Goal: Task Accomplishment & Management: Complete application form

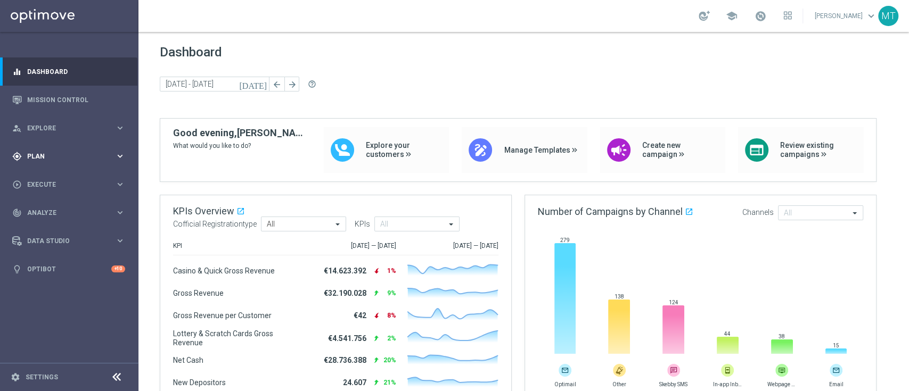
click at [34, 158] on span "Plan" at bounding box center [71, 156] width 88 height 6
click at [57, 210] on span "Templates" at bounding box center [66, 210] width 76 height 6
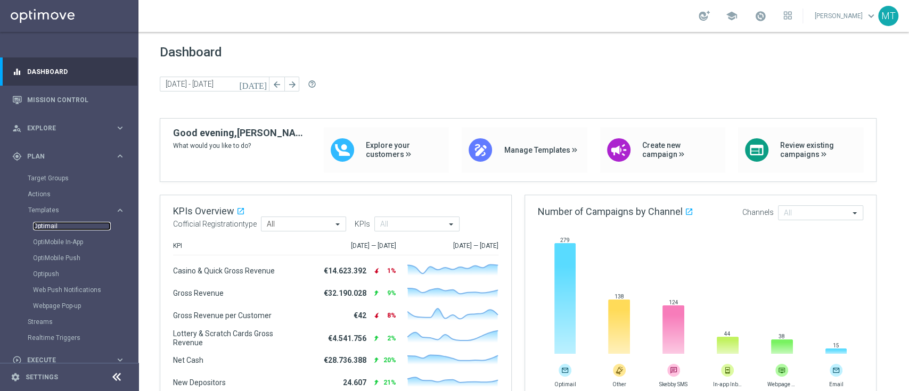
click at [45, 228] on link "Optimail" at bounding box center [72, 226] width 78 height 9
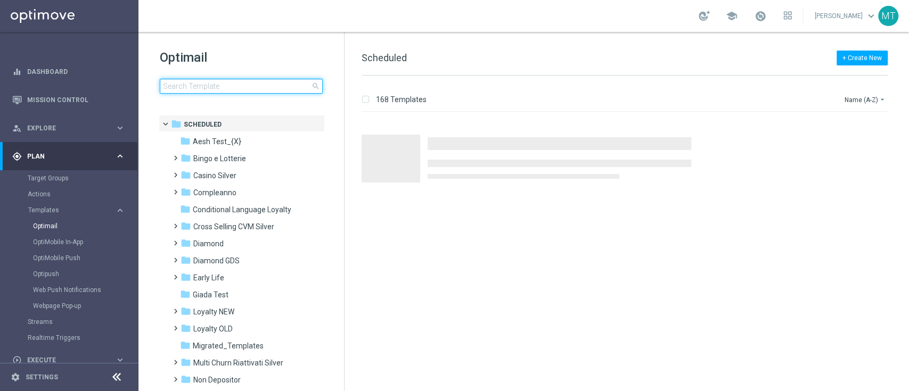
click at [210, 86] on input at bounding box center [241, 86] width 163 height 15
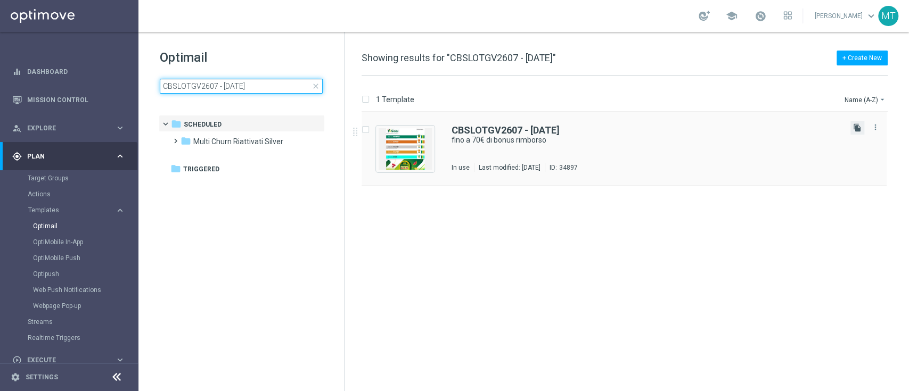
type input "CBSLOTGV2607 - 2025-07-26"
click at [860, 126] on icon "file_copy" at bounding box center [857, 128] width 9 height 9
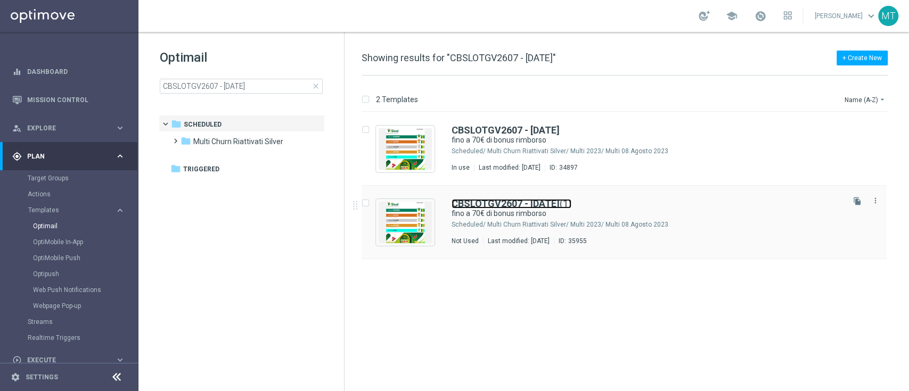
click at [515, 208] on b "CBSLOTGV2607 - 2025-07-26" at bounding box center [505, 203] width 108 height 11
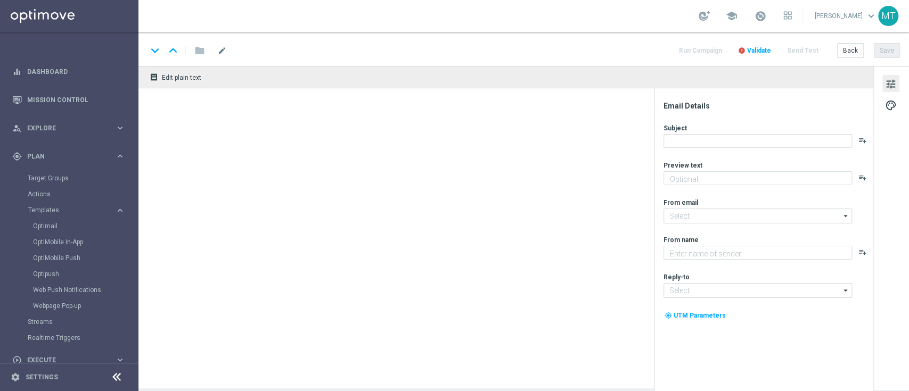
type input "CBSLOTGV2607 - 2025-07-26(1)"
type textarea "Solo per te 🎁🎰"
type input "newsletter@comunicazioni.sisal.it"
type textarea "Sisal"
type input "info@sisal.it"
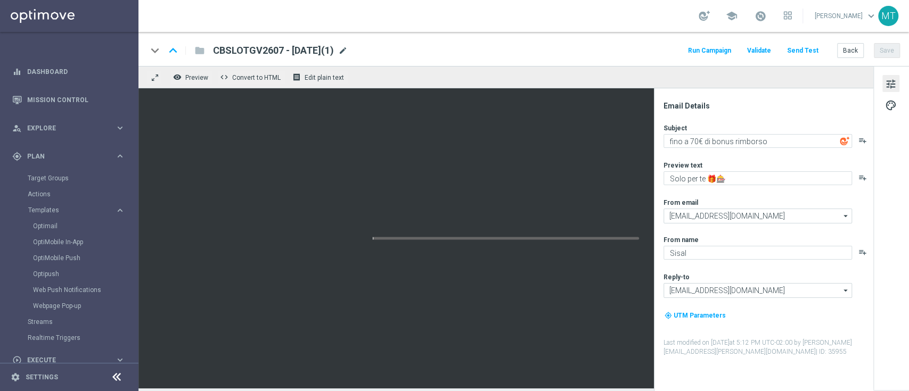
click at [348, 49] on span "mode_edit" at bounding box center [343, 51] width 10 height 10
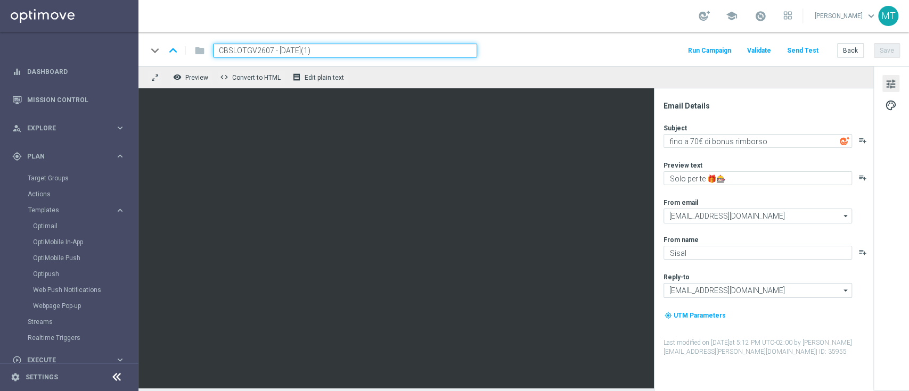
drag, startPoint x: 271, startPoint y: 50, endPoint x: 219, endPoint y: 48, distance: 52.7
click at [219, 48] on input "CBSLOTGV2607 - 2025-07-26(1)" at bounding box center [345, 51] width 264 height 14
paste input "0609"
click at [328, 51] on input "CBSLOTGV0609 - 2025-07-26(1)" at bounding box center [345, 51] width 264 height 14
type input "CBSLOTGV0609 - 2025-09-06"
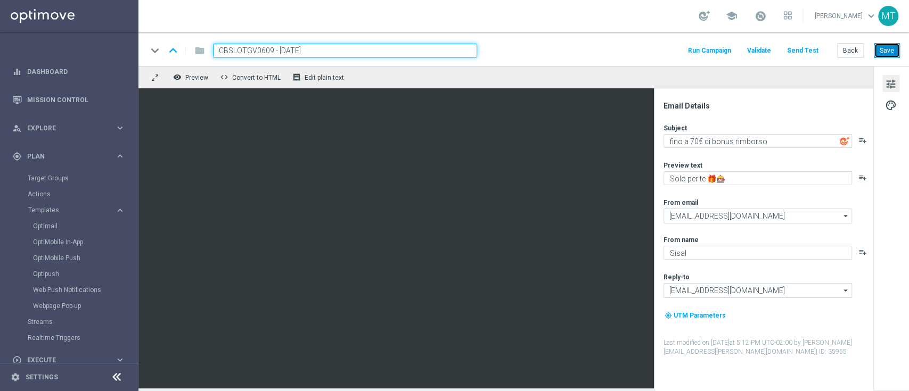
click at [879, 53] on button "Save" at bounding box center [887, 50] width 26 height 15
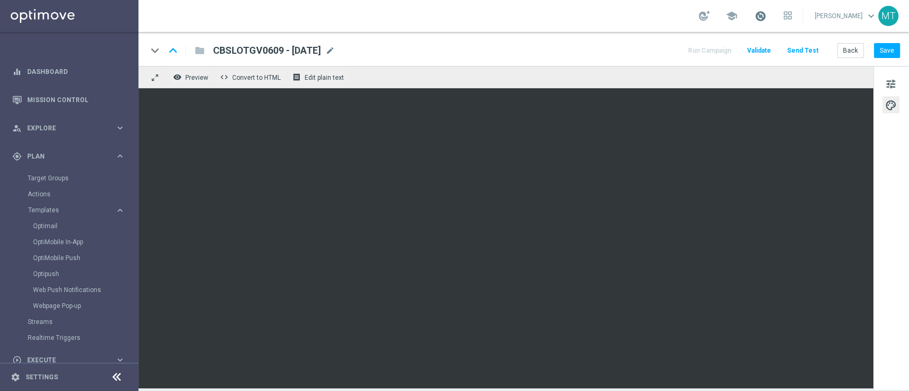
click at [766, 16] on span at bounding box center [760, 16] width 12 height 12
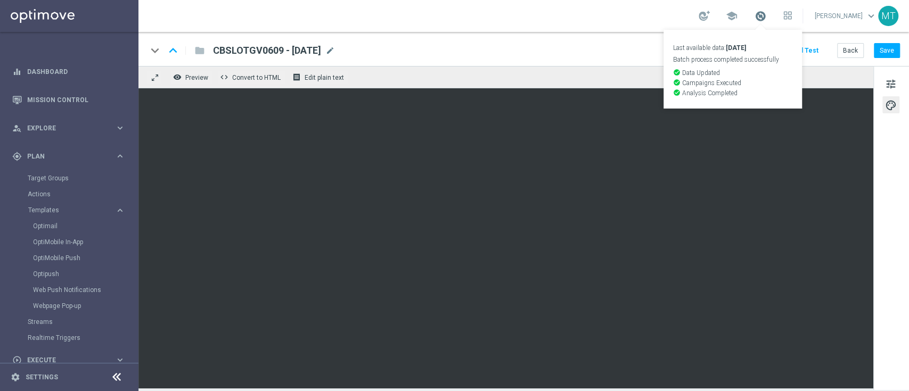
click at [766, 15] on span at bounding box center [760, 16] width 12 height 12
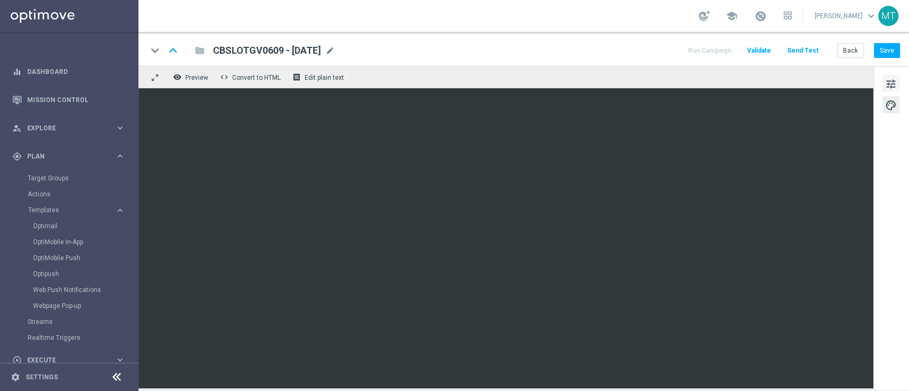
click at [886, 76] on button "tune" at bounding box center [890, 83] width 17 height 17
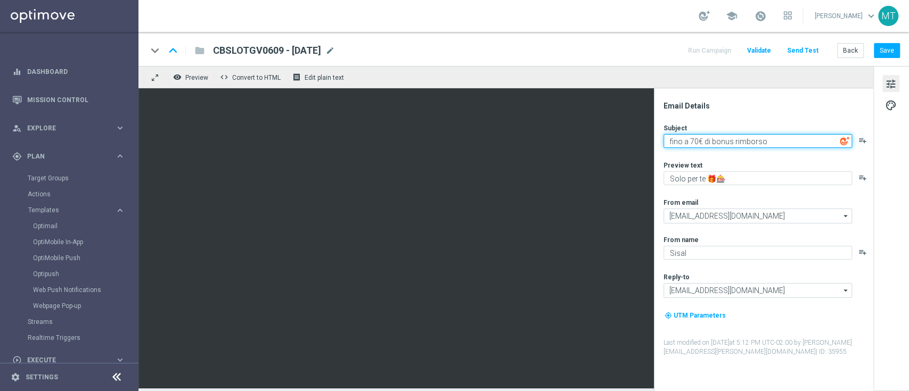
click at [692, 138] on textarea "fino a 70€ di bonus rimborso" at bounding box center [757, 141] width 188 height 14
type textarea "fino a 100€ di bonus rimborso"
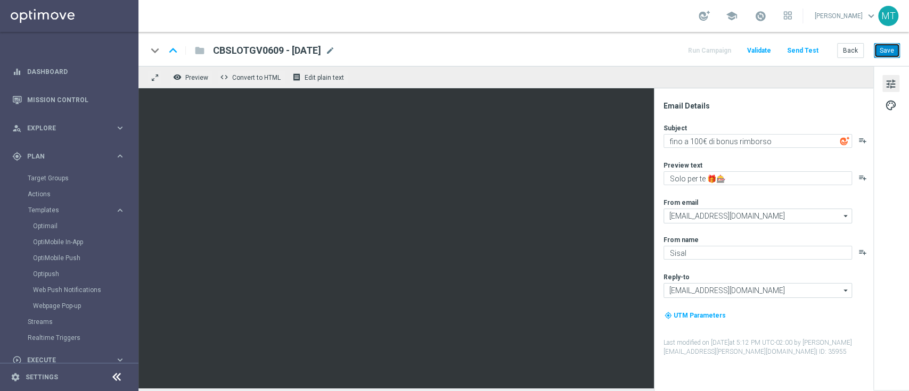
click at [890, 53] on button "Save" at bounding box center [887, 50] width 26 height 15
drag, startPoint x: 71, startPoint y: 179, endPoint x: 136, endPoint y: 218, distance: 76.1
click at [71, 180] on link "Target Groups" at bounding box center [69, 178] width 83 height 9
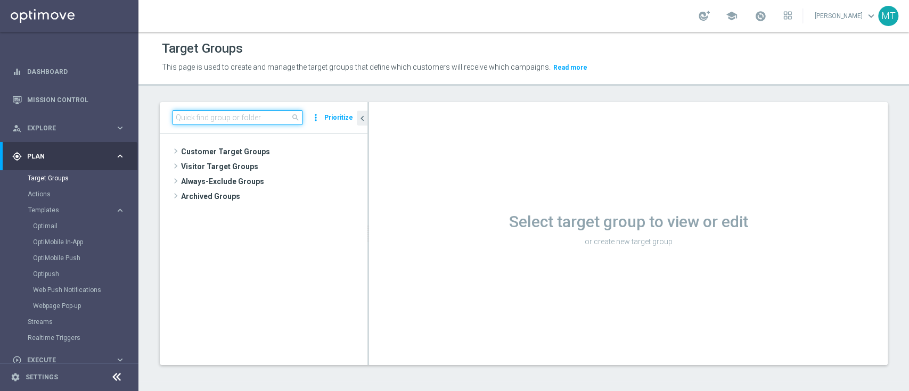
click at [212, 121] on input at bounding box center [237, 117] width 130 height 15
paste input "Master Low 1st betting mpp lm"
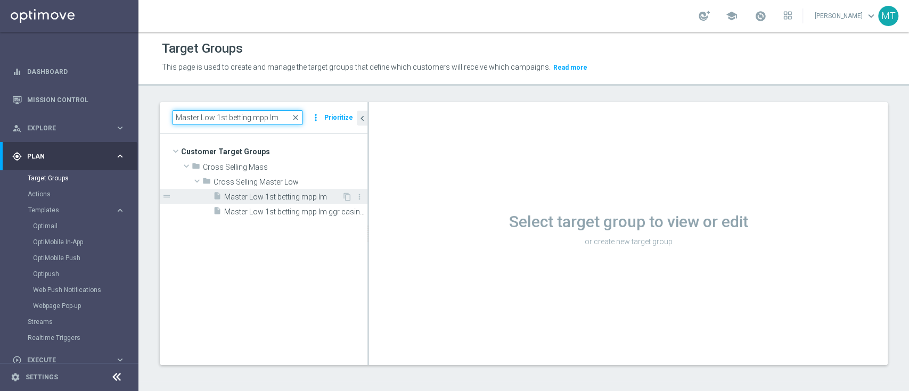
type input "Master Low 1st betting mpp lm"
click at [268, 193] on span "Master Low 1st betting mpp lm" at bounding box center [283, 197] width 118 height 9
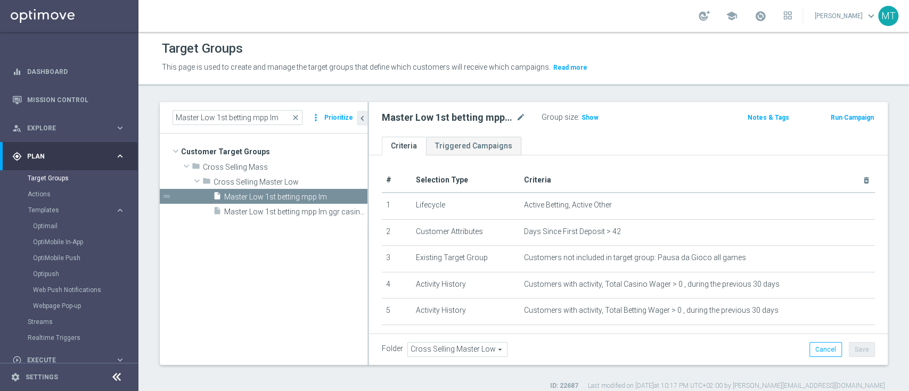
click at [848, 116] on button "Run Campaign" at bounding box center [851, 118] width 45 height 12
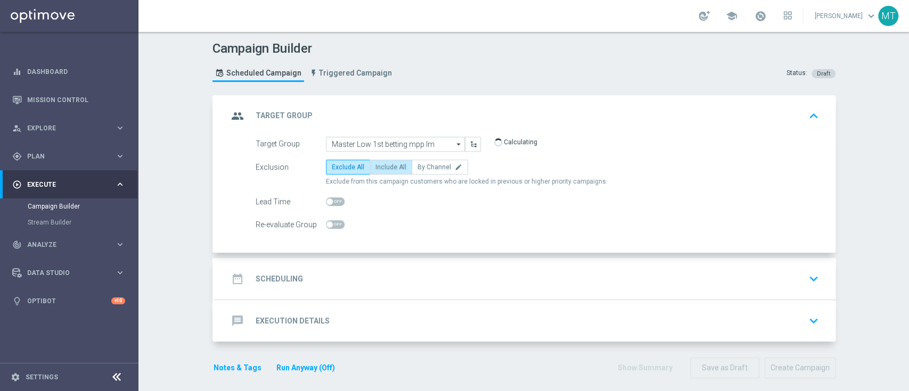
click at [384, 163] on span "Include All" at bounding box center [390, 166] width 31 height 7
click at [382, 166] on input "Include All" at bounding box center [378, 169] width 7 height 7
radio input "true"
click at [333, 203] on span at bounding box center [335, 202] width 19 height 9
click at [333, 203] on input "checkbox" at bounding box center [335, 202] width 19 height 9
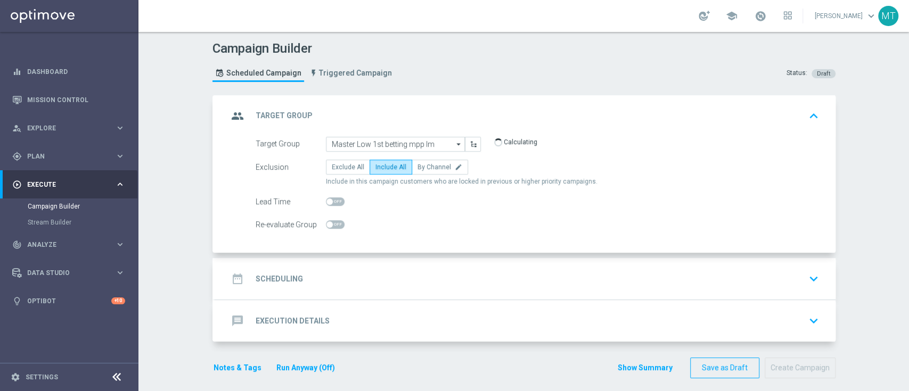
checkbox input "true"
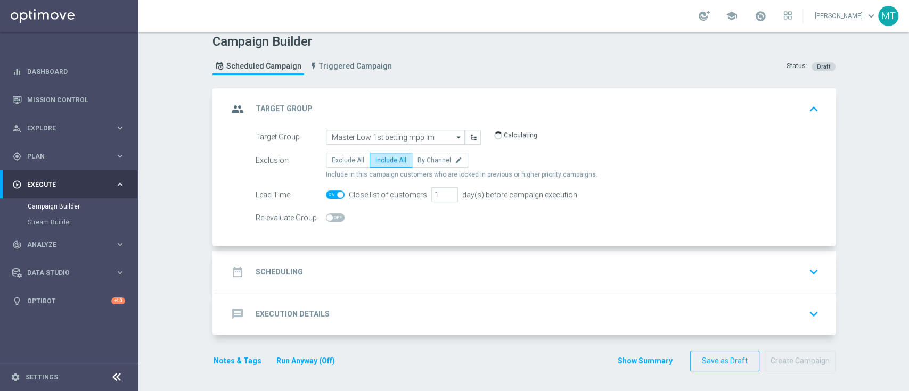
click at [401, 276] on div "date_range Scheduling keyboard_arrow_down" at bounding box center [525, 272] width 595 height 20
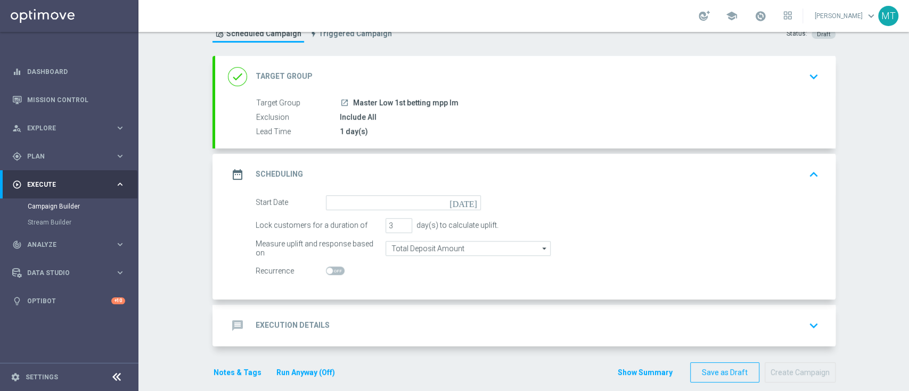
scroll to position [51, 0]
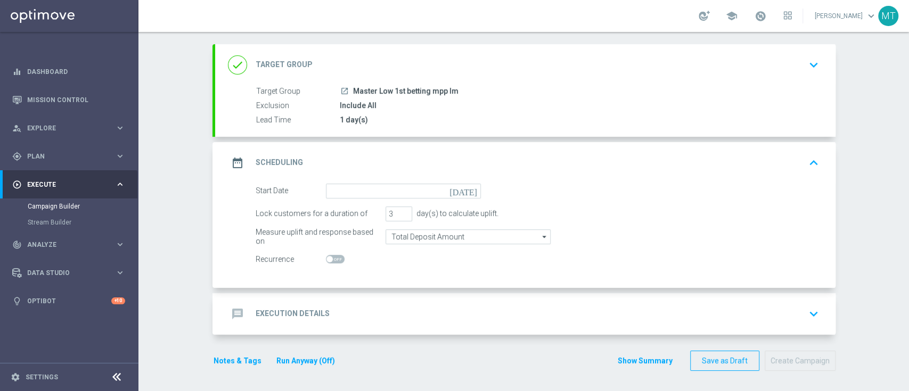
click at [464, 188] on icon "[DATE]" at bounding box center [464, 190] width 31 height 12
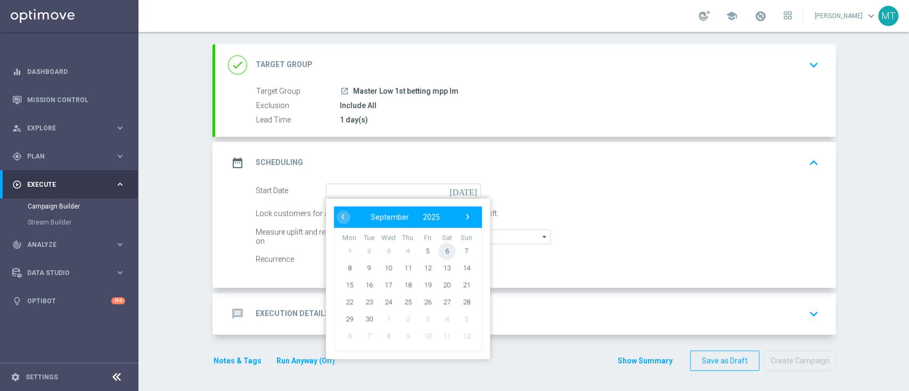
click at [443, 250] on span "6" at bounding box center [446, 250] width 17 height 17
type input "06 Sep 2025"
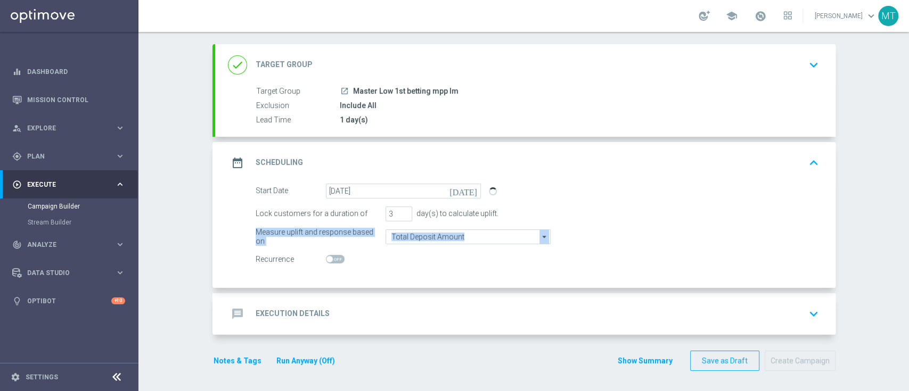
drag, startPoint x: 392, startPoint y: 224, endPoint x: 570, endPoint y: 240, distance: 178.5
click at [570, 240] on form "Start Date 06 Sep 2025 today Lock customers for a duration of 3 day(s) to calcu…" at bounding box center [537, 226] width 563 height 84
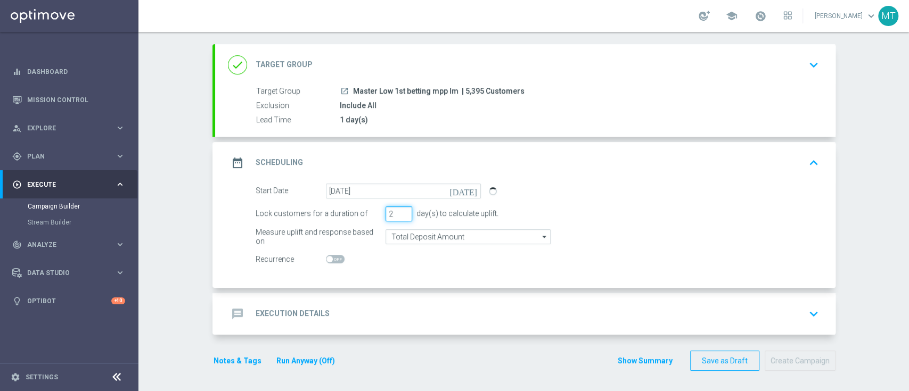
click at [399, 214] on input "2" at bounding box center [398, 214] width 27 height 15
type input "1"
click at [399, 214] on input "1" at bounding box center [398, 214] width 27 height 15
click at [438, 261] on switch at bounding box center [403, 259] width 155 height 9
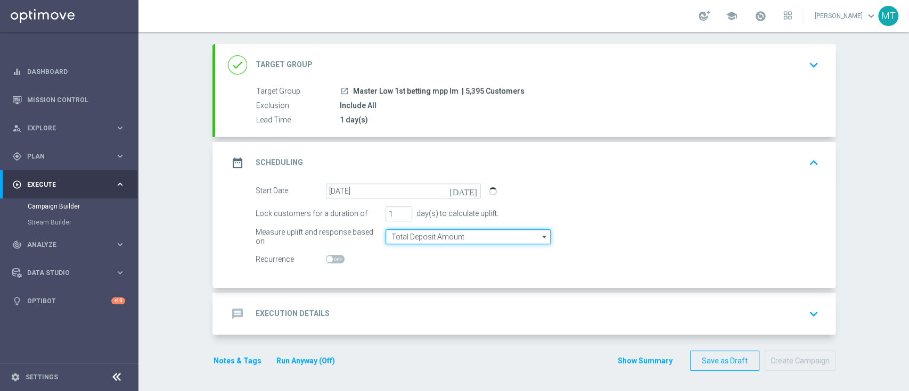
click at [422, 232] on input "Total Deposit Amount" at bounding box center [467, 236] width 165 height 15
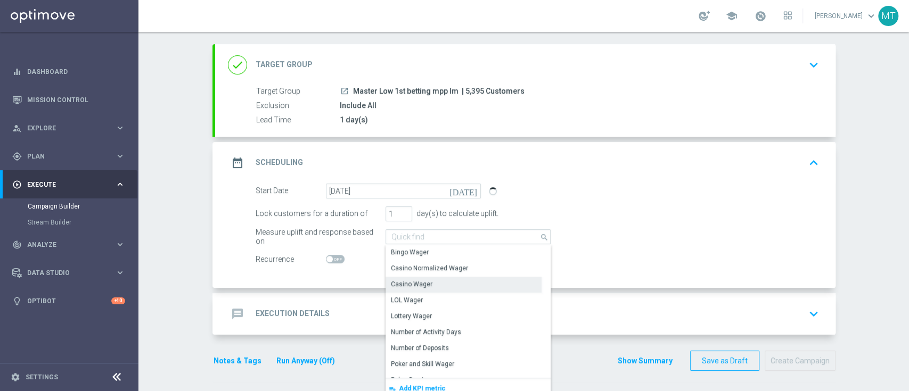
click at [423, 286] on div "Casino Wager" at bounding box center [412, 284] width 42 height 10
type input "Casino Wager"
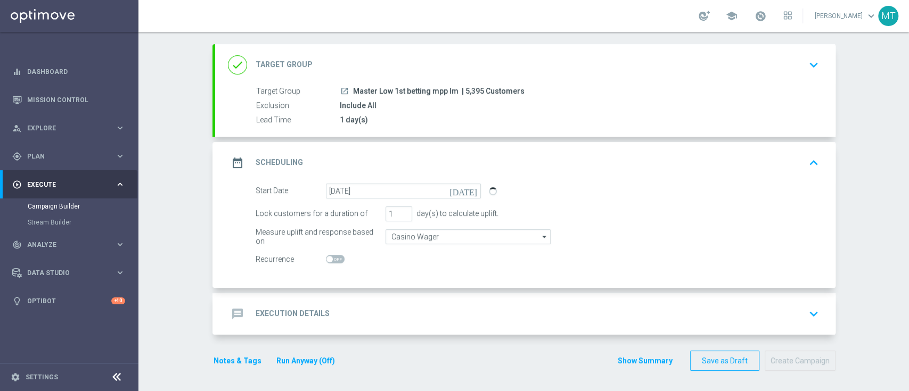
click at [356, 305] on div "message Execution Details keyboard_arrow_down" at bounding box center [525, 314] width 595 height 20
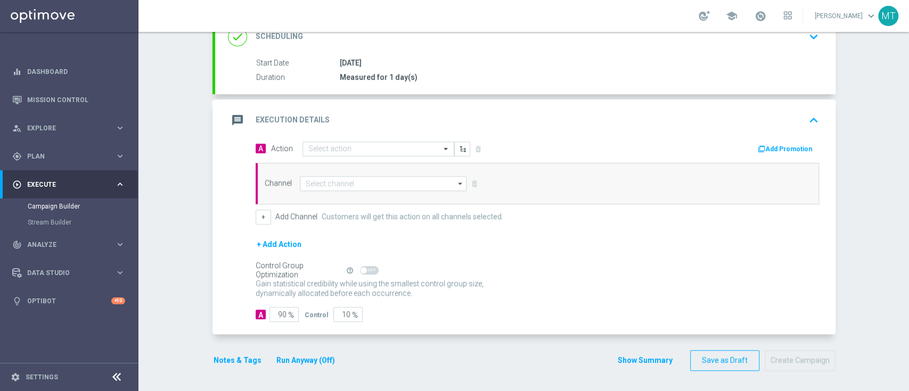
scroll to position [172, 0]
click at [363, 145] on input "text" at bounding box center [367, 149] width 119 height 9
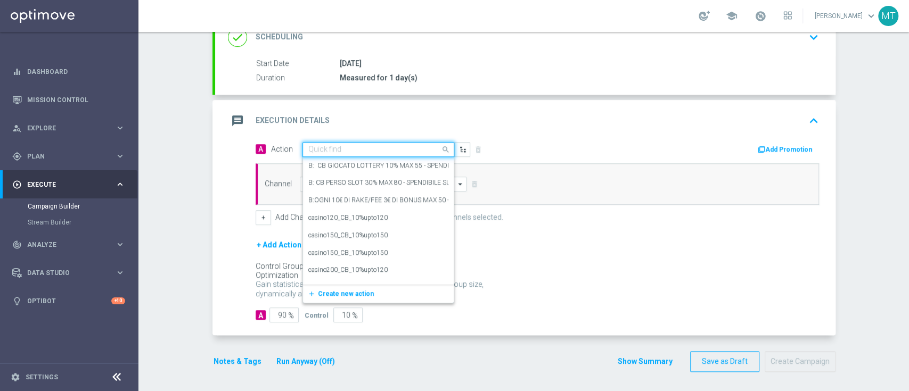
paste input "cashback Slot e Gratta e Vinci 25% fino a 100€ senza giocato min"
type input "cashback Slot e Gratta e Vinci 25% fino a 100€ senza giocato min"
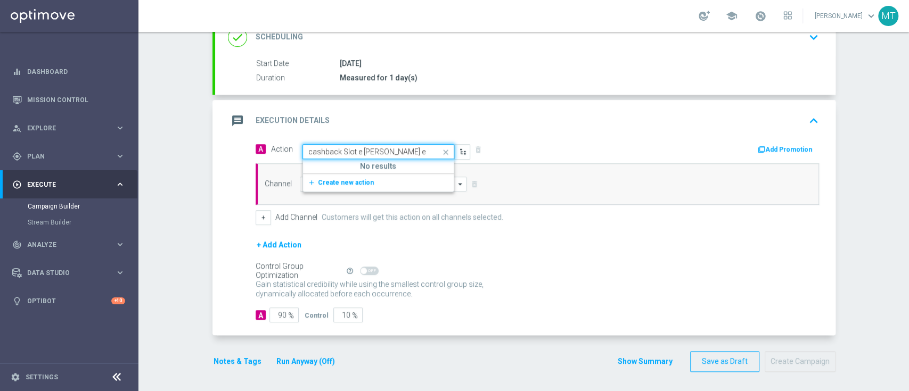
scroll to position [0, 93]
click at [373, 177] on button "add_new Create new action" at bounding box center [376, 183] width 147 height 12
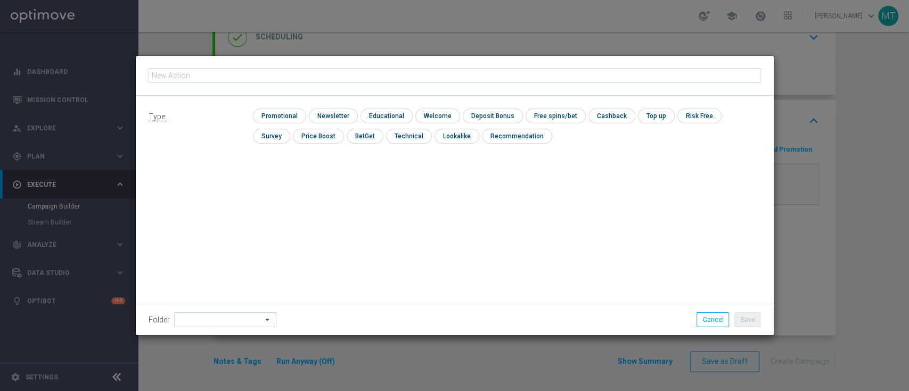
type input "cashback Slot e Gratta e Vinci 25% fino a 100€ senza giocato min"
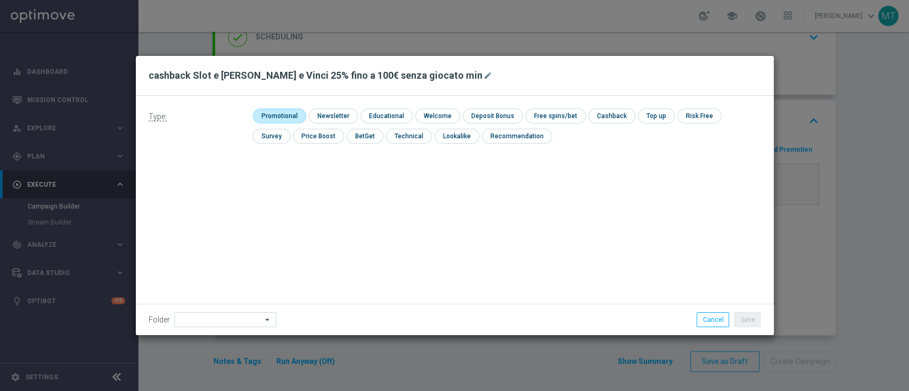
click at [269, 113] on input "checkbox" at bounding box center [278, 116] width 51 height 14
checkbox input "true"
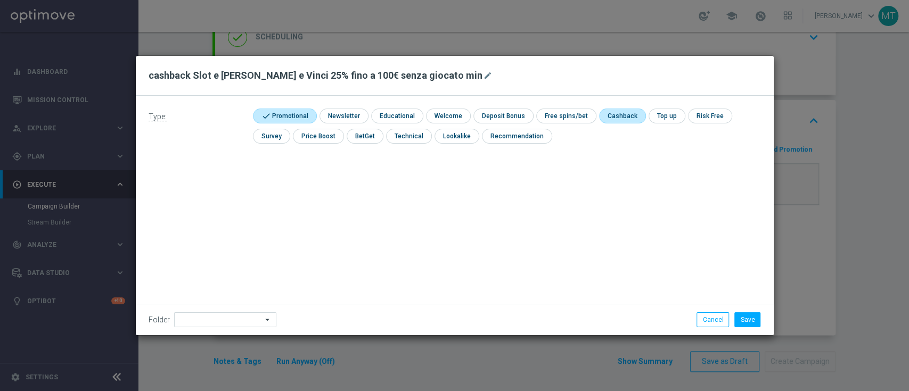
click at [612, 114] on input "checkbox" at bounding box center [621, 116] width 45 height 14
checkbox input "true"
click at [751, 318] on button "Save" at bounding box center [747, 319] width 26 height 15
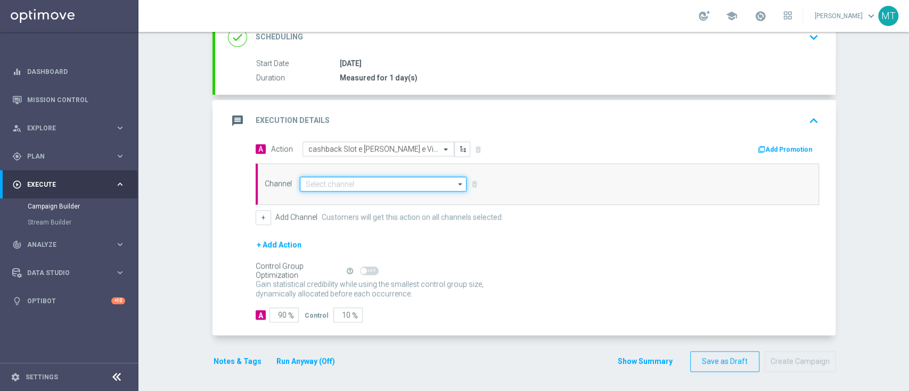
click at [366, 187] on input at bounding box center [383, 184] width 167 height 15
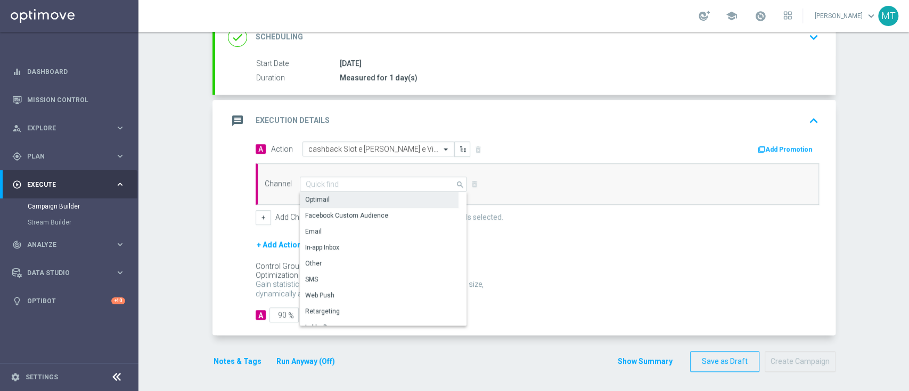
click at [341, 200] on div "Optimail" at bounding box center [379, 199] width 159 height 15
type input "Optimail"
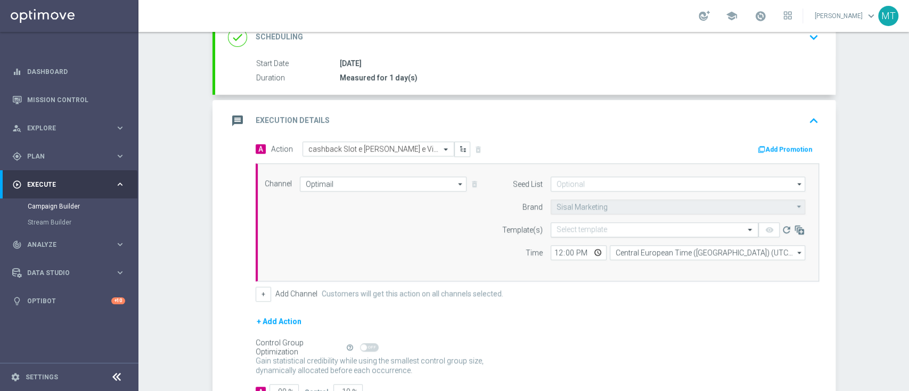
click at [600, 229] on input "text" at bounding box center [643, 230] width 175 height 9
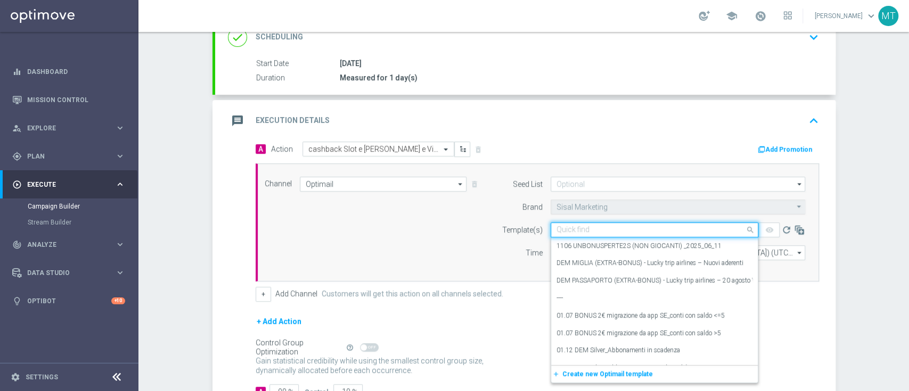
paste input "CBSLOTGV0609 - 2025-09-06"
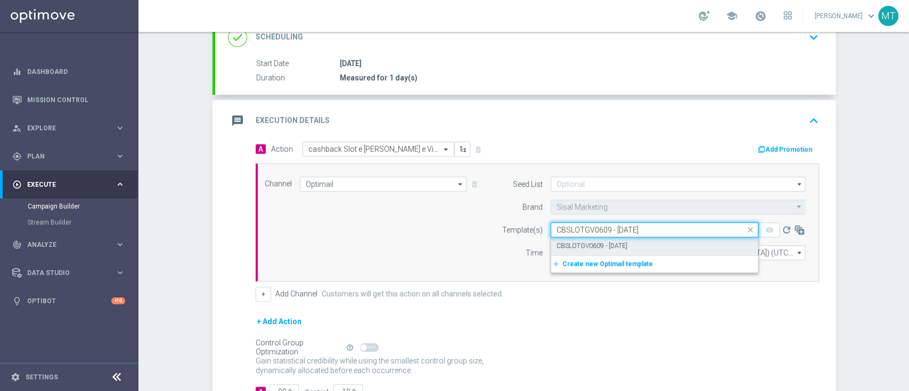
click at [612, 243] on label "CBSLOTGV0609 - 2025-09-06" at bounding box center [591, 246] width 71 height 9
type input "CBSLOTGV0609 - 2025-09-06"
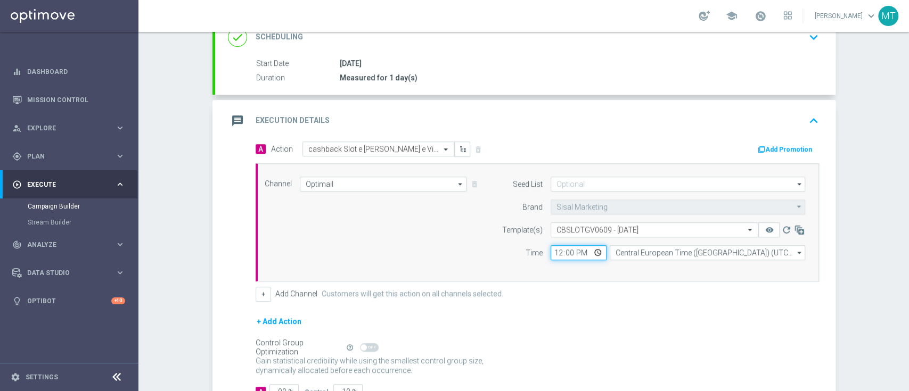
click at [551, 253] on input "12:00" at bounding box center [578, 252] width 56 height 15
type input "12:00"
click at [552, 253] on input "12:00" at bounding box center [578, 252] width 56 height 15
click at [471, 243] on div "Channel Optimail Optimail arrow_drop_down Drag here to set row groups Drag here…" at bounding box center [535, 223] width 557 height 92
click at [789, 145] on button "Add Promotion" at bounding box center [785, 150] width 59 height 12
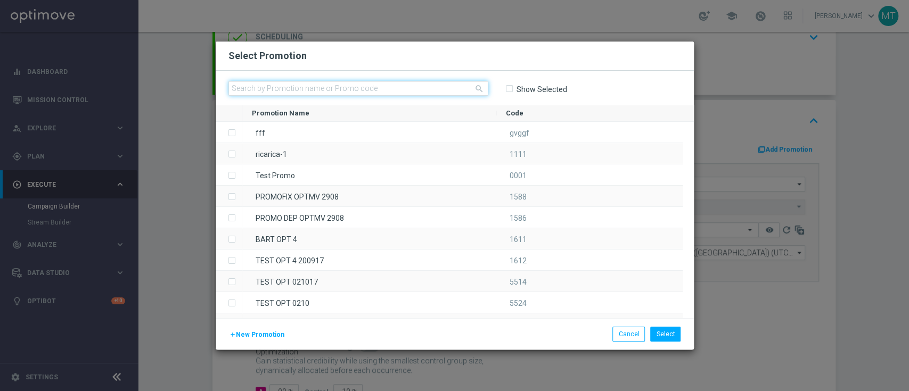
click at [404, 83] on input "text" at bounding box center [358, 88] width 260 height 15
paste input "334207"
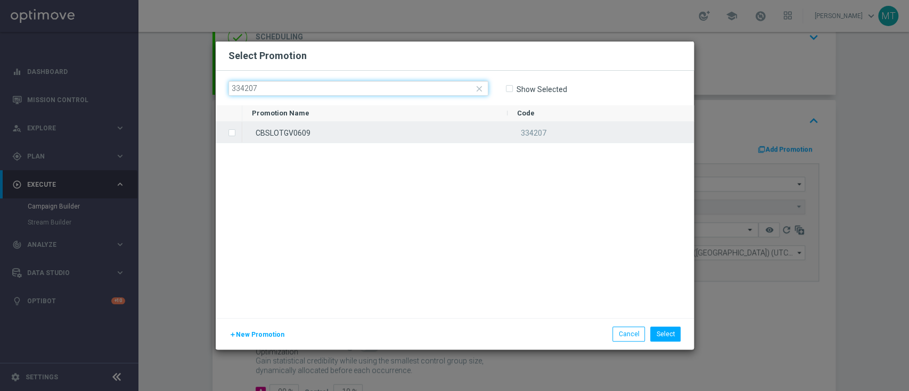
type input "334207"
click at [393, 134] on div "CBSLOTGV0609" at bounding box center [374, 132] width 265 height 21
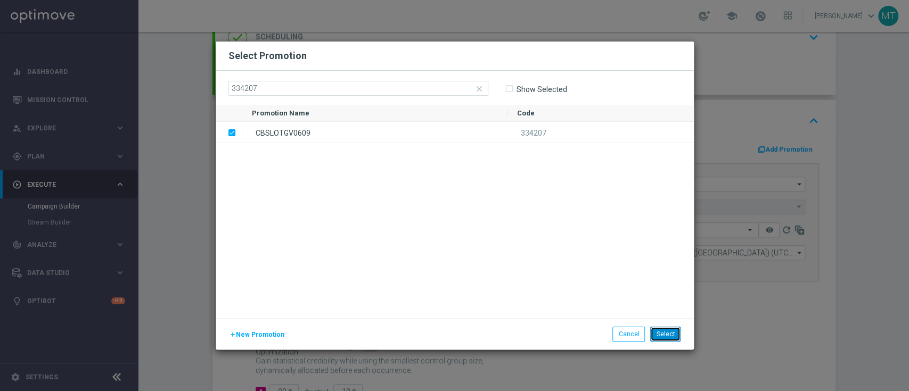
click at [674, 335] on button "Select" at bounding box center [665, 334] width 30 height 15
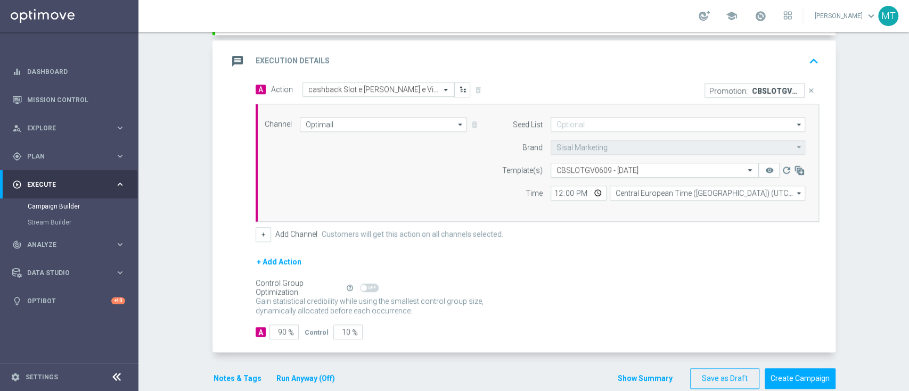
scroll to position [249, 0]
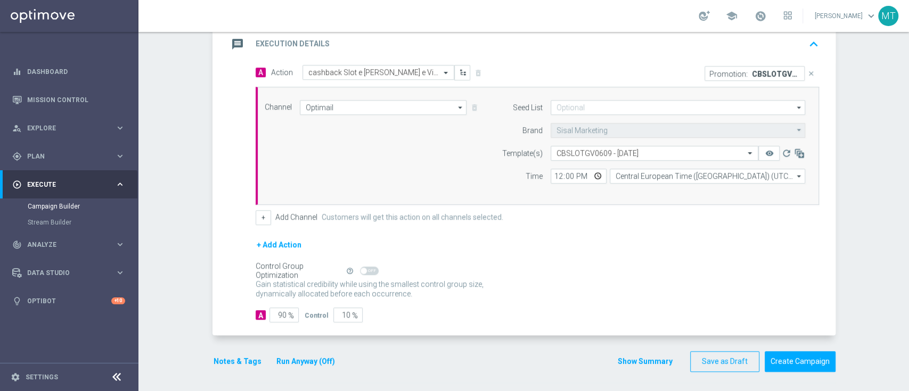
click at [222, 361] on button "Notes & Tags" at bounding box center [237, 361] width 50 height 13
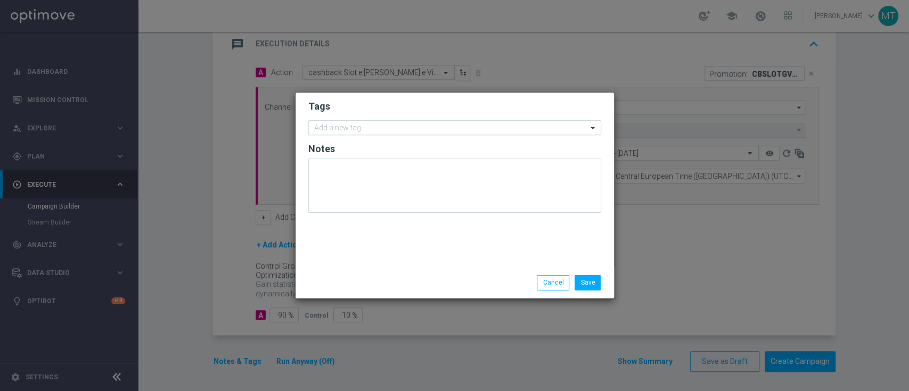
click at [349, 121] on div "Add a new tag" at bounding box center [454, 127] width 293 height 15
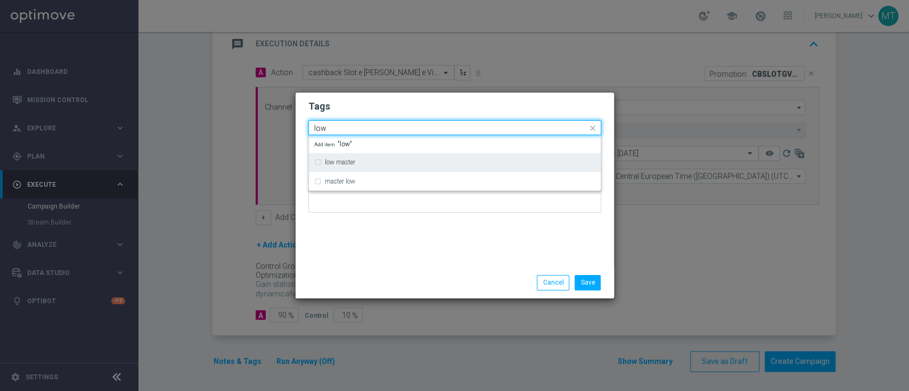
click at [356, 163] on div "low master" at bounding box center [460, 162] width 270 height 6
type input "low"
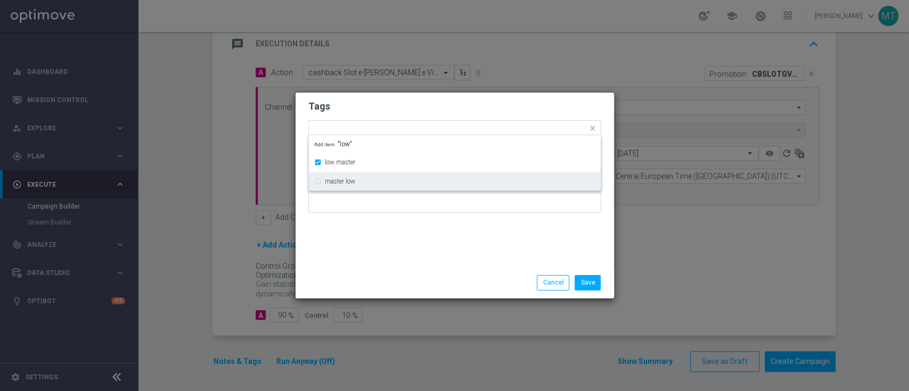
click at [344, 272] on div "Save Cancel" at bounding box center [454, 282] width 318 height 31
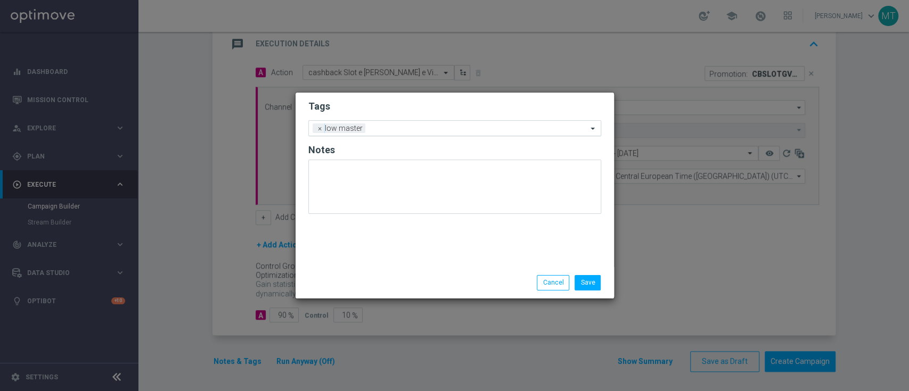
click at [375, 126] on input "text" at bounding box center [478, 129] width 218 height 9
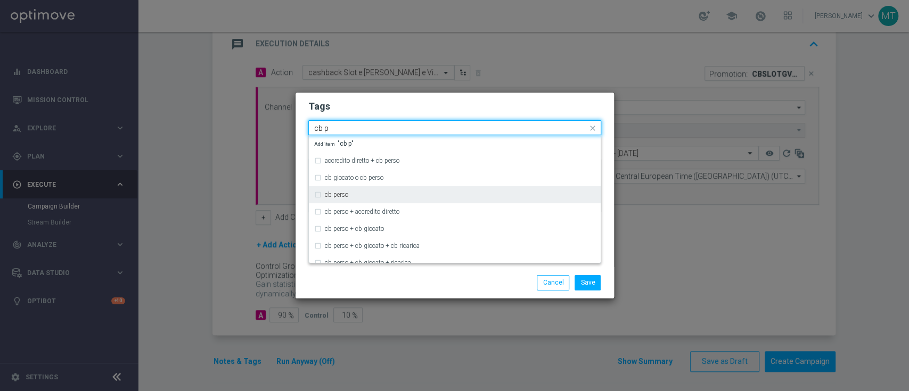
click at [371, 190] on div "cb perso" at bounding box center [454, 194] width 281 height 17
type input "cb p"
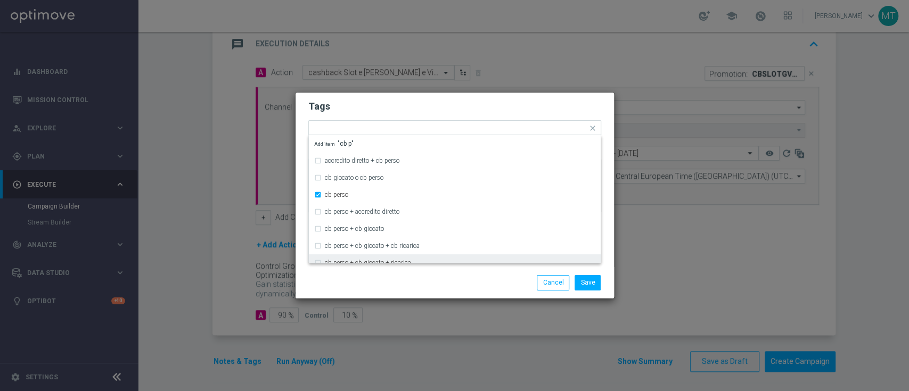
click at [388, 283] on div "Save Cancel" at bounding box center [454, 282] width 309 height 15
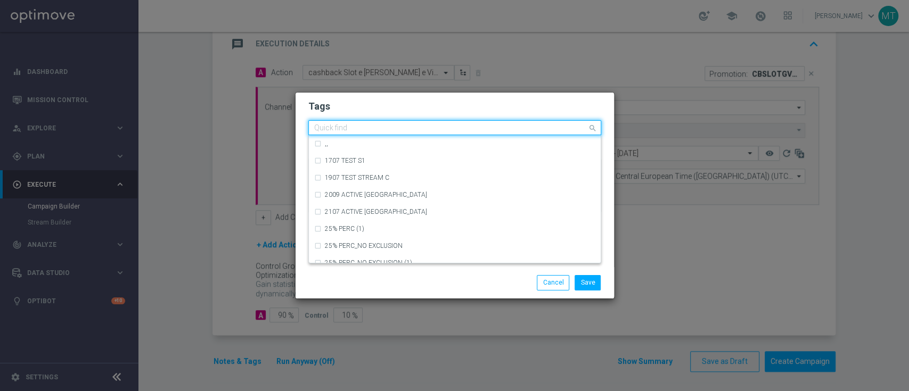
click at [448, 133] on input "text" at bounding box center [450, 128] width 273 height 9
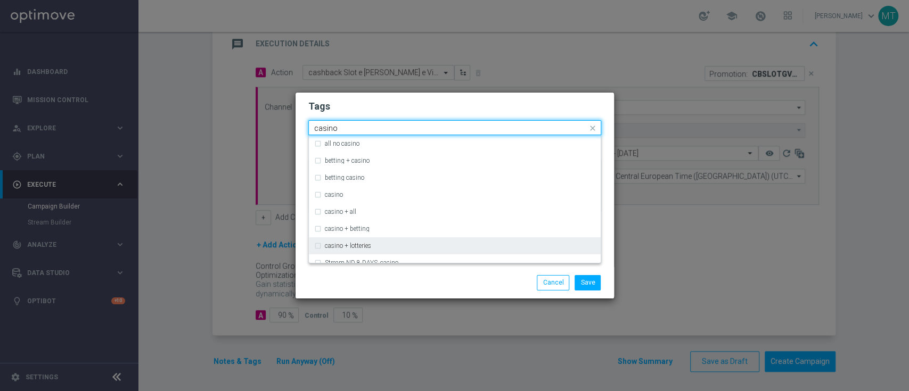
click at [438, 251] on div "casino + lotteries" at bounding box center [454, 245] width 281 height 17
type input "casino"
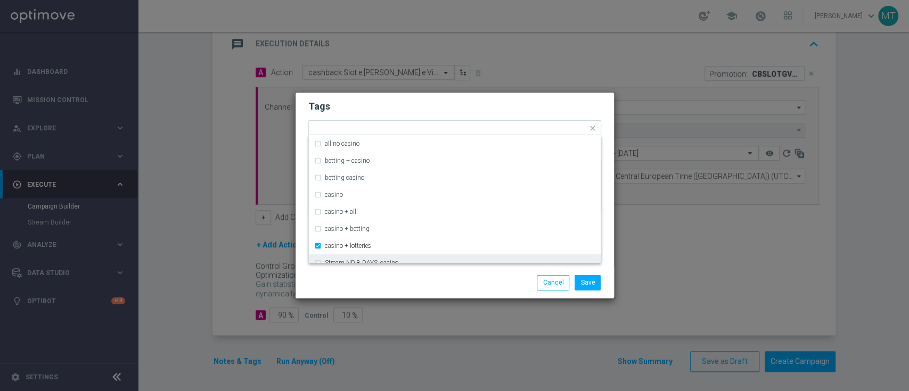
click at [431, 288] on div "Save Cancel" at bounding box center [506, 282] width 206 height 15
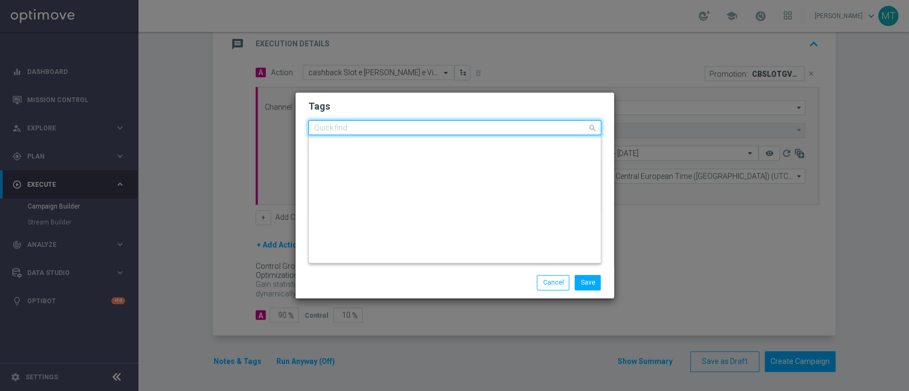
click at [499, 129] on input "text" at bounding box center [450, 128] width 273 height 9
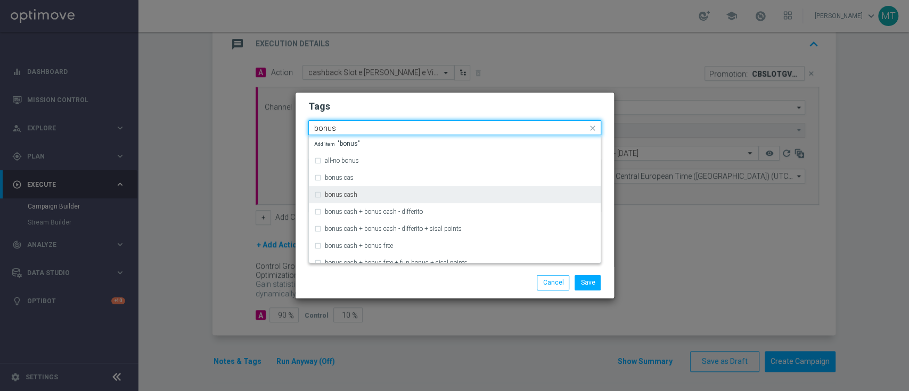
click at [471, 190] on div "bonus cash" at bounding box center [454, 194] width 281 height 17
type input "bonus"
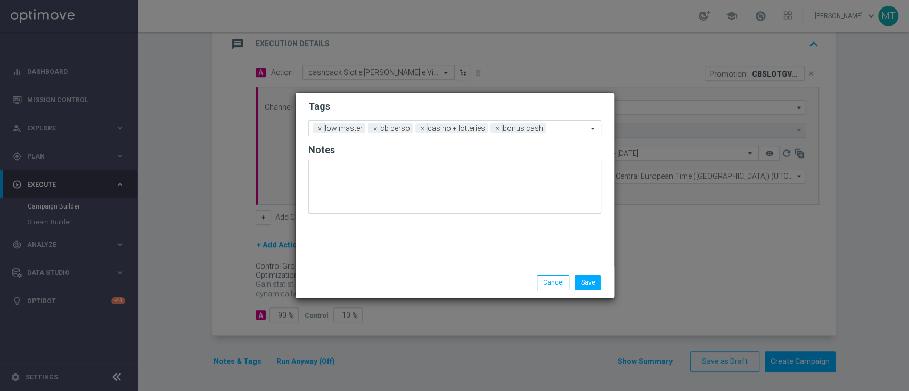
click at [439, 284] on div "Save Cancel" at bounding box center [506, 282] width 206 height 15
click at [570, 129] on input "text" at bounding box center [568, 129] width 37 height 9
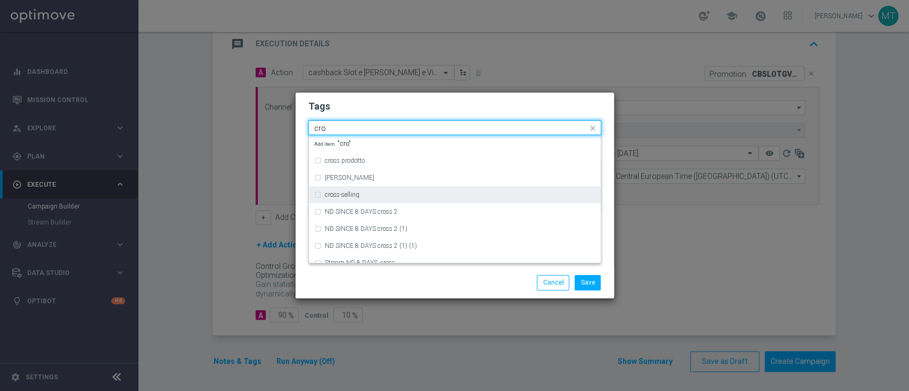
click at [440, 198] on div "cross-selling" at bounding box center [454, 194] width 281 height 17
type input "cro"
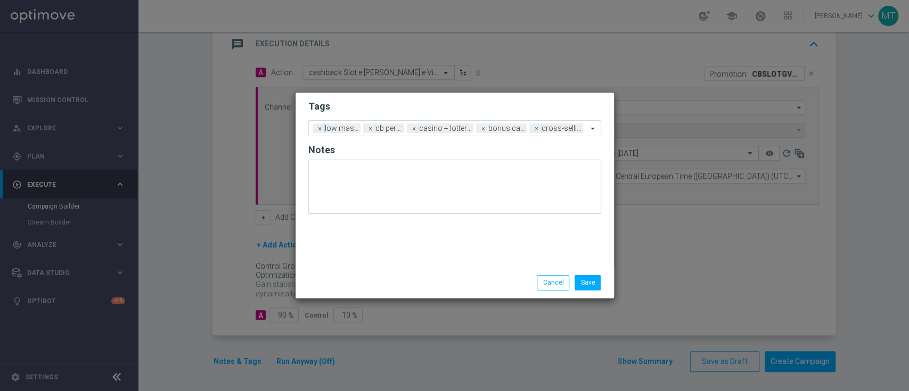
click at [469, 281] on div "Save Cancel" at bounding box center [506, 282] width 206 height 15
click at [585, 292] on div "Save Cancel" at bounding box center [454, 282] width 318 height 31
click at [583, 287] on button "Save" at bounding box center [587, 282] width 26 height 15
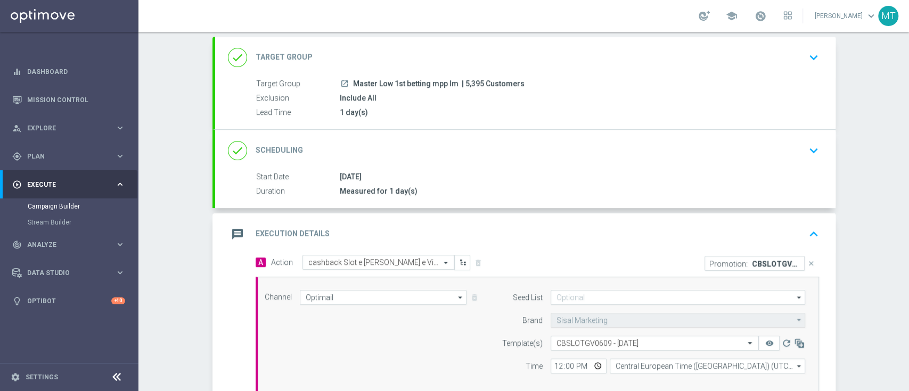
scroll to position [47, 0]
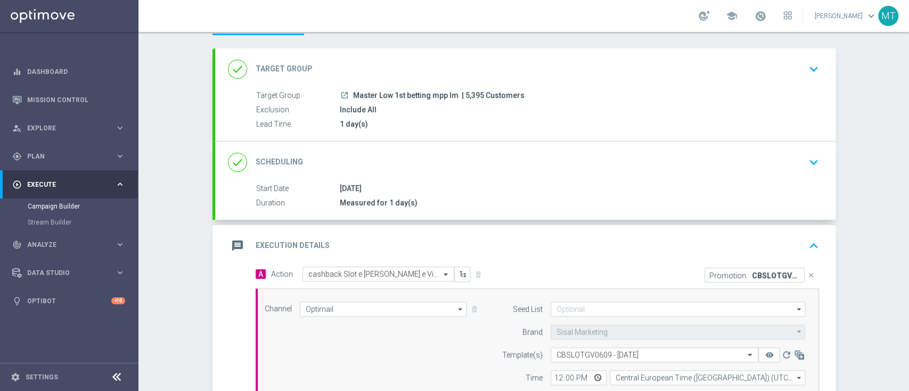
click at [454, 121] on div "1 day(s)" at bounding box center [577, 124] width 475 height 11
click at [669, 92] on div "launch Master Low 1st betting mpp lm | 5,395 Customers" at bounding box center [577, 95] width 475 height 11
click at [789, 75] on div "done Target Group keyboard_arrow_down" at bounding box center [525, 69] width 595 height 20
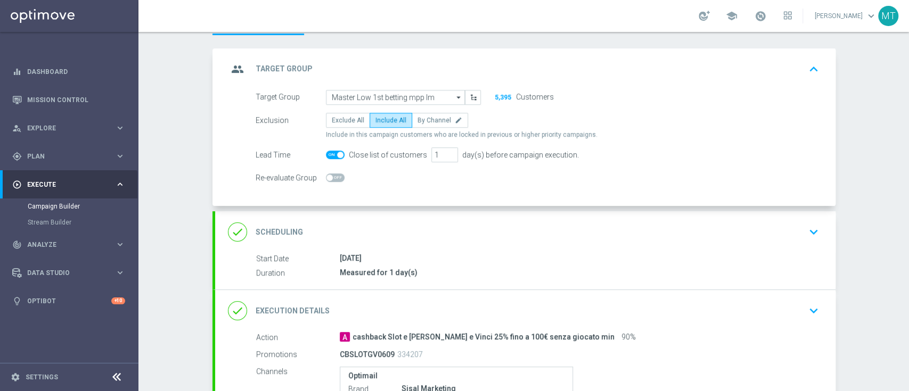
click at [502, 249] on div "done Scheduling keyboard_arrow_down" at bounding box center [525, 232] width 620 height 42
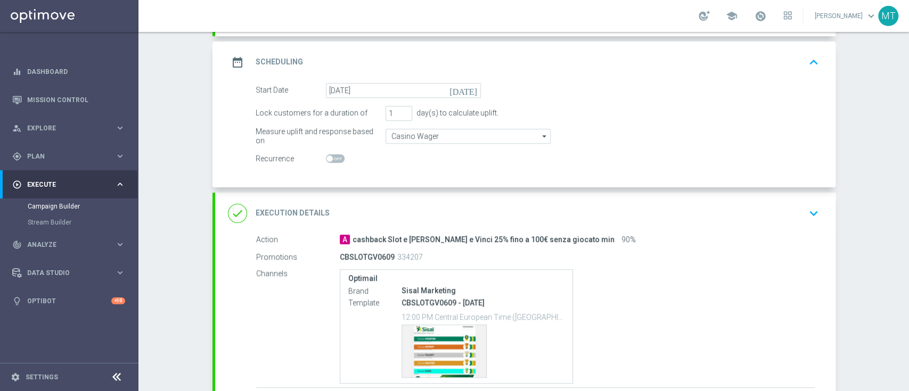
scroll to position [152, 0]
click at [618, 226] on div "done Execution Details keyboard_arrow_down" at bounding box center [525, 213] width 620 height 42
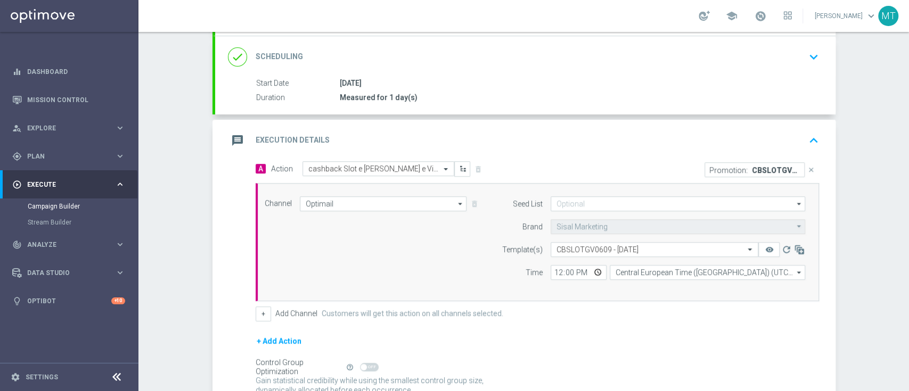
click at [725, 153] on div "message Execution Details keyboard_arrow_up" at bounding box center [525, 141] width 620 height 42
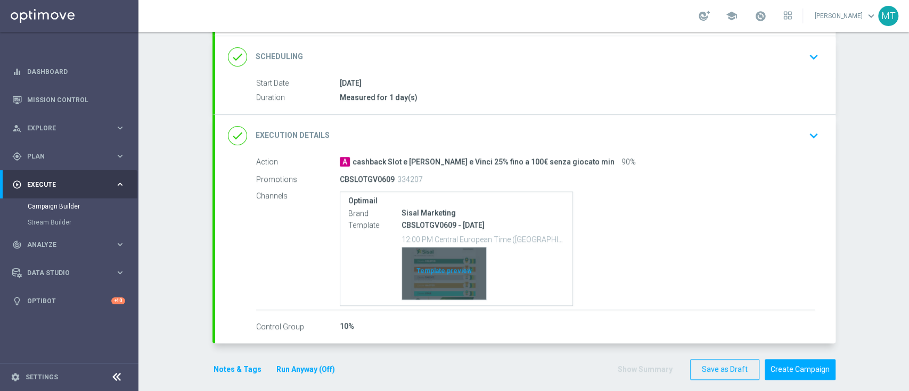
click at [432, 269] on div "Template preview" at bounding box center [444, 274] width 84 height 52
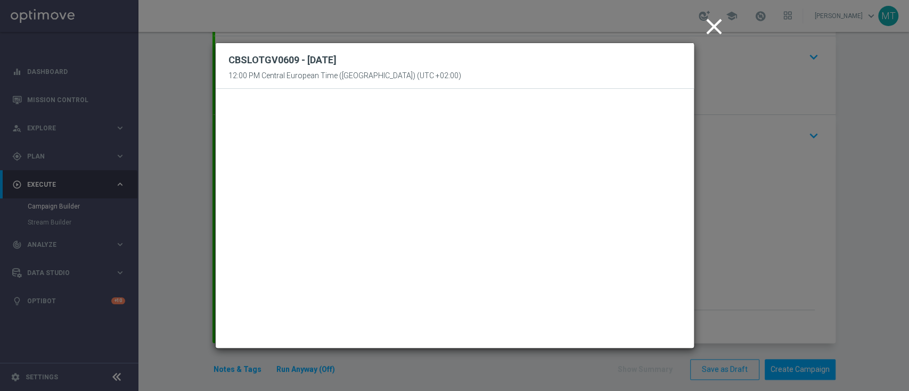
click at [713, 28] on icon "close" at bounding box center [714, 26] width 27 height 27
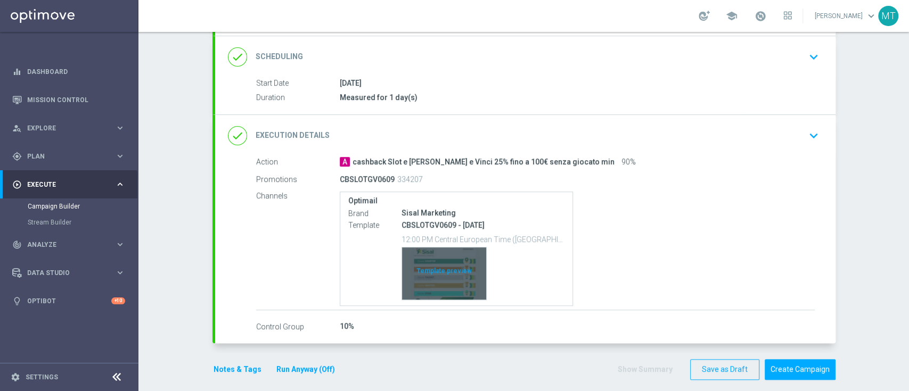
click at [448, 266] on div "Template preview" at bounding box center [444, 274] width 84 height 52
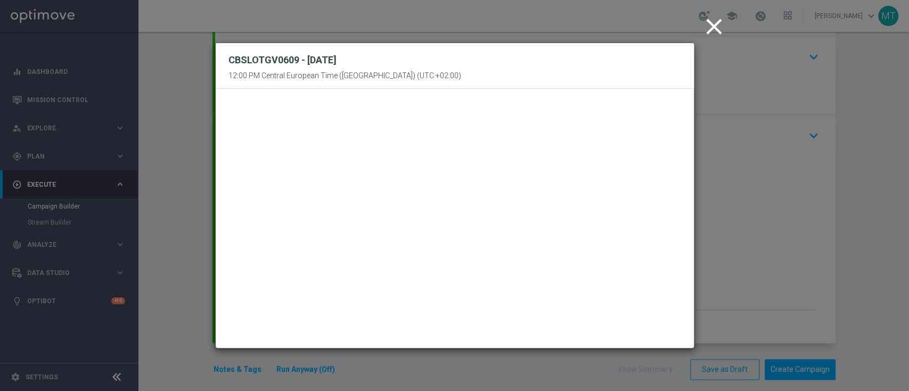
click at [721, 33] on icon "close" at bounding box center [714, 26] width 27 height 27
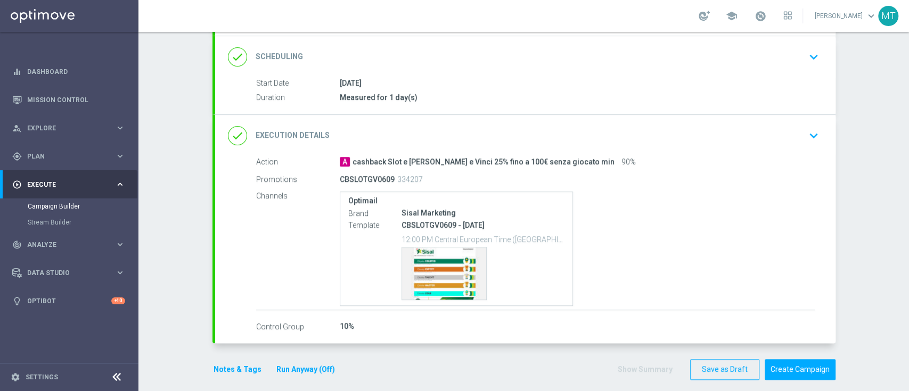
click at [791, 137] on div "done Execution Details keyboard_arrow_down" at bounding box center [525, 136] width 595 height 20
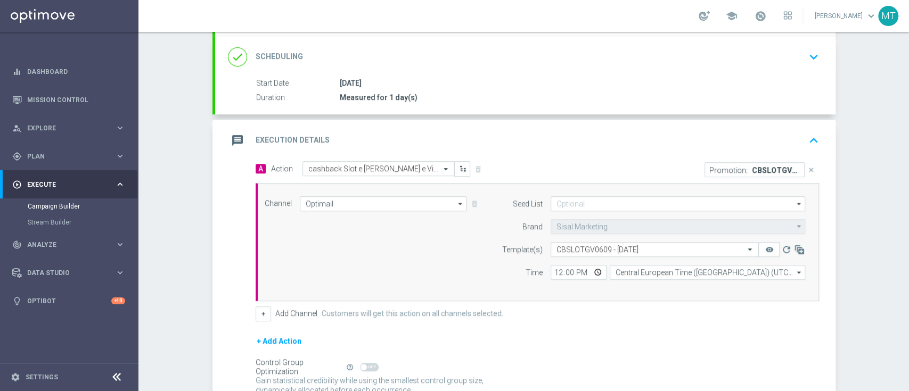
click at [521, 153] on div "message Execution Details keyboard_arrow_up" at bounding box center [525, 141] width 620 height 42
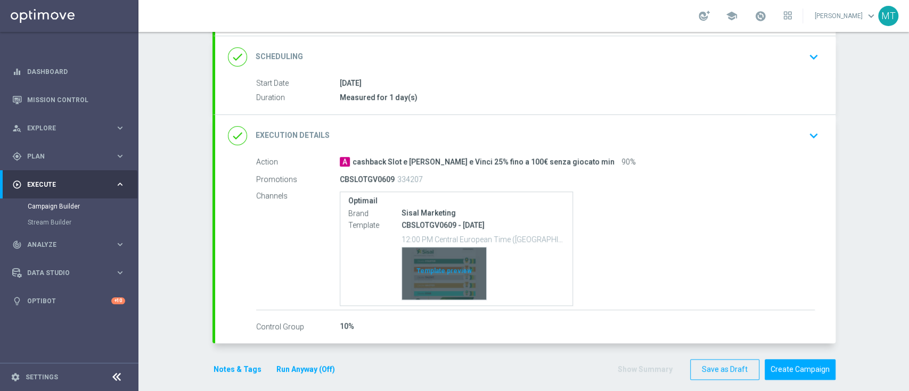
click at [412, 276] on div "Template preview" at bounding box center [444, 274] width 84 height 52
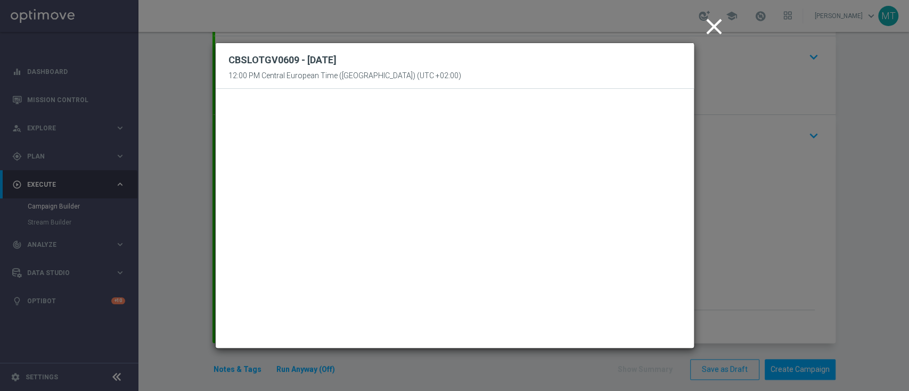
click at [711, 27] on icon "close" at bounding box center [714, 26] width 27 height 27
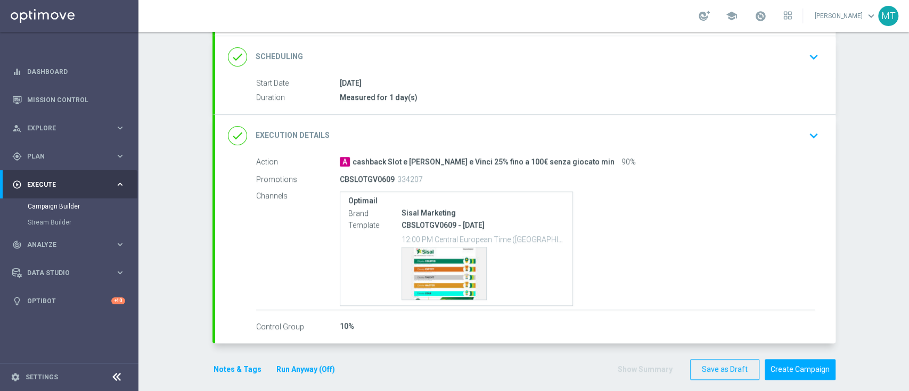
click at [761, 122] on div "done Execution Details keyboard_arrow_down" at bounding box center [525, 136] width 620 height 42
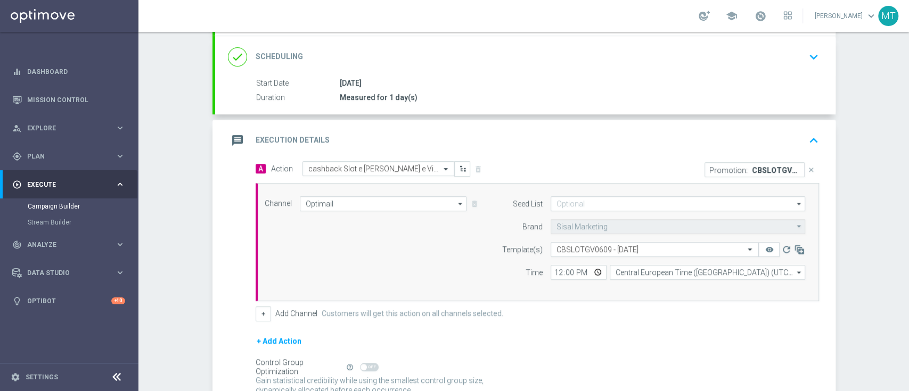
click at [761, 122] on div "message Execution Details keyboard_arrow_up" at bounding box center [525, 141] width 620 height 42
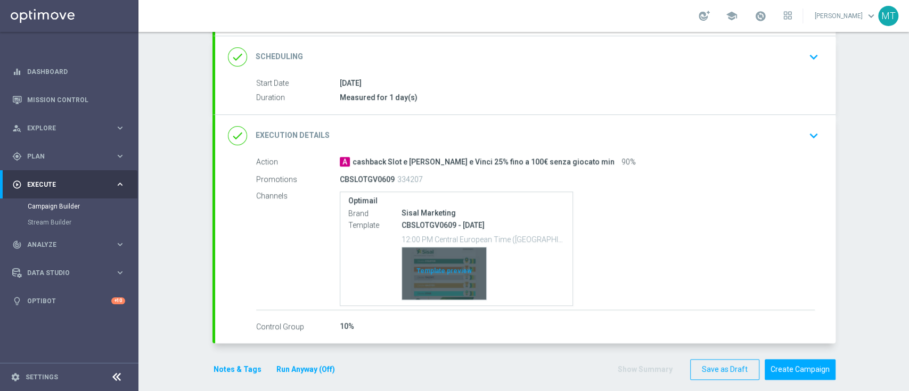
click at [433, 270] on div "Template preview" at bounding box center [444, 274] width 84 height 52
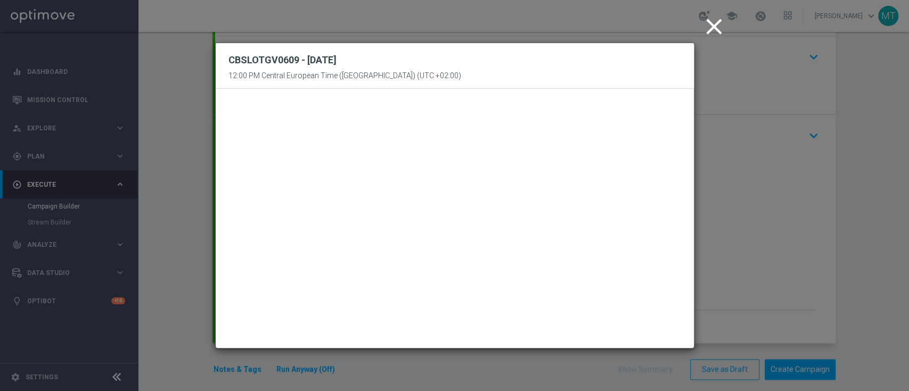
click at [705, 28] on icon "close" at bounding box center [714, 26] width 27 height 27
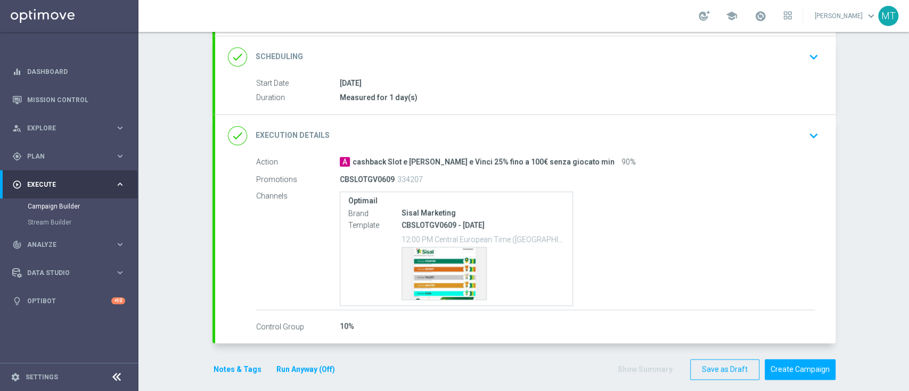
click at [690, 141] on div "done Execution Details keyboard_arrow_down" at bounding box center [525, 136] width 595 height 20
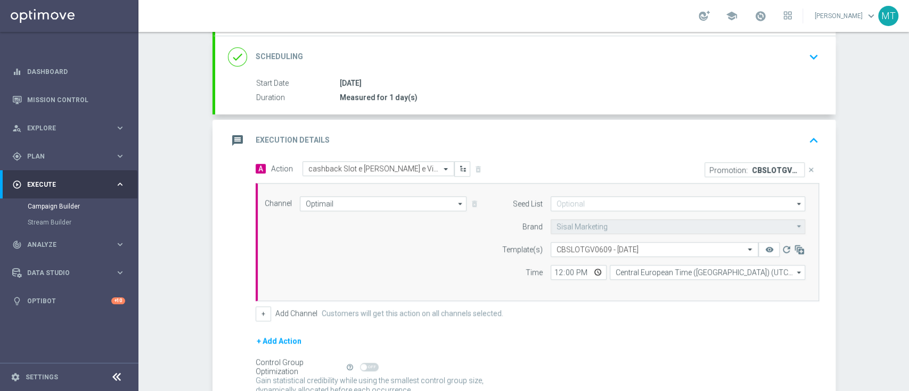
scroll to position [249, 0]
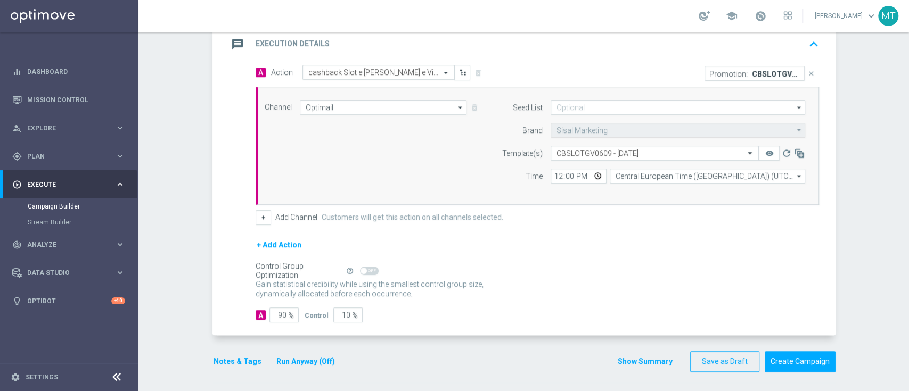
click at [588, 65] on div "Promotion: CBSLOTGV0609 close" at bounding box center [682, 73] width 290 height 16
click at [589, 47] on div "message Execution Details keyboard_arrow_up" at bounding box center [525, 44] width 595 height 20
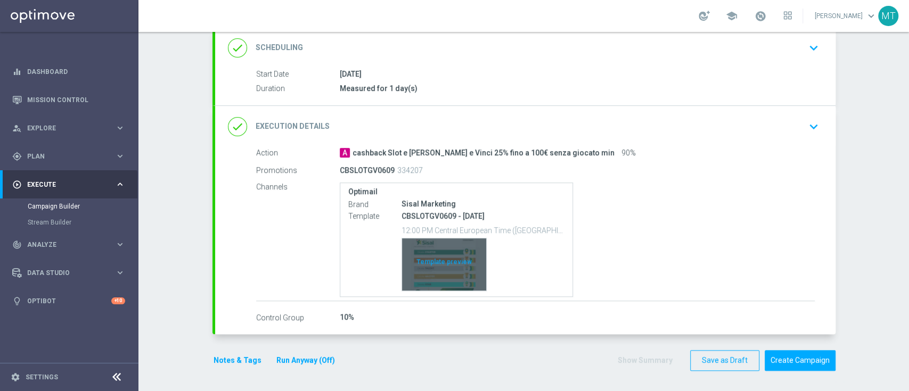
scroll to position [161, 0]
click at [422, 252] on div "Template preview" at bounding box center [444, 265] width 84 height 52
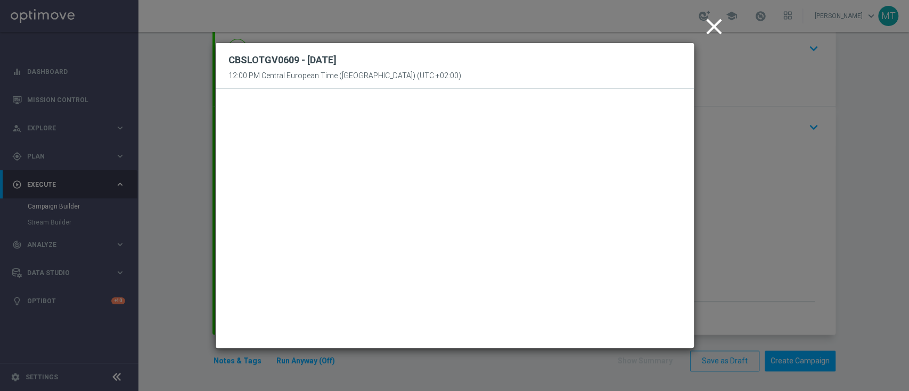
click at [715, 29] on icon "close" at bounding box center [714, 26] width 27 height 27
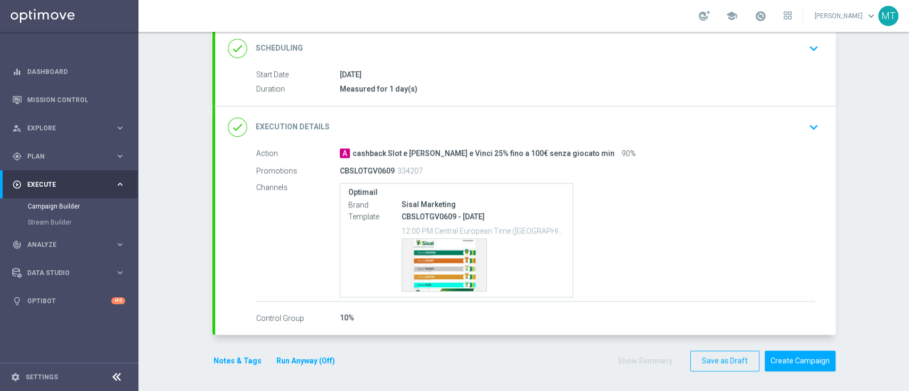
click at [677, 138] on div "done Execution Details keyboard_arrow_down" at bounding box center [525, 127] width 620 height 42
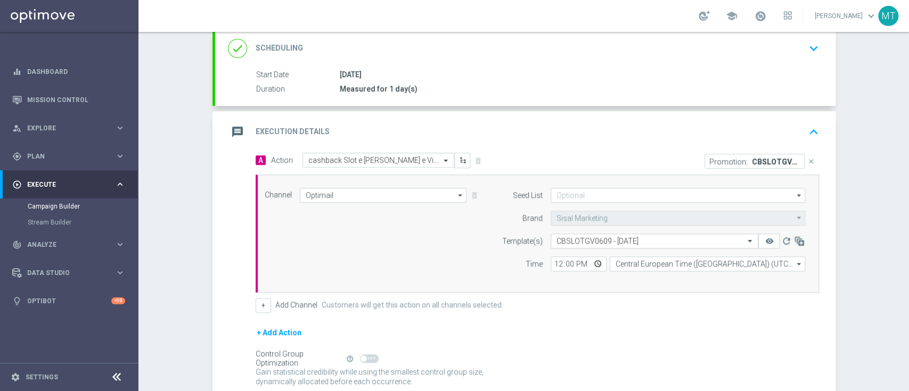
click at [612, 137] on div "message Execution Details keyboard_arrow_up" at bounding box center [525, 132] width 595 height 20
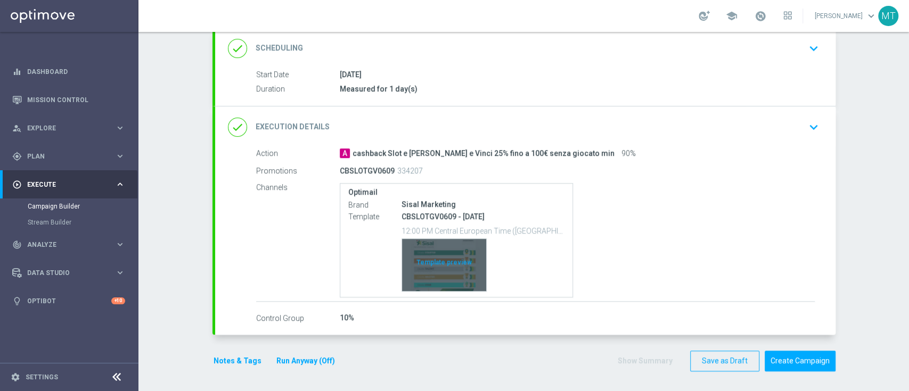
click at [431, 258] on div "Template preview" at bounding box center [444, 265] width 84 height 52
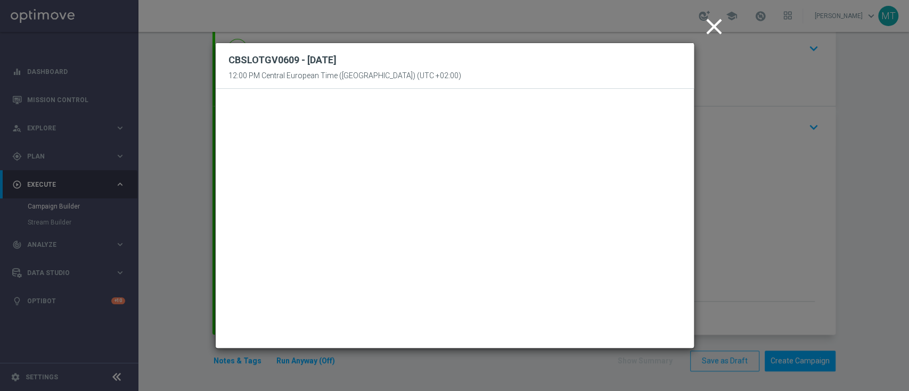
click at [707, 25] on icon "close" at bounding box center [714, 26] width 27 height 27
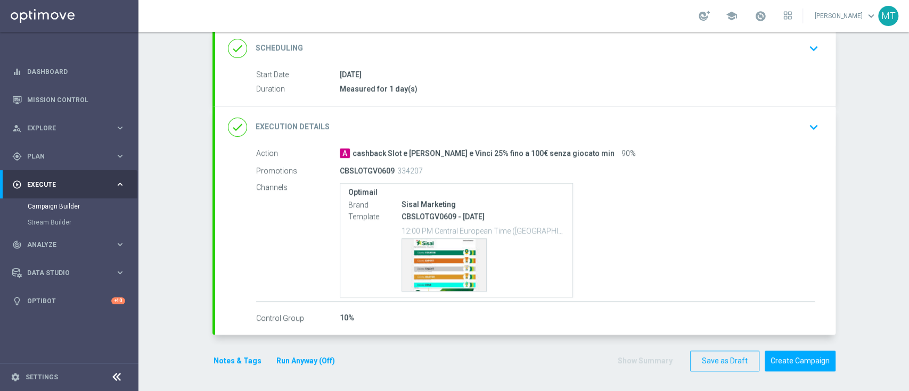
click at [700, 150] on div "A cashback Slot e Gratta e Vinci 25% fino a 100€ senza giocato min 90%" at bounding box center [577, 153] width 475 height 11
click at [778, 120] on div "done Execution Details keyboard_arrow_down" at bounding box center [525, 127] width 595 height 20
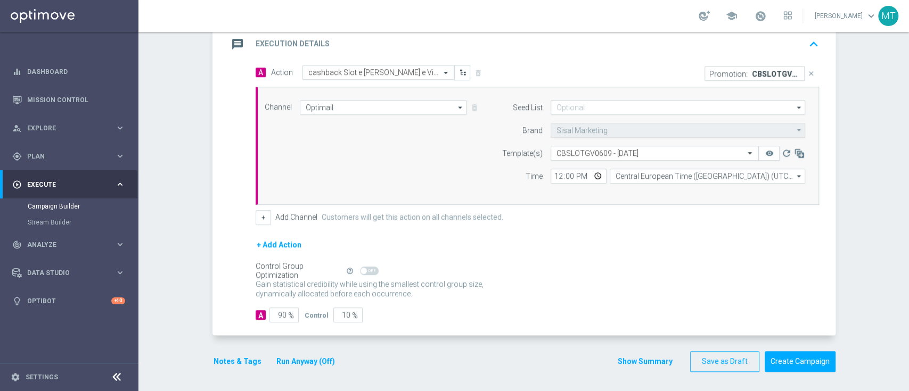
scroll to position [0, 0]
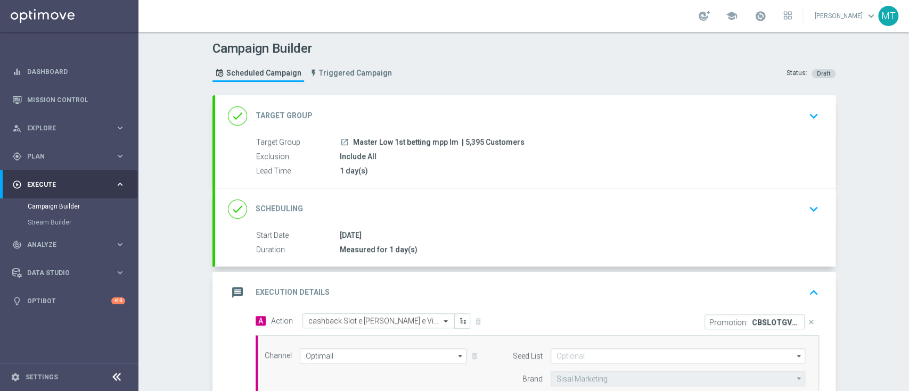
click at [622, 292] on div "message Execution Details keyboard_arrow_up" at bounding box center [525, 293] width 595 height 20
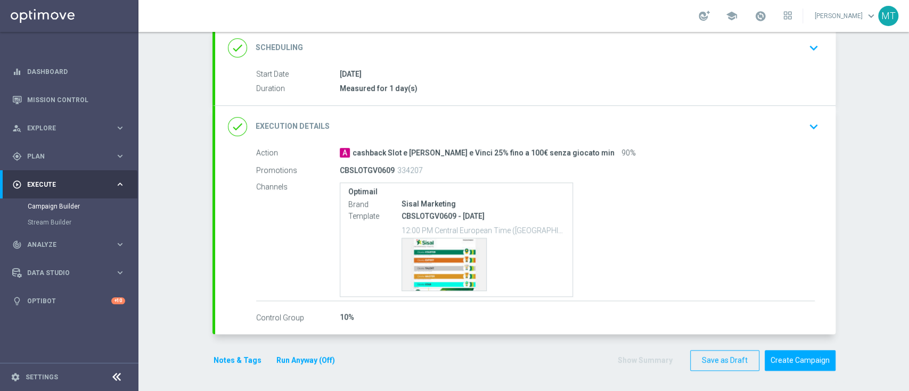
scroll to position [161, 0]
click at [767, 24] on link at bounding box center [760, 16] width 14 height 17
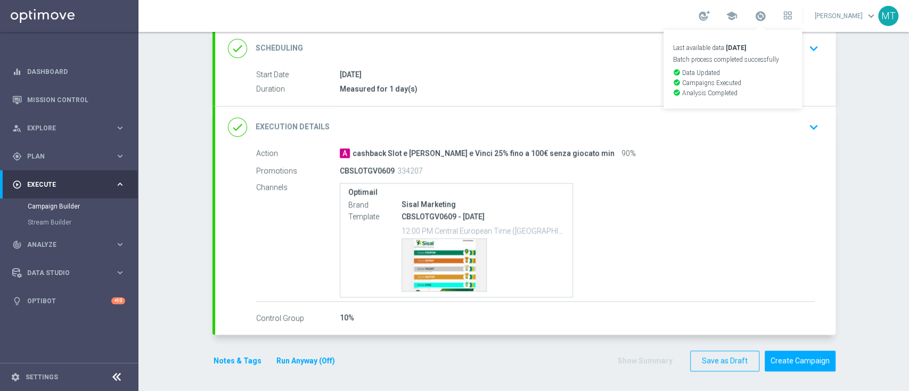
click at [767, 24] on link "Last available data: 4 Sep 2025 Batch process completed successfully check_circ…" at bounding box center [760, 16] width 14 height 17
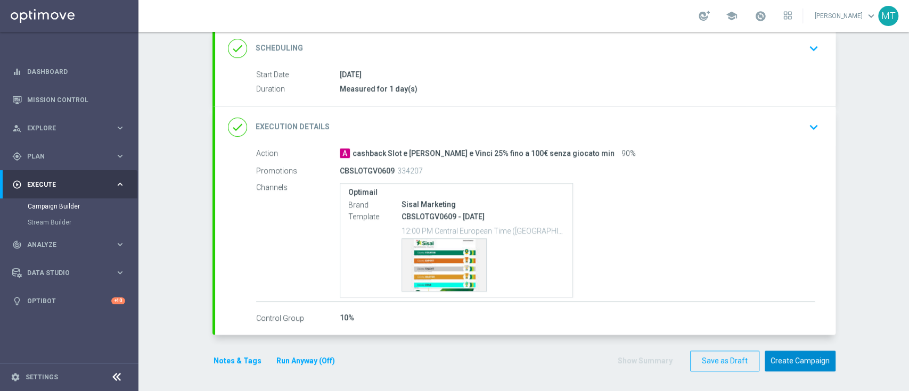
click at [796, 359] on button "Create Campaign" at bounding box center [799, 361] width 71 height 21
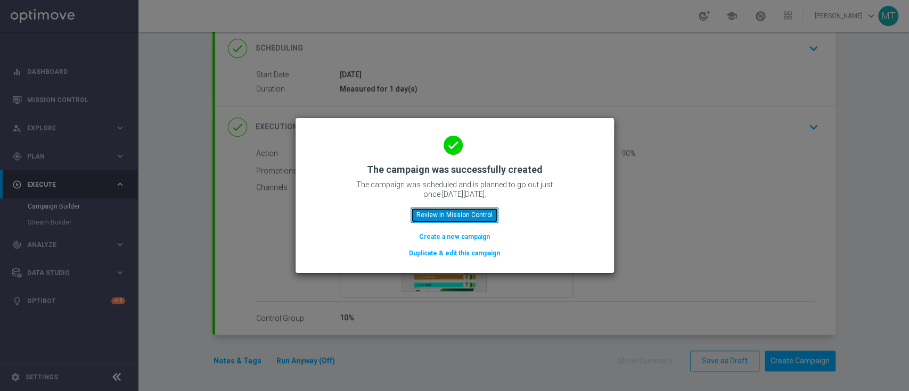
click at [490, 214] on button "Review in Mission Control" at bounding box center [454, 215] width 88 height 15
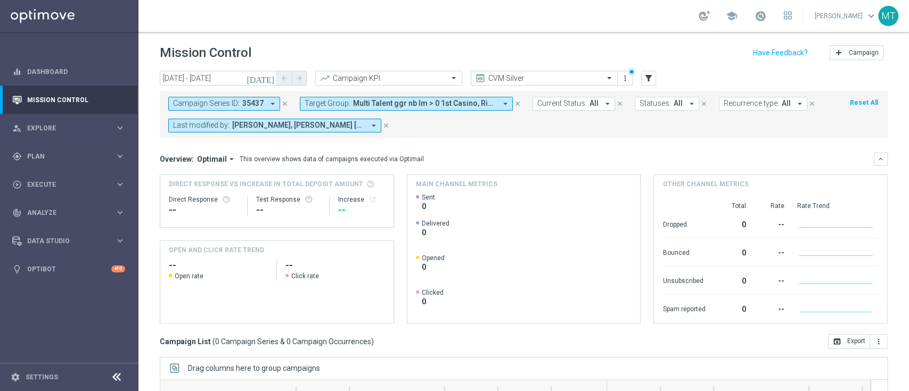
click at [282, 101] on icon "close" at bounding box center [284, 103] width 7 height 7
click at [344, 109] on button "Target Group: Multi Talent ggr nb lm > 0 1st Casino, Risk of Churn Master Low a…" at bounding box center [274, 104] width 213 height 14
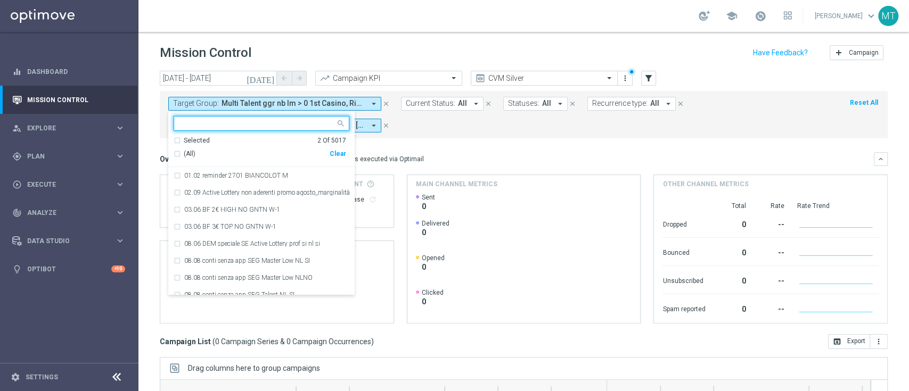
click at [282, 147] on div "(All) Clear" at bounding box center [260, 154] width 172 height 18
click at [194, 138] on div "Selected" at bounding box center [197, 140] width 26 height 9
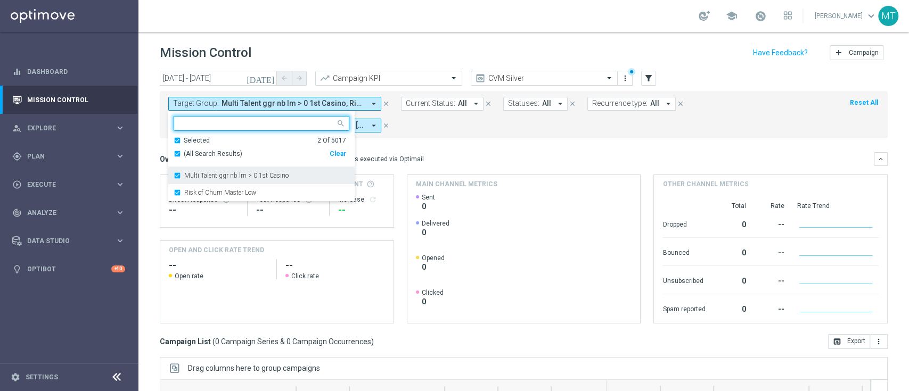
click at [189, 177] on label "Multi Talent ggr nb lm > 0 1st Casino" at bounding box center [236, 175] width 104 height 6
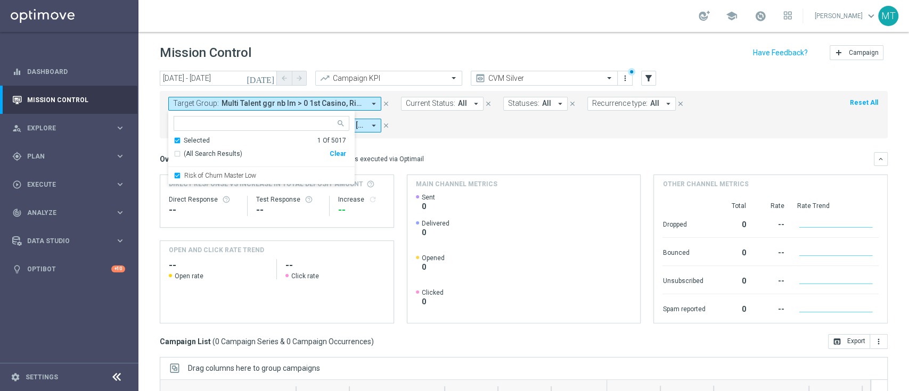
click at [190, 190] on div "Direct Response -- Test Response -- Increase refresh" at bounding box center [277, 206] width 216 height 34
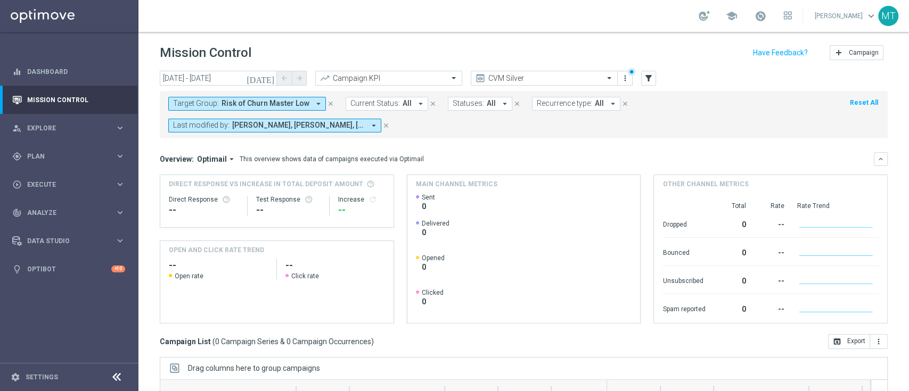
click at [234, 105] on span "Risk of Churn Master Low" at bounding box center [265, 103] width 88 height 9
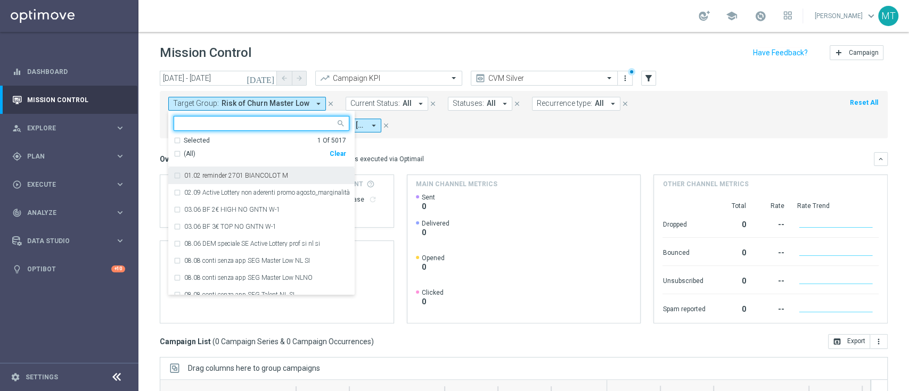
click at [185, 138] on div "Selected" at bounding box center [197, 140] width 26 height 9
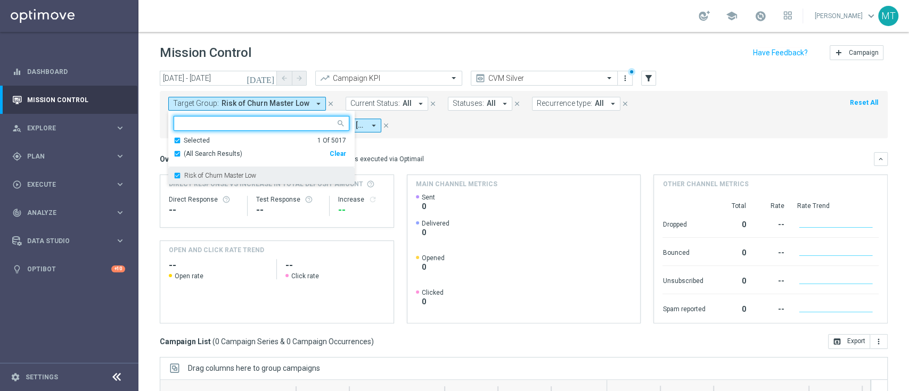
click at [178, 176] on div "Risk of Churn Master Low" at bounding box center [262, 175] width 176 height 17
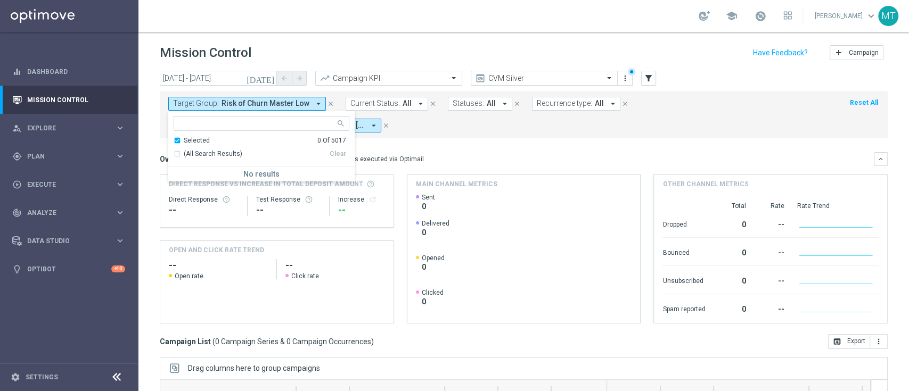
click at [184, 141] on div "Selected" at bounding box center [197, 140] width 26 height 9
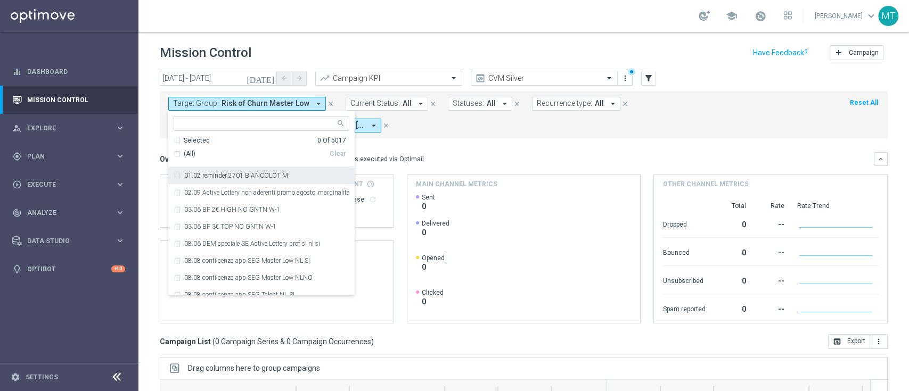
click at [463, 152] on div "Overview: Optimail arrow_drop_down This overview shows data of campaigns execut…" at bounding box center [524, 159] width 728 height 14
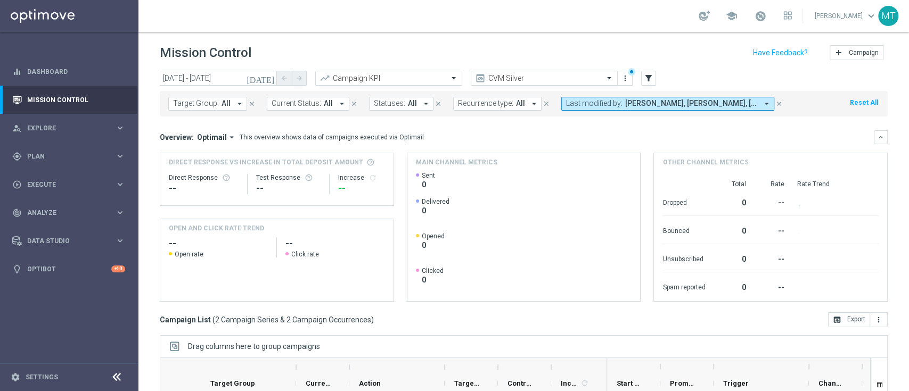
scroll to position [141, 0]
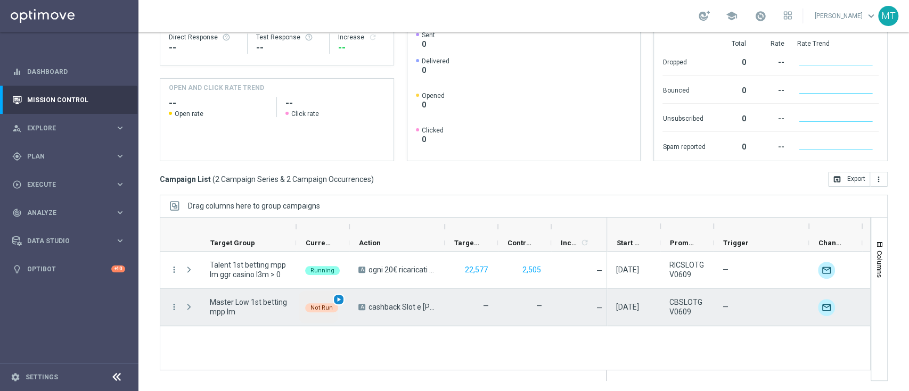
click at [339, 300] on span "play_arrow" at bounding box center [338, 299] width 7 height 7
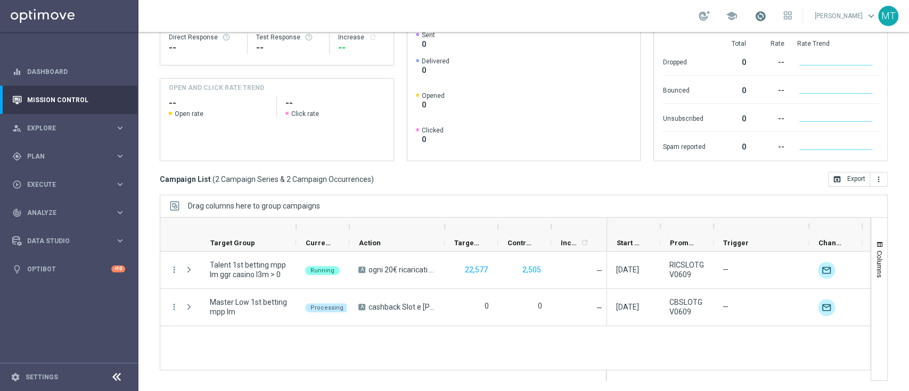
click at [766, 19] on span at bounding box center [760, 16] width 12 height 12
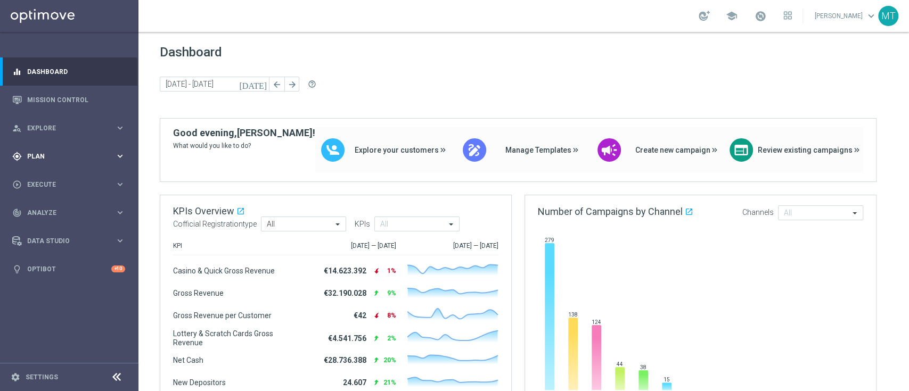
click at [73, 158] on span "Plan" at bounding box center [71, 156] width 88 height 6
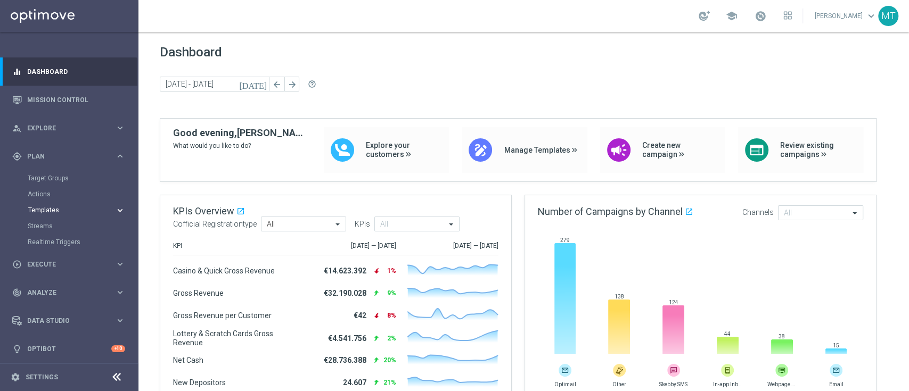
click at [48, 211] on span "Templates" at bounding box center [66, 210] width 76 height 6
click at [49, 227] on link "Optimail" at bounding box center [72, 226] width 78 height 9
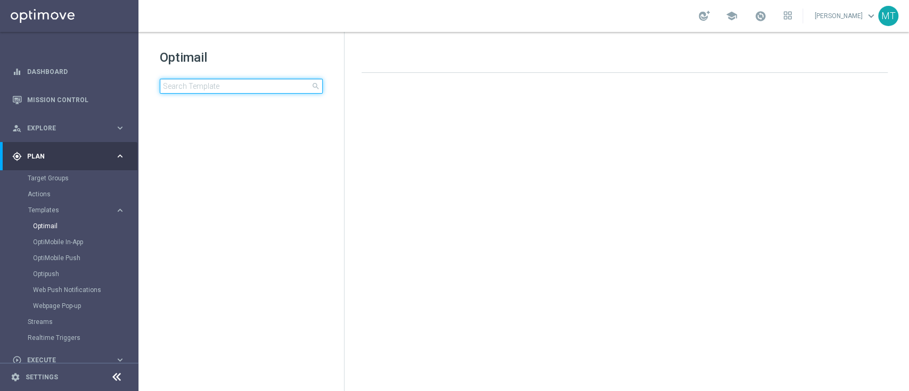
click at [213, 85] on input at bounding box center [241, 86] width 163 height 15
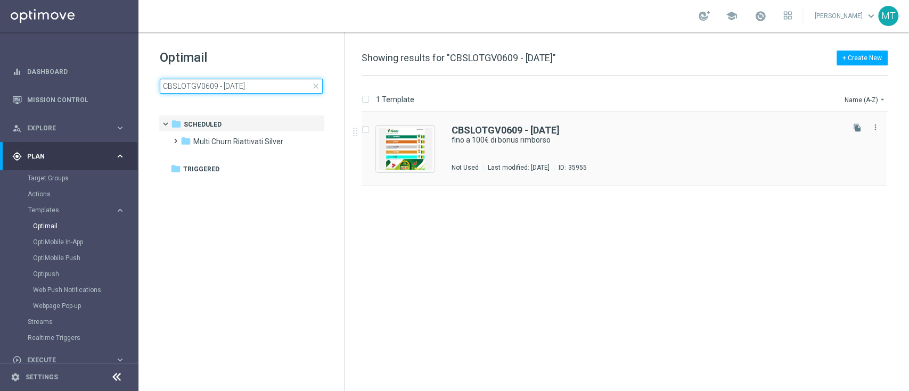
type input "CBSLOTGV0609 - 2025-09-06"
click at [522, 121] on div "CBSLOTGV0609 - 2025-09-06 fino a 100€ di bonus rimborso Not Used Last modified:…" at bounding box center [623, 148] width 525 height 73
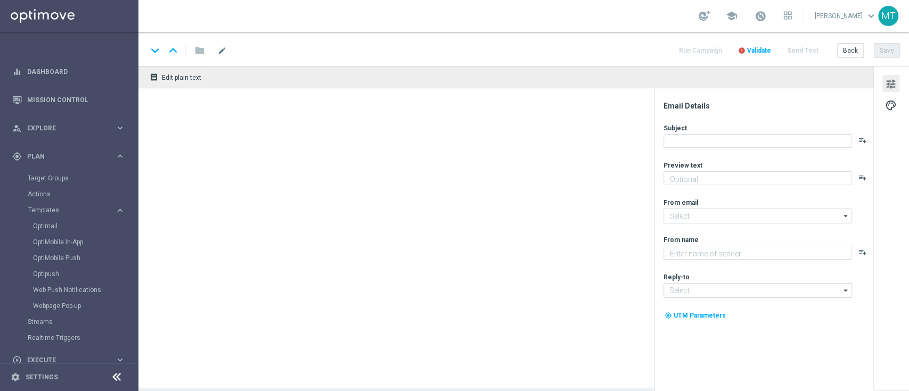
type textarea "Solo per te 🎁🎰"
type input "[EMAIL_ADDRESS][DOMAIN_NAME]"
type textarea "Sisal"
type input "[EMAIL_ADDRESS][DOMAIN_NAME]"
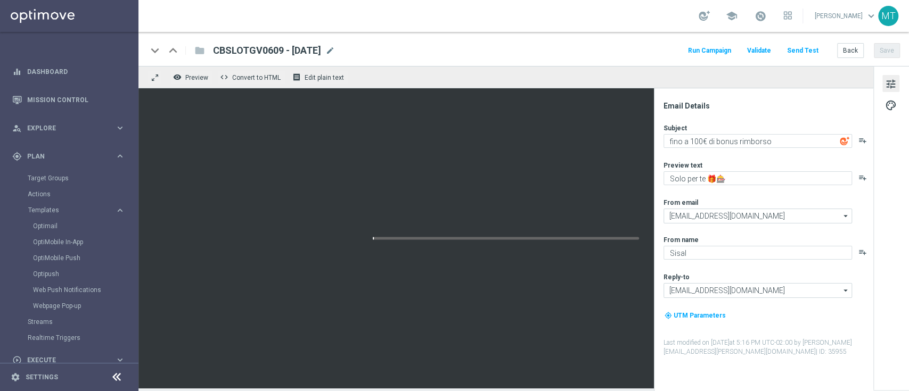
click at [250, 274] on div at bounding box center [505, 238] width 735 height 300
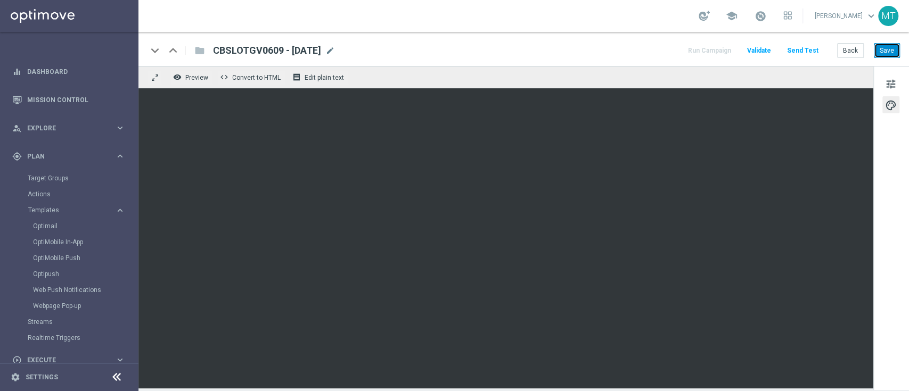
click at [884, 44] on button "Save" at bounding box center [887, 50] width 26 height 15
click at [895, 43] on button "Save" at bounding box center [887, 50] width 26 height 15
click at [881, 48] on button "Save" at bounding box center [887, 50] width 26 height 15
click at [877, 48] on button "Save" at bounding box center [887, 50] width 26 height 15
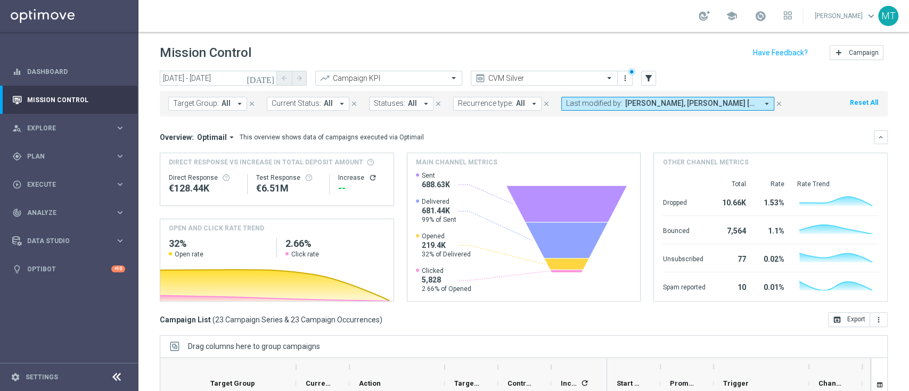
click at [267, 78] on icon "[DATE]" at bounding box center [260, 78] width 29 height 10
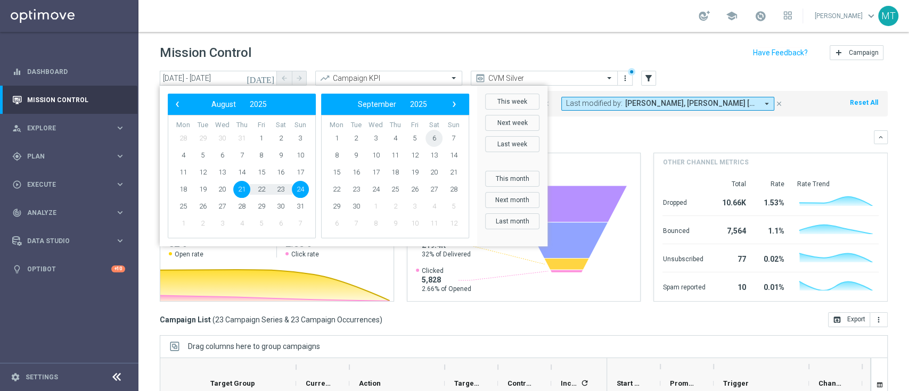
click at [434, 143] on span "6" at bounding box center [433, 138] width 17 height 17
click at [283, 138] on span "6" at bounding box center [280, 138] width 17 height 17
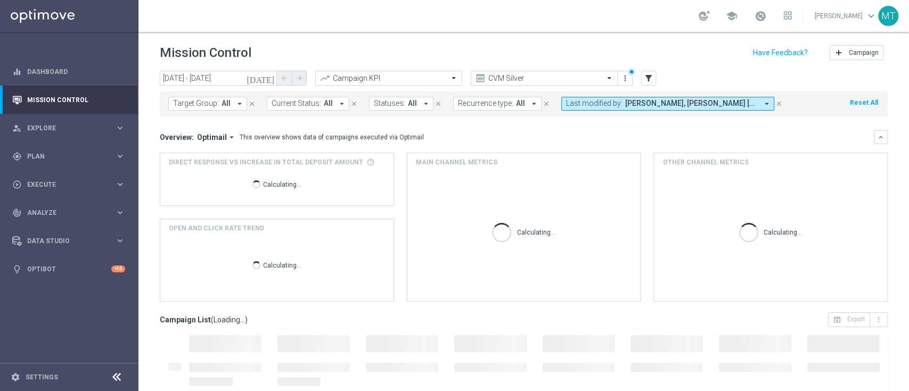
type input "06 Sep 2025 - 06 Sep 2025"
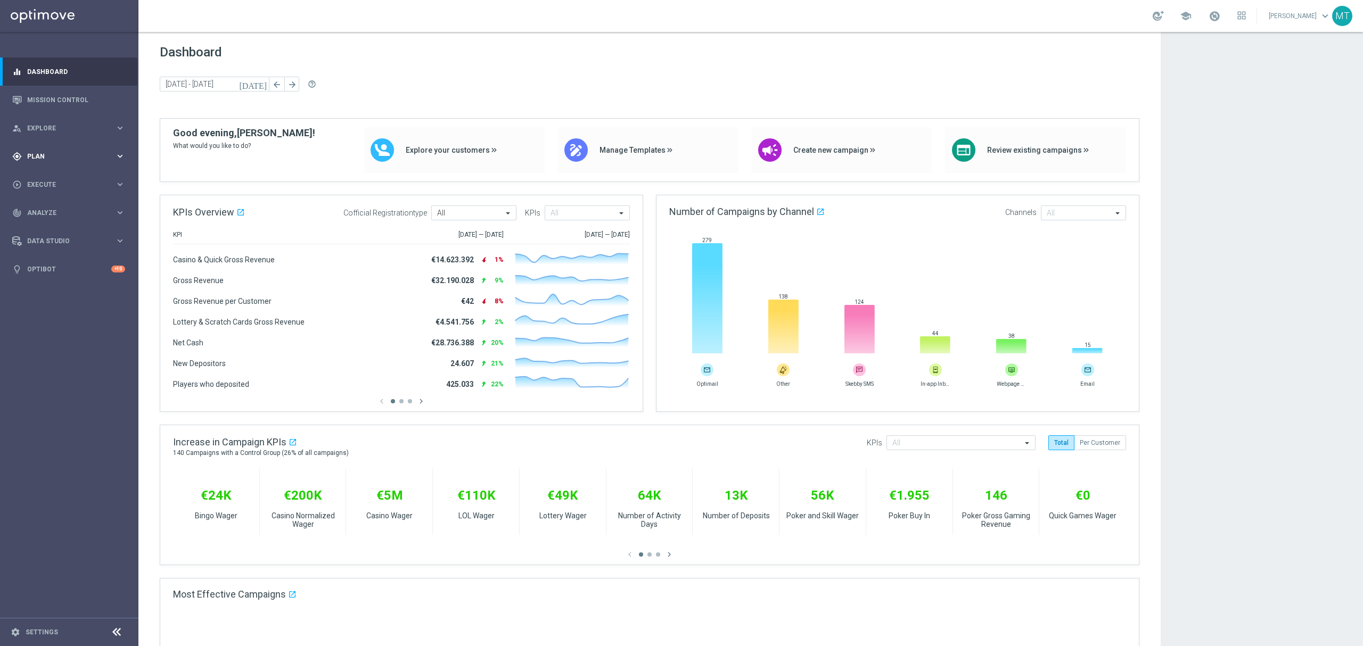
click at [50, 163] on div "gps_fixed Plan keyboard_arrow_right" at bounding box center [68, 156] width 137 height 28
click at [56, 210] on span "Templates" at bounding box center [66, 210] width 76 height 6
click at [51, 224] on link "Optimail" at bounding box center [72, 226] width 78 height 9
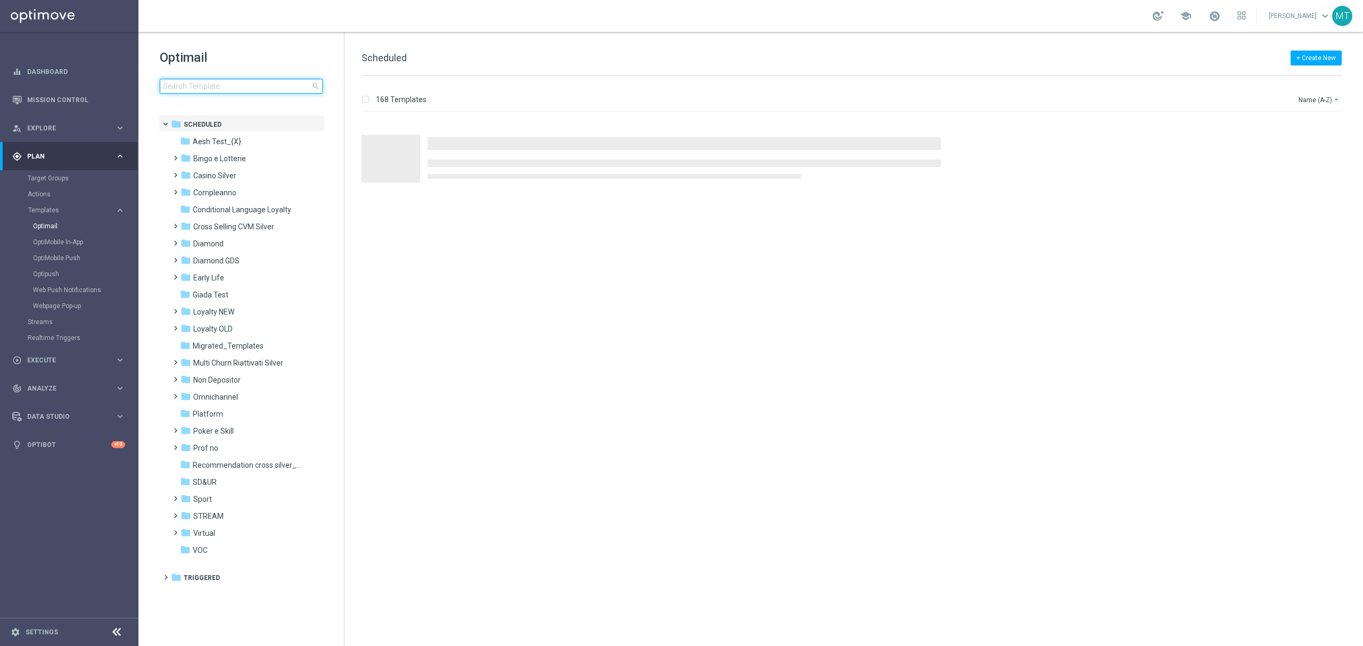
click at [174, 90] on input at bounding box center [241, 86] width 163 height 15
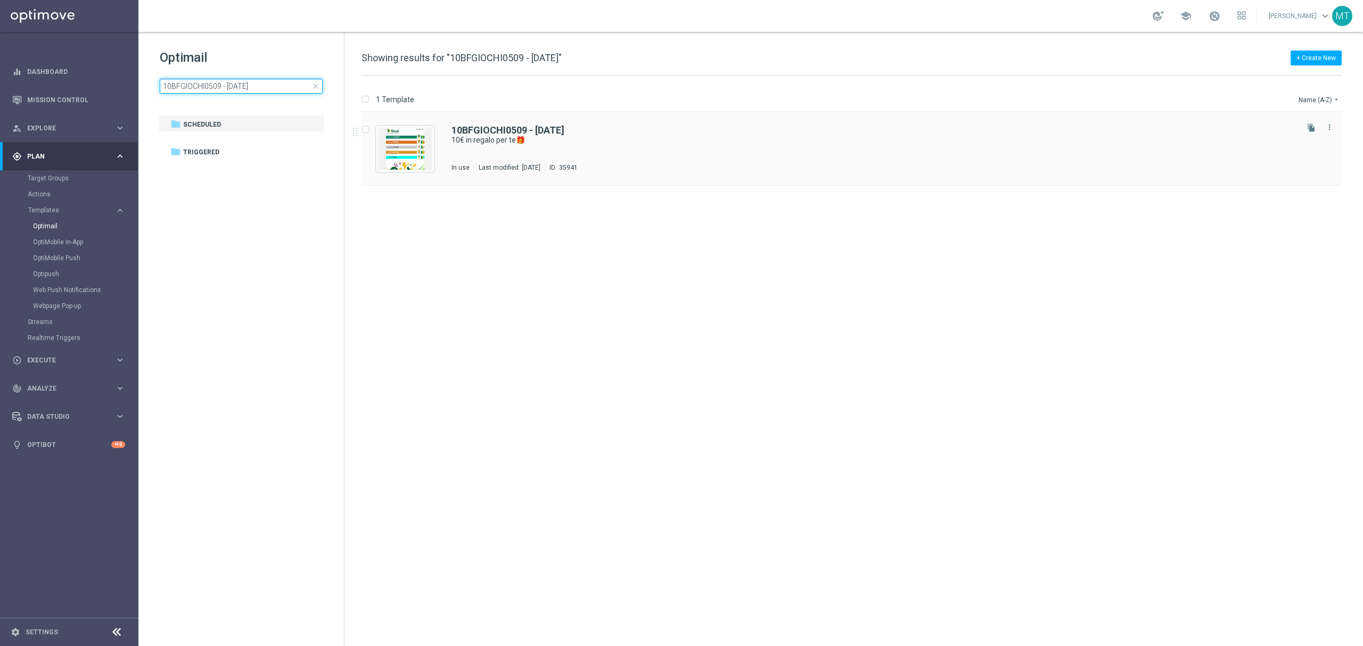
type input "10BFGIOCHI0509 - [DATE]"
click at [648, 112] on div "10BFGIOCHI0509 - [DATE] 10€ in regalo per te🎁 In use Last modified: [DATE] ID: …" at bounding box center [850, 148] width 979 height 73
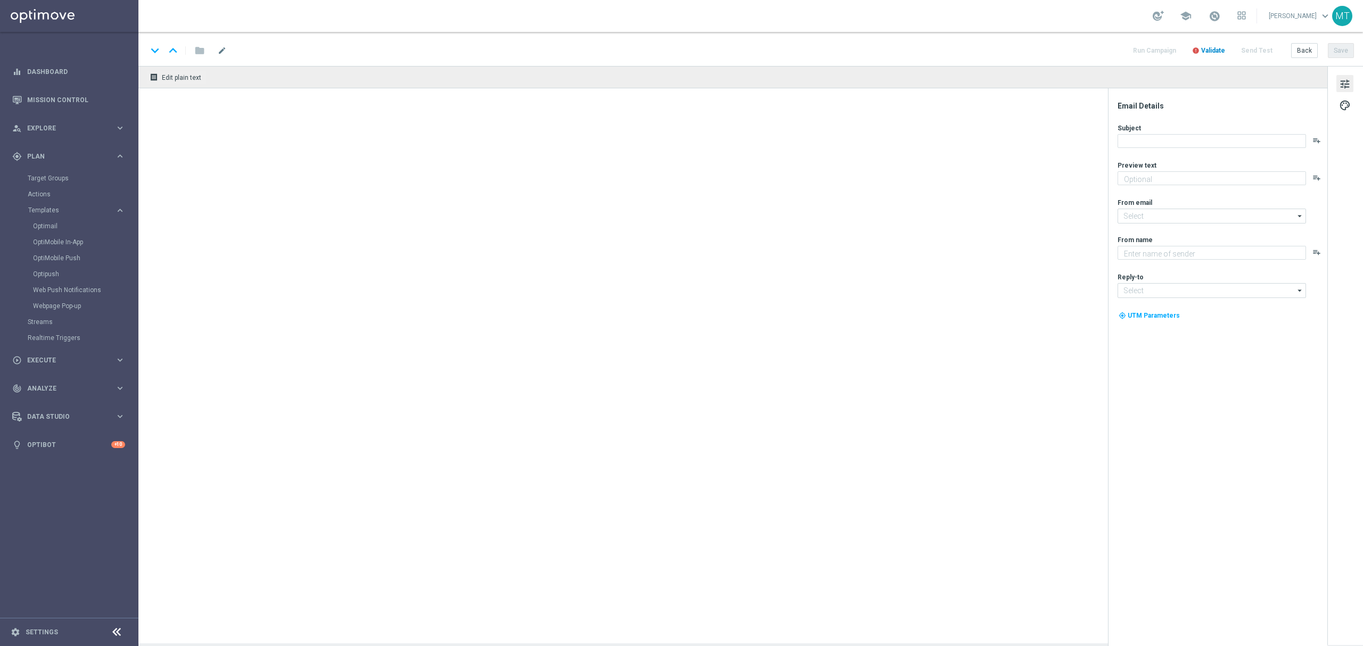
type textarea "da usare su qualsiasi gioco!"
type input "[EMAIL_ADDRESS][DOMAIN_NAME]"
type textarea "Sisal"
type input "[EMAIL_ADDRESS][DOMAIN_NAME]"
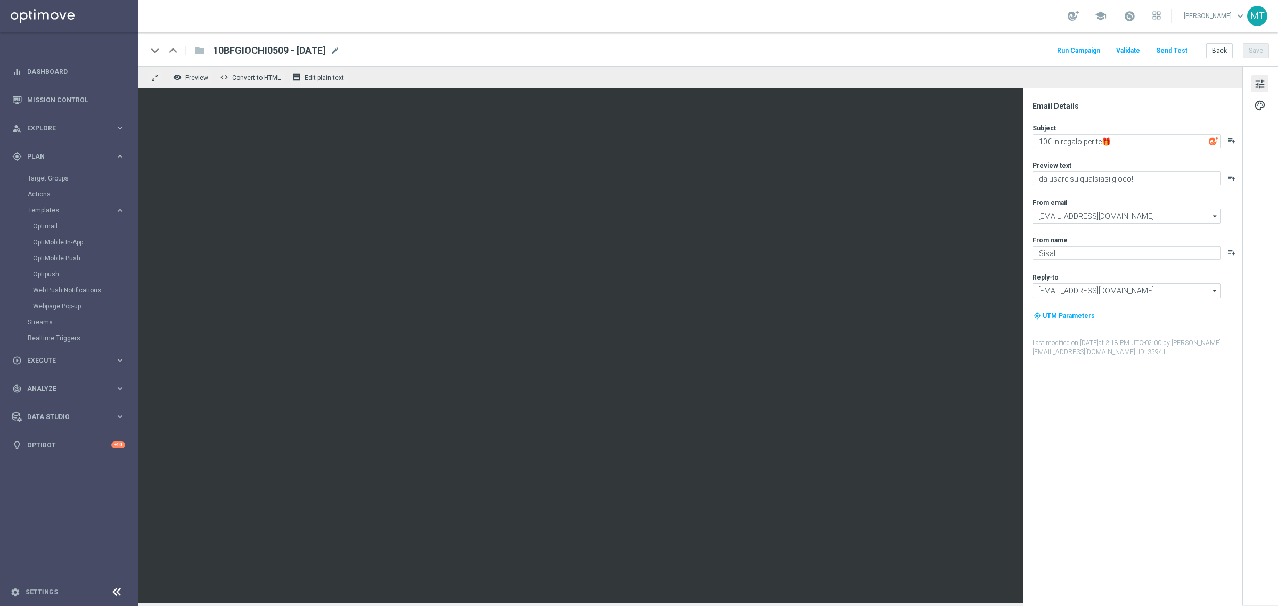
drag, startPoint x: 1271, startPoint y: 6, endPoint x: 745, endPoint y: 57, distance: 528.4
click at [745, 57] on div "keyboard_arrow_down keyboard_arrow_up folder 10BFGIOCHI0509 - [DATE] 10BFGIOCHI…" at bounding box center [707, 49] width 1139 height 34
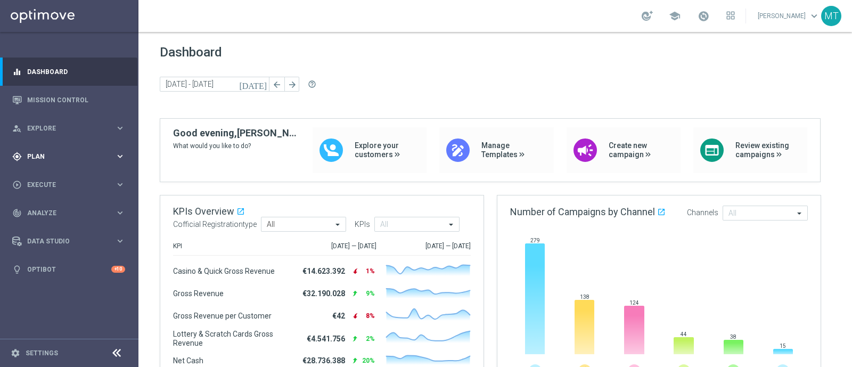
click at [64, 152] on div "gps_fixed Plan" at bounding box center [63, 157] width 103 height 10
click at [56, 210] on span "Templates" at bounding box center [66, 210] width 76 height 6
click at [57, 225] on link "Optimail" at bounding box center [72, 226] width 78 height 9
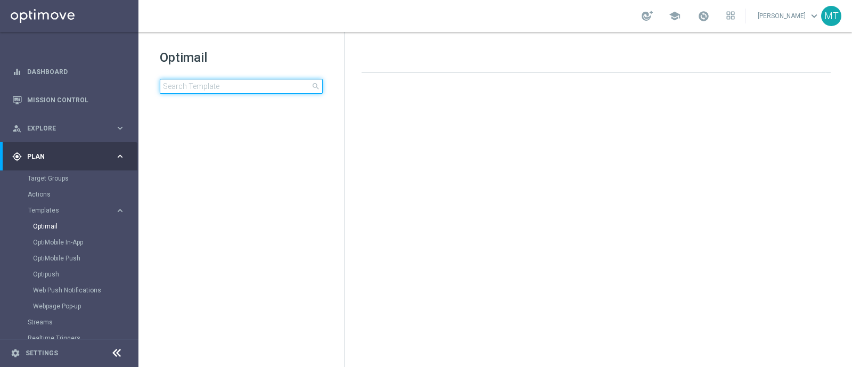
click at [234, 87] on input at bounding box center [241, 86] width 163 height 15
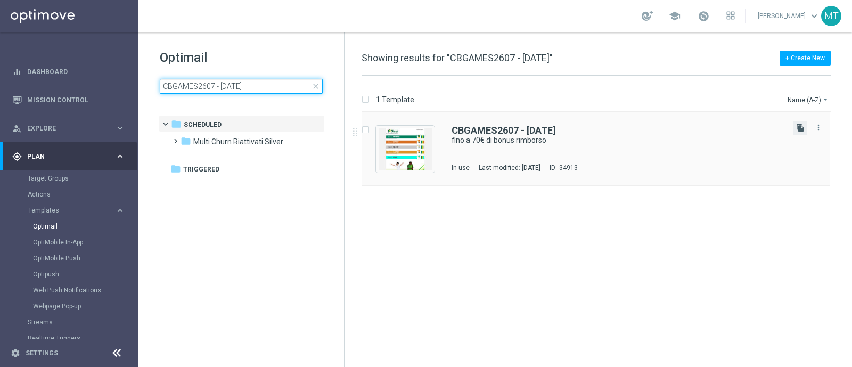
type input "CBGAMES2607 - 2025-07-26"
click at [800, 126] on icon "file_copy" at bounding box center [800, 128] width 9 height 9
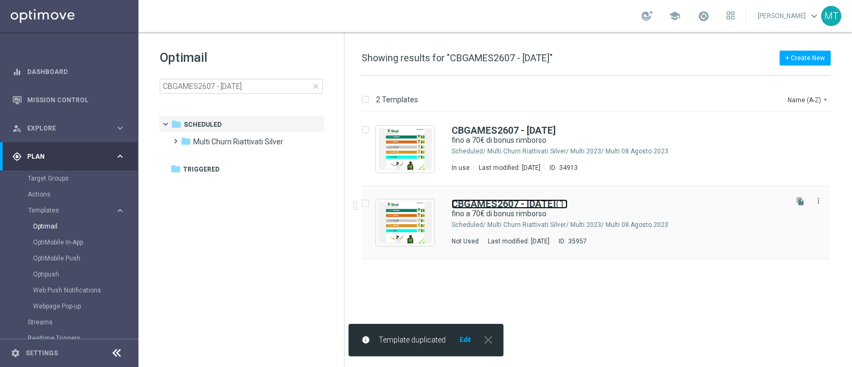
click at [530, 207] on b "CBGAMES2607 - 2025-07-26" at bounding box center [503, 203] width 104 height 11
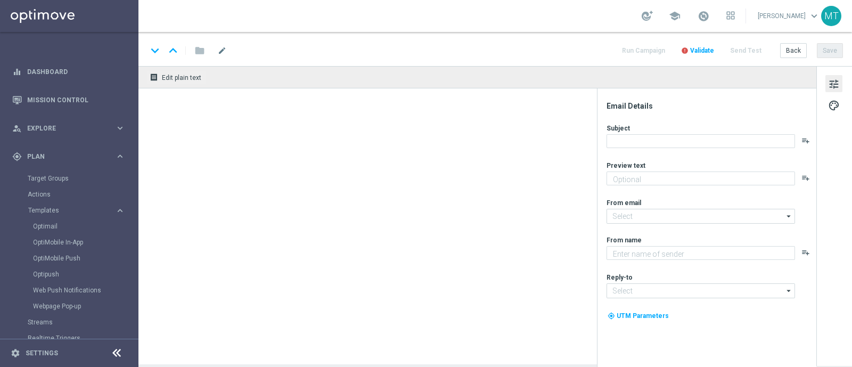
type input "CBGAMES2607 - 2025-07-26(1)"
type textarea "Solo per te 🎁⚽"
type input "newsletter@comunicazioni.sisal.it"
type textarea "Sisal"
type input "info@sisal.it"
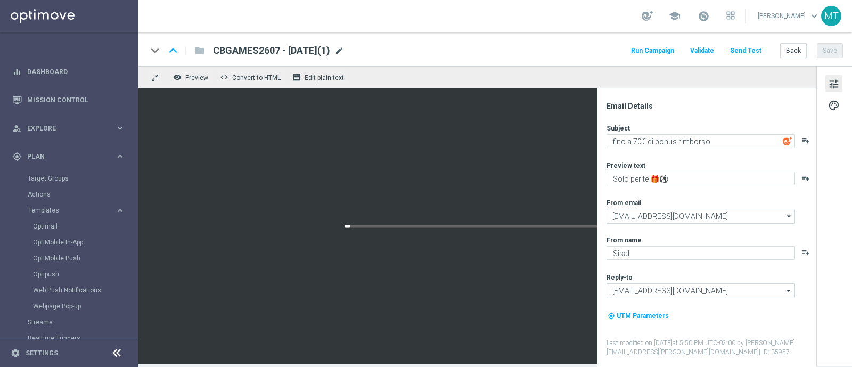
click at [344, 46] on span "mode_edit" at bounding box center [339, 51] width 10 height 10
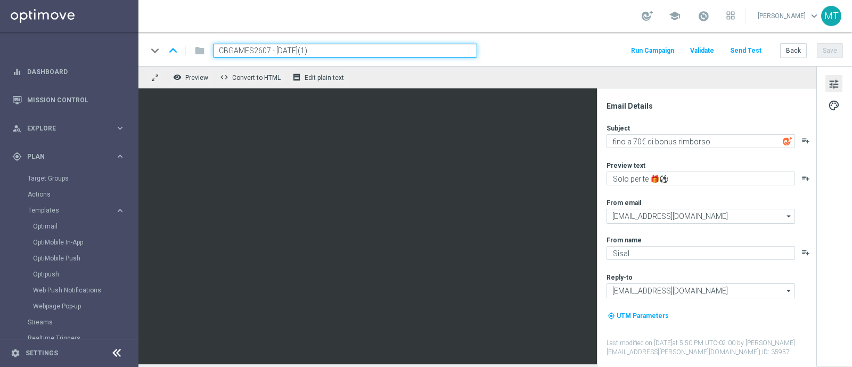
drag, startPoint x: 270, startPoint y: 47, endPoint x: 202, endPoint y: 41, distance: 69.0
click at [202, 41] on div "keyboard_arrow_down keyboard_arrow_up folder CBGAMES2607 - 2025-07-26(1) Run Ca…" at bounding box center [494, 49] width 713 height 34
paste input "CBSPORT0609"
click at [338, 52] on input "CBSPORT0609 - 2025-07-26(1)" at bounding box center [345, 51] width 264 height 14
paste input
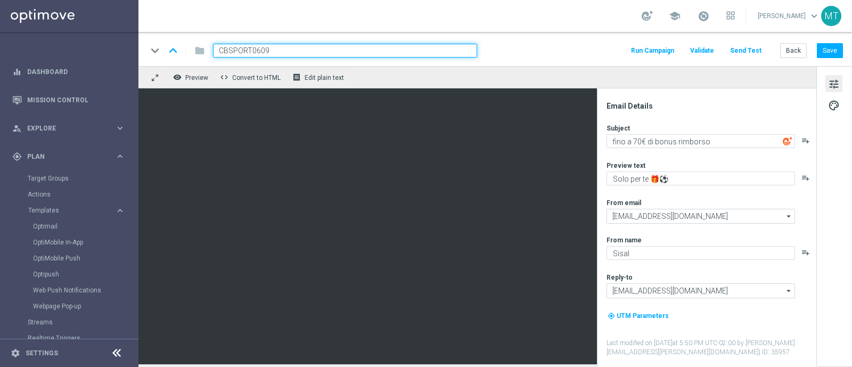
type input "CBSPORT0609 - 2025-09-06"
click at [826, 52] on button "Save" at bounding box center [830, 50] width 26 height 15
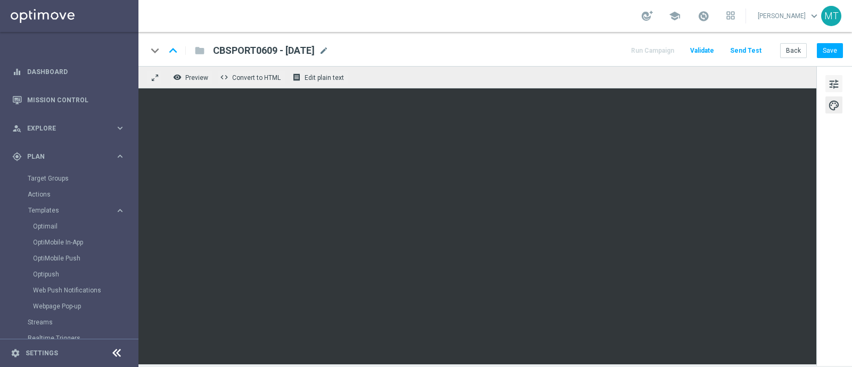
click at [834, 81] on span "tune" at bounding box center [834, 84] width 12 height 14
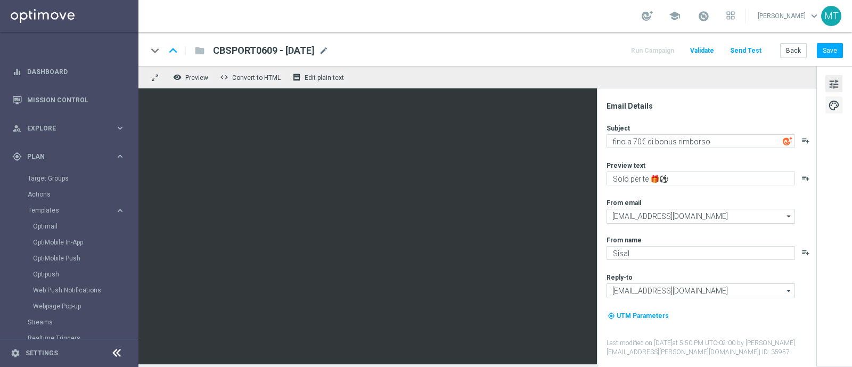
click at [828, 100] on span "palette" at bounding box center [834, 105] width 12 height 14
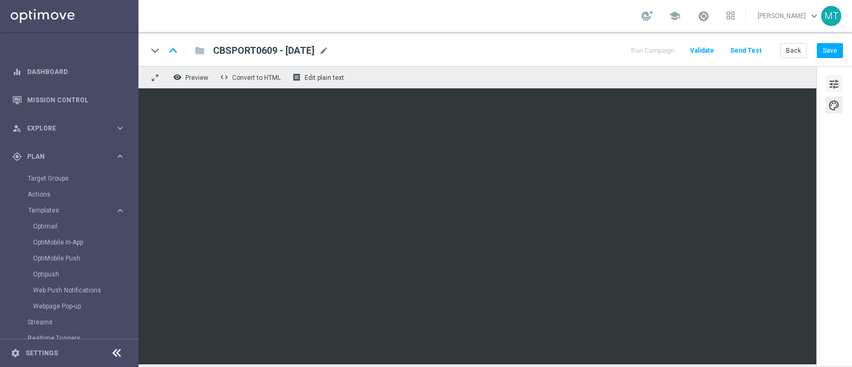
click at [825, 80] on button "tune" at bounding box center [833, 83] width 17 height 17
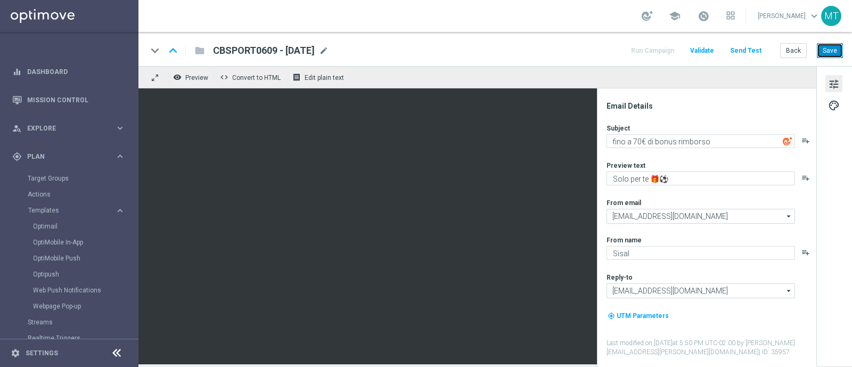
click at [826, 47] on button "Save" at bounding box center [830, 50] width 26 height 15
click at [709, 17] on span at bounding box center [703, 16] width 12 height 12
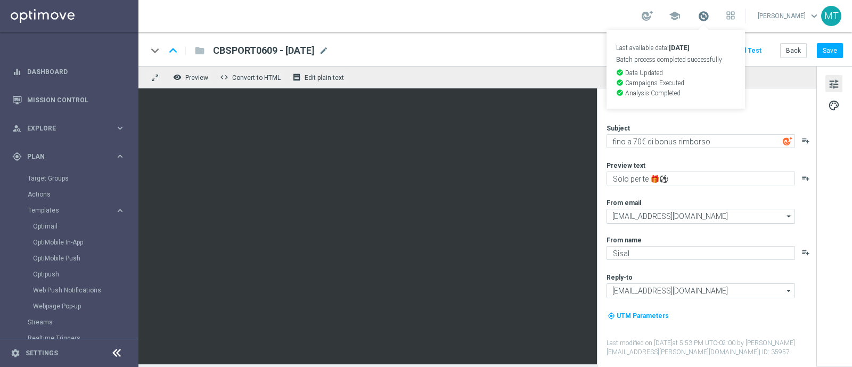
click at [709, 17] on span at bounding box center [703, 16] width 12 height 12
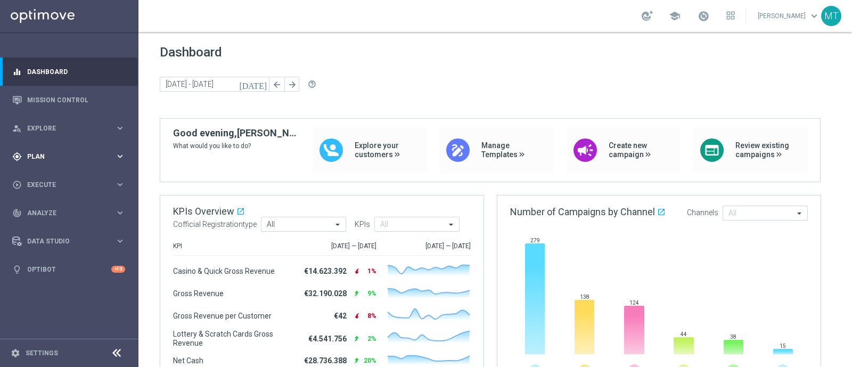
click at [50, 153] on span "Plan" at bounding box center [71, 156] width 88 height 6
click at [49, 174] on link "Target Groups" at bounding box center [69, 178] width 83 height 9
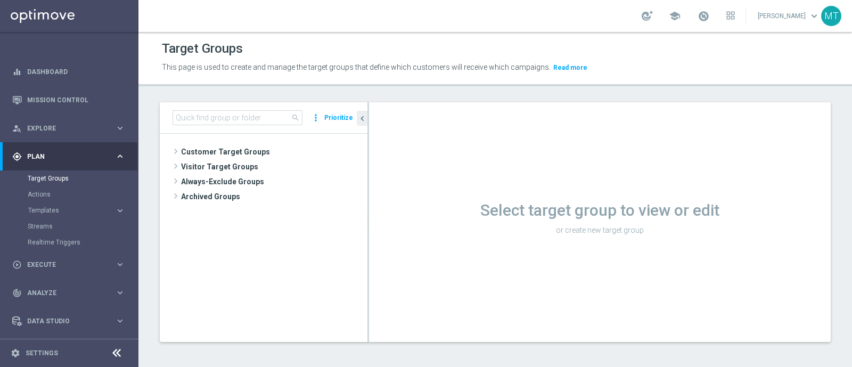
click at [217, 127] on div "search more_vert Prioritize" at bounding box center [264, 117] width 208 height 31
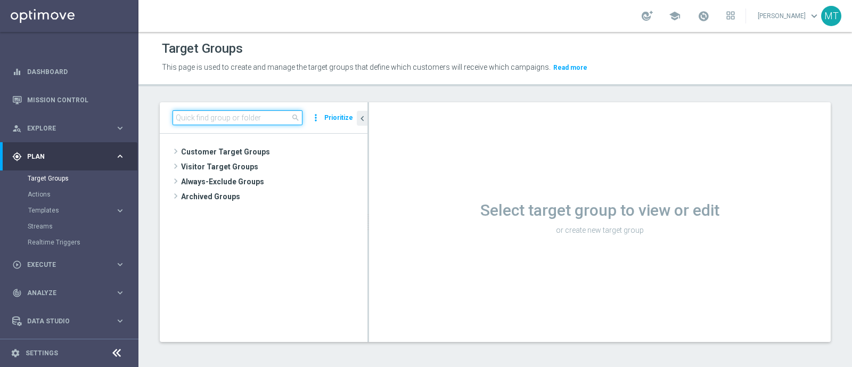
click at [203, 114] on input at bounding box center [237, 117] width 130 height 15
paste input "Master Low 1st casino mpp lm"
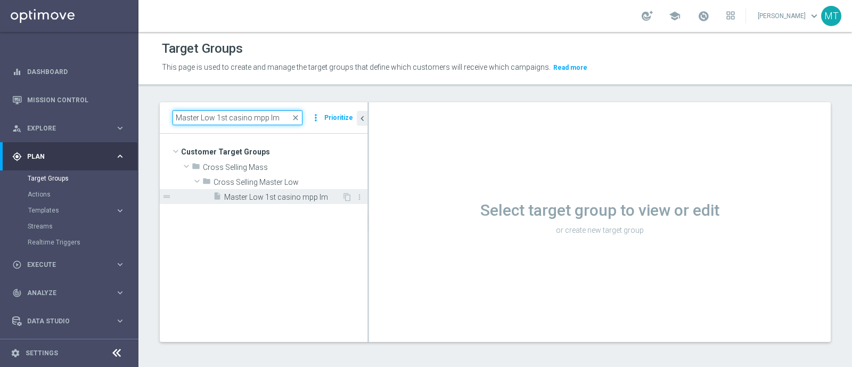
type input "Master Low 1st casino mpp lm"
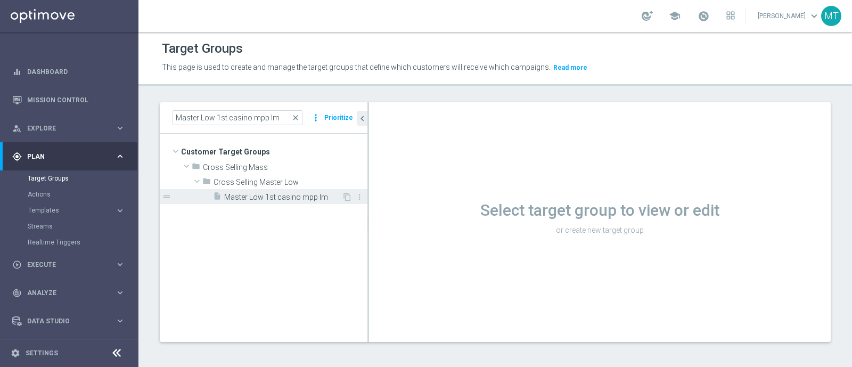
click at [271, 193] on span "Master Low 1st casino mpp lm" at bounding box center [283, 197] width 118 height 9
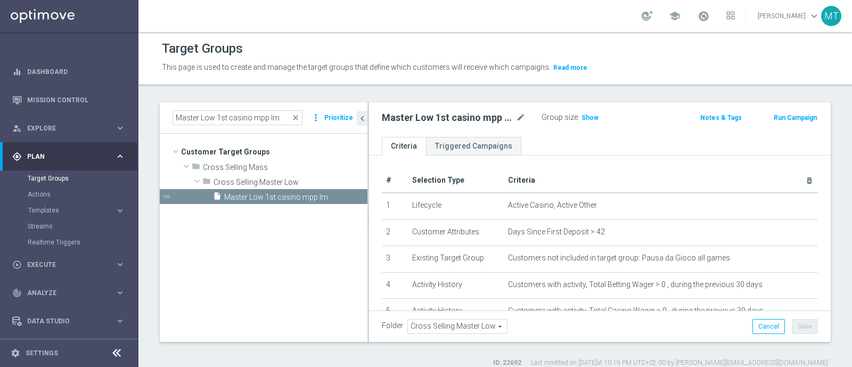
click at [780, 115] on button "Run Campaign" at bounding box center [794, 118] width 45 height 12
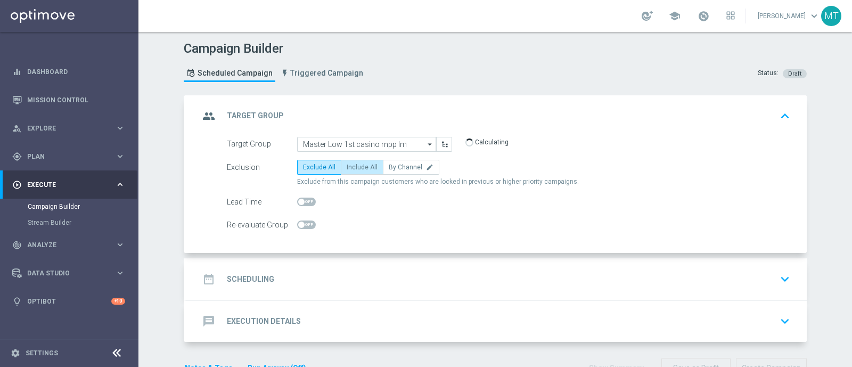
click at [356, 171] on label "Include All" at bounding box center [362, 167] width 43 height 15
click at [353, 171] on input "Include All" at bounding box center [350, 169] width 7 height 7
radio input "true"
click at [299, 194] on div at bounding box center [306, 201] width 19 height 15
click at [298, 199] on span at bounding box center [301, 202] width 6 height 6
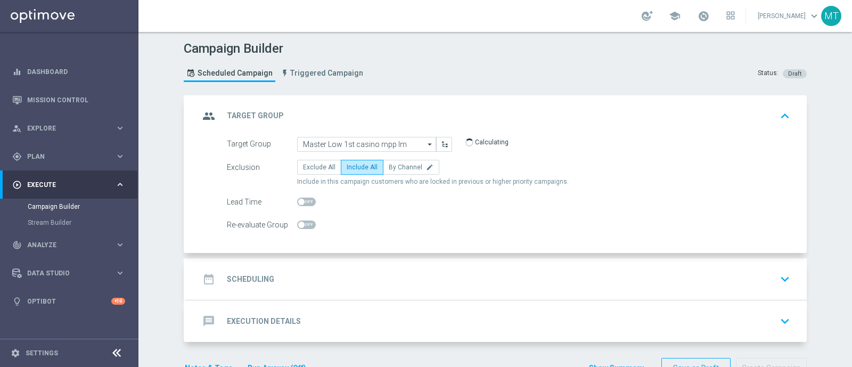
click at [298, 199] on input "checkbox" at bounding box center [306, 202] width 19 height 9
checkbox input "true"
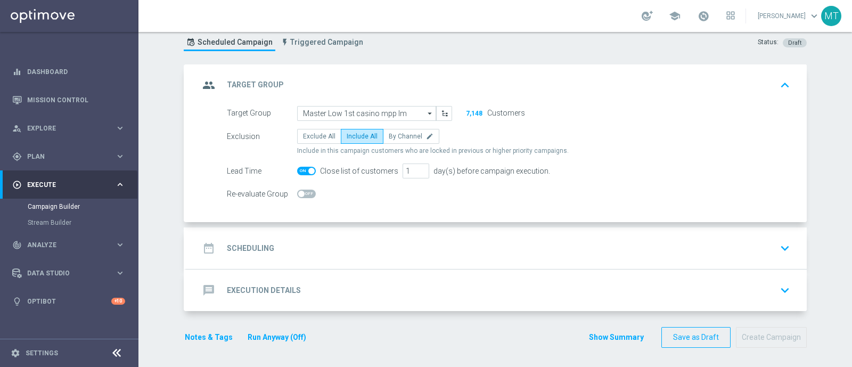
click at [385, 241] on div "date_range Scheduling keyboard_arrow_down" at bounding box center [496, 248] width 595 height 20
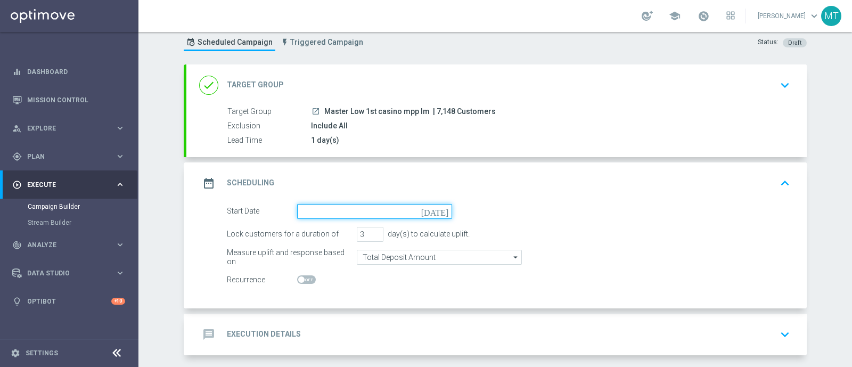
click at [309, 212] on input at bounding box center [374, 211] width 155 height 15
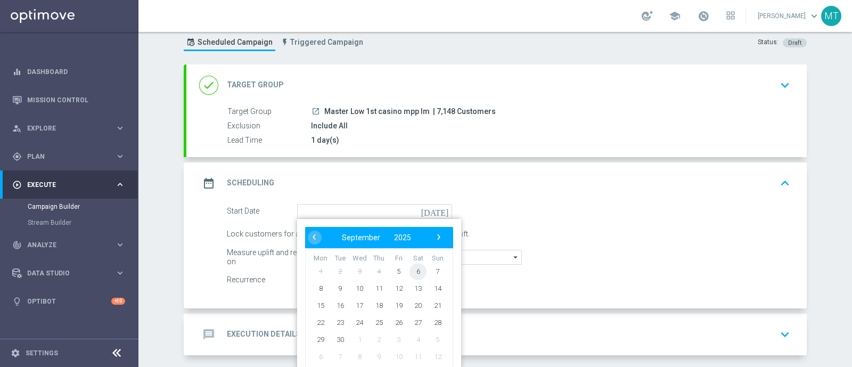
click at [417, 268] on span "6" at bounding box center [417, 270] width 17 height 17
type input "06 Sep 2025"
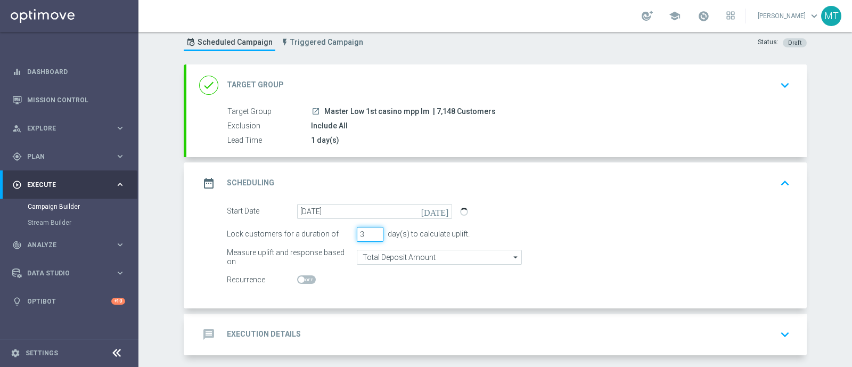
click at [374, 238] on input "3" at bounding box center [370, 234] width 27 height 15
click at [373, 233] on input "2" at bounding box center [370, 234] width 27 height 15
type input "1"
click at [373, 233] on input "1" at bounding box center [370, 234] width 27 height 15
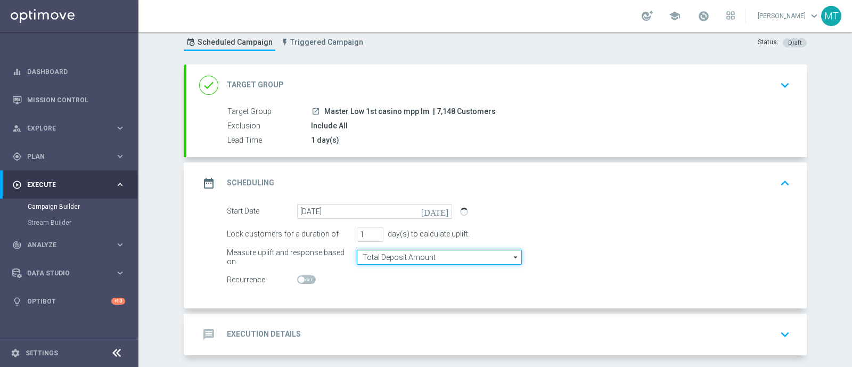
click at [379, 252] on input "Total Deposit Amount" at bounding box center [439, 257] width 165 height 15
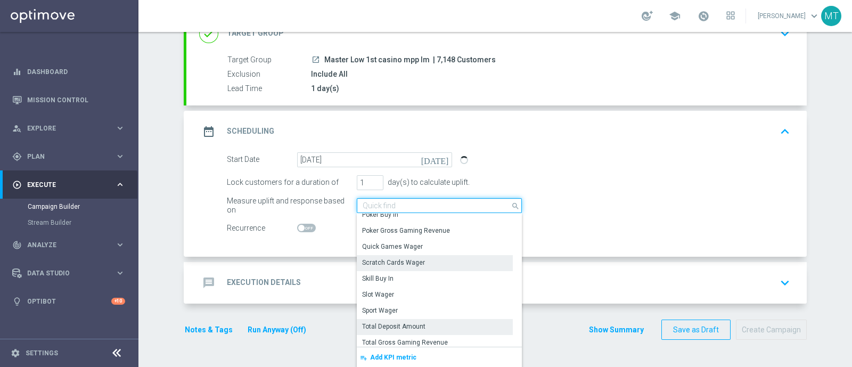
scroll to position [141, 0]
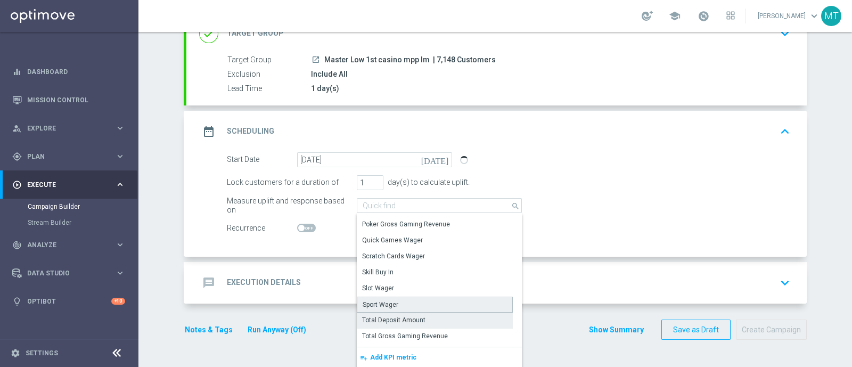
click at [437, 299] on div "Sport Wager" at bounding box center [435, 305] width 156 height 16
type input "Sport Wager"
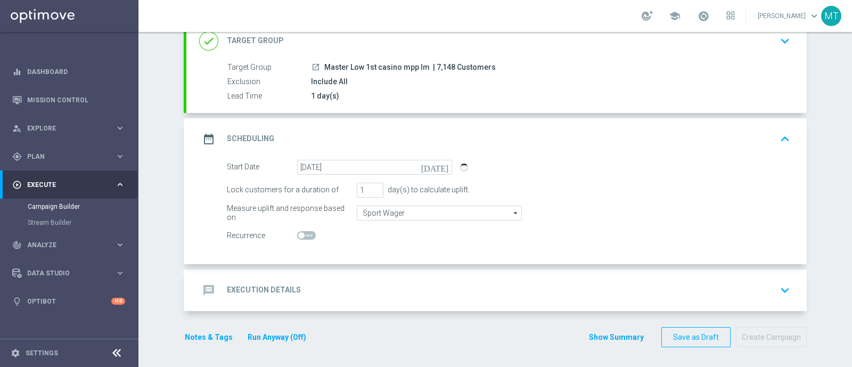
click at [385, 285] on div "message Execution Details keyboard_arrow_down" at bounding box center [496, 290] width 595 height 20
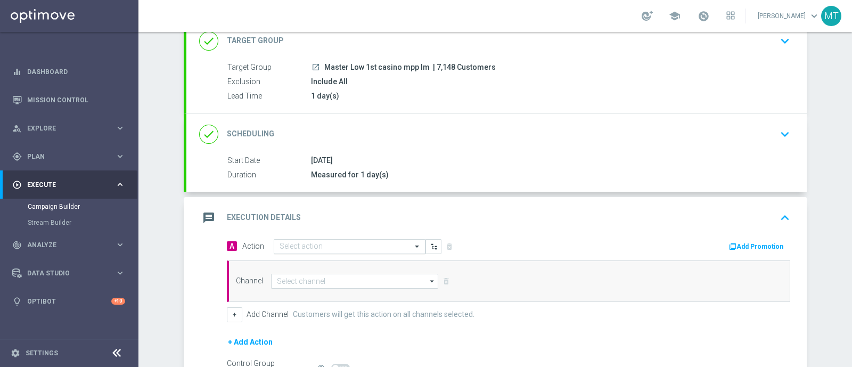
click at [320, 239] on div "Select action" at bounding box center [350, 246] width 152 height 15
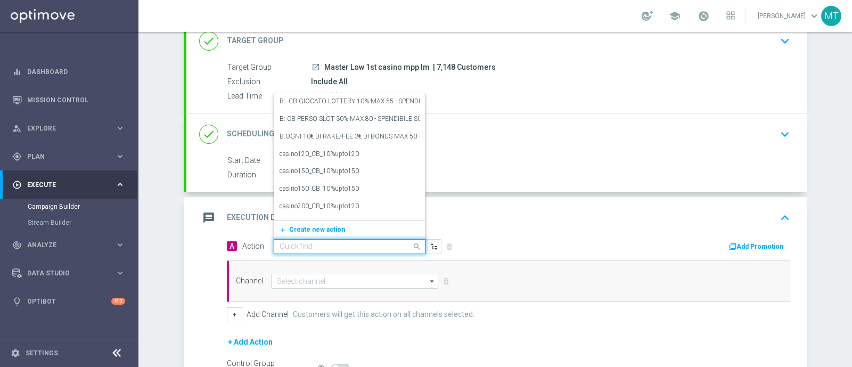
paste input "cashback Sport 20% fino a 70€ senza giocato min"
type input "cashback Sport 20% fino a 70€ senza giocato min"
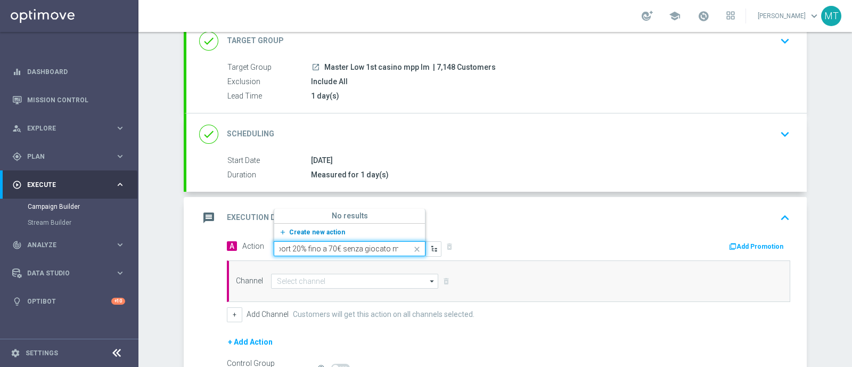
click at [307, 233] on span "Create new action" at bounding box center [317, 231] width 56 height 7
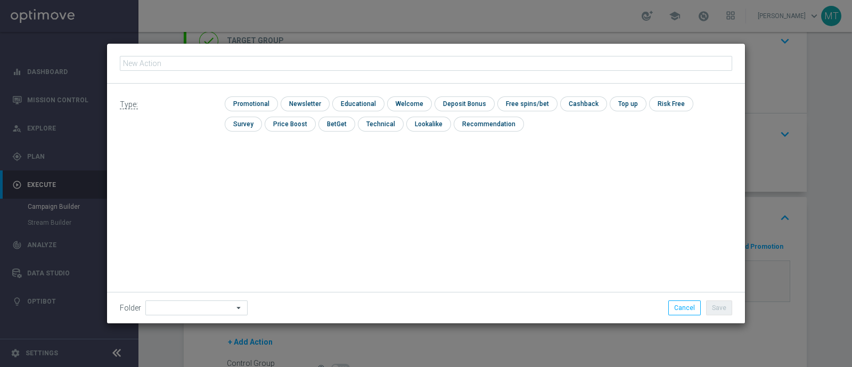
type input "cashback Sport 20% fino a 70€ senza giocato min"
click at [250, 97] on input "checkbox" at bounding box center [250, 103] width 51 height 14
checkbox input "true"
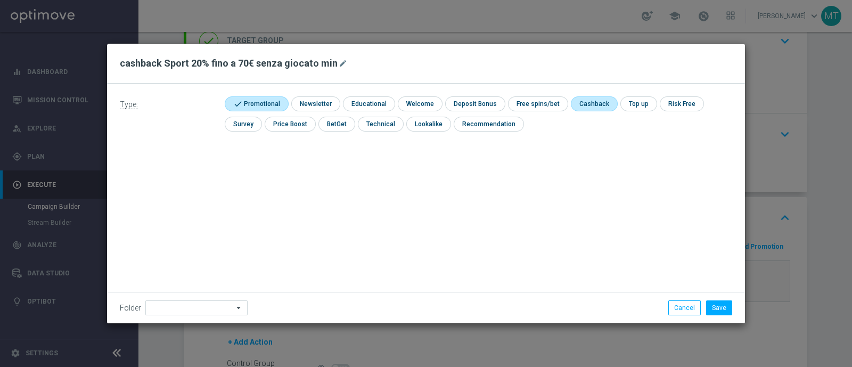
click at [575, 108] on input "checkbox" at bounding box center [593, 103] width 45 height 14
checkbox input "true"
click at [734, 310] on li "Save" at bounding box center [718, 307] width 31 height 15
click at [728, 309] on button "Save" at bounding box center [719, 307] width 26 height 15
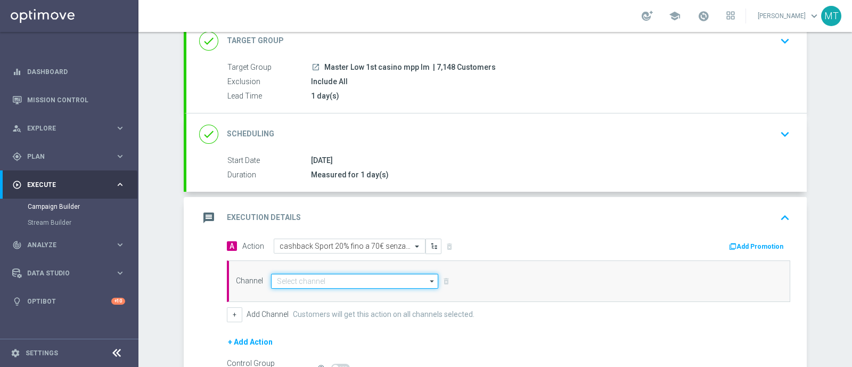
click at [352, 274] on input at bounding box center [354, 281] width 167 height 15
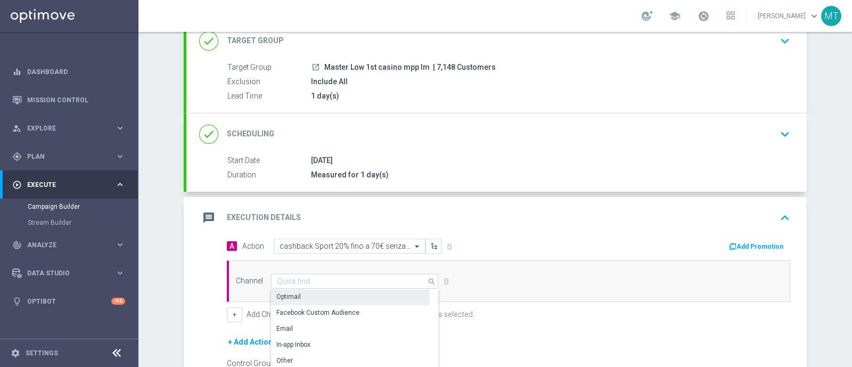
click at [335, 289] on div "Optimail" at bounding box center [350, 296] width 159 height 15
type input "Optimail"
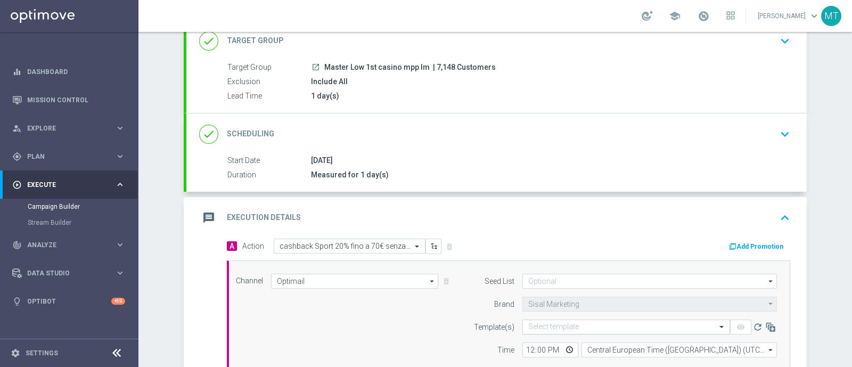
click at [552, 324] on input "text" at bounding box center [615, 327] width 175 height 9
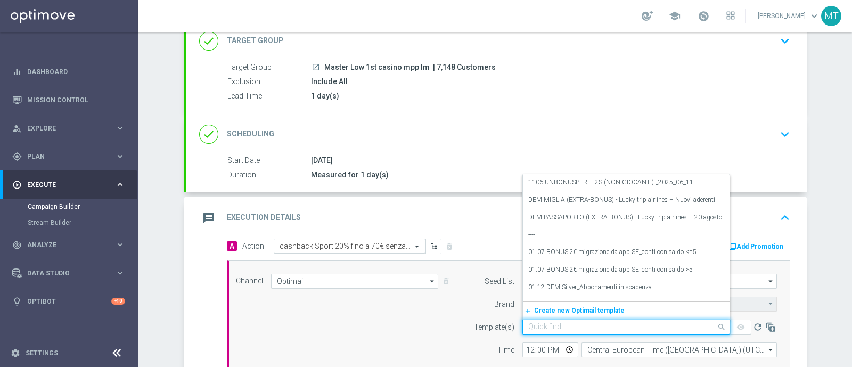
paste input "CBSPORT0609 - 2025-09-06"
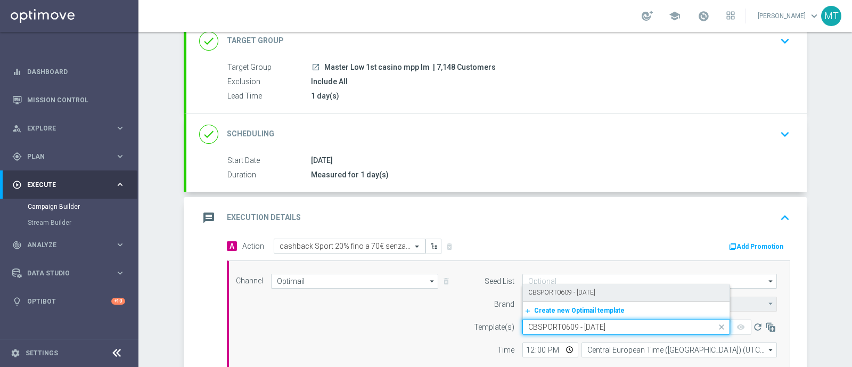
click at [537, 293] on label "CBSPORT0609 - 2025-09-06" at bounding box center [561, 292] width 67 height 9
type input "CBSPORT0609 - 2025-09-06"
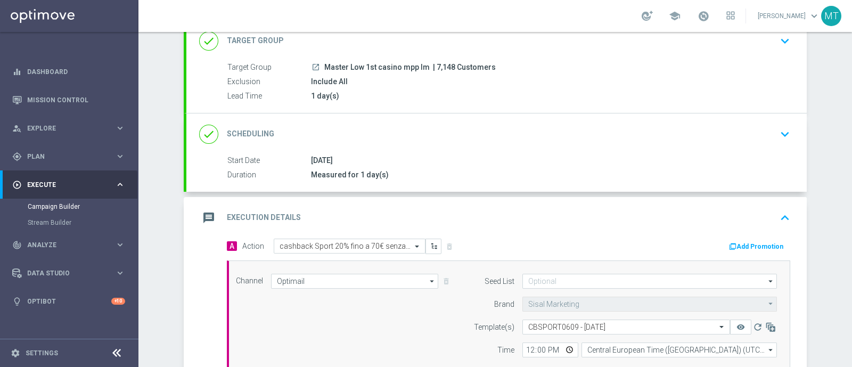
scroll to position [174, 0]
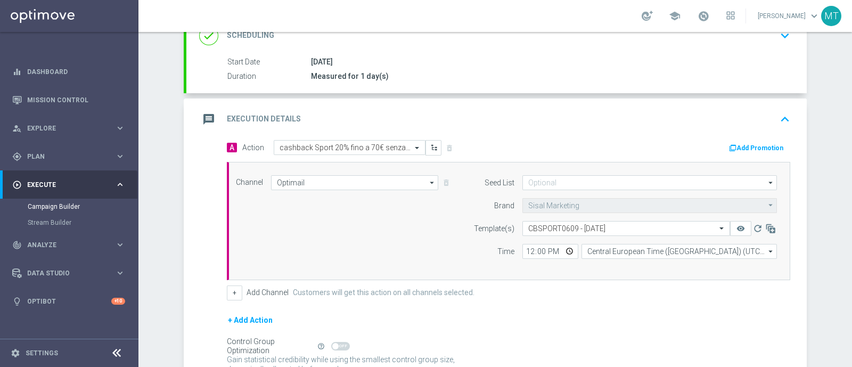
click at [763, 140] on div "Add Promotion" at bounding box center [653, 147] width 290 height 14
click at [765, 146] on button "Add Promotion" at bounding box center [757, 148] width 59 height 12
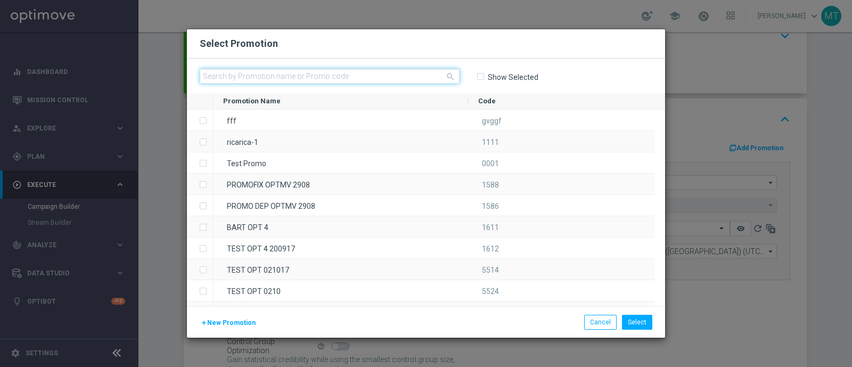
click at [377, 77] on input "text" at bounding box center [330, 76] width 260 height 15
paste input "334208"
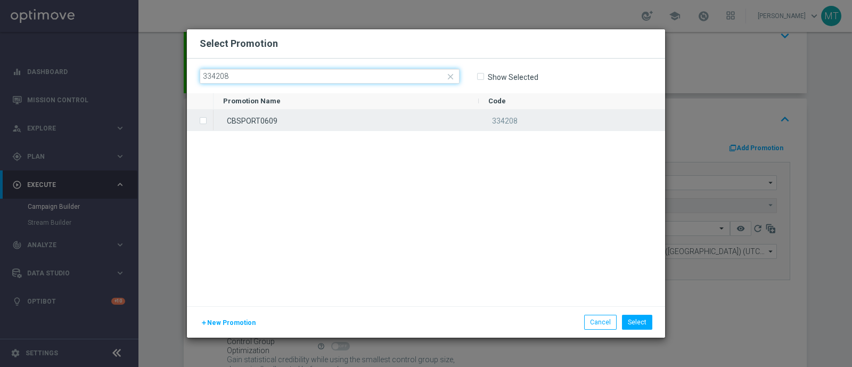
type input "334208"
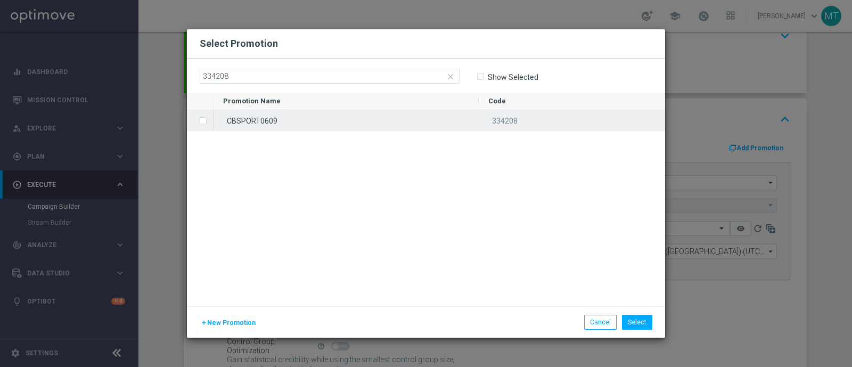
click at [369, 118] on div "CBSPORT0609" at bounding box center [345, 120] width 265 height 21
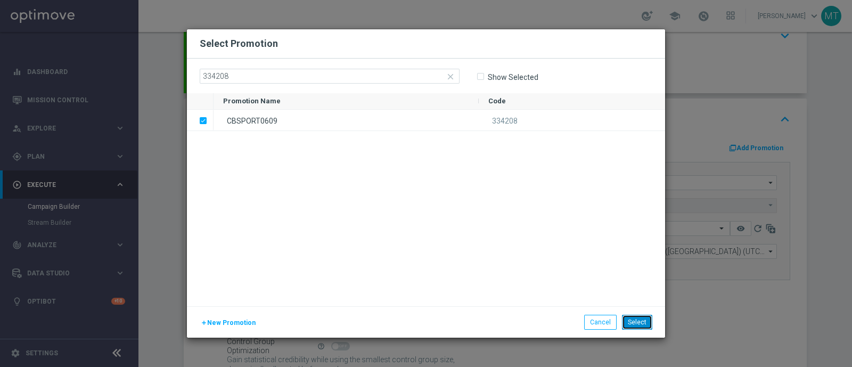
click at [650, 315] on button "Select" at bounding box center [637, 322] width 30 height 15
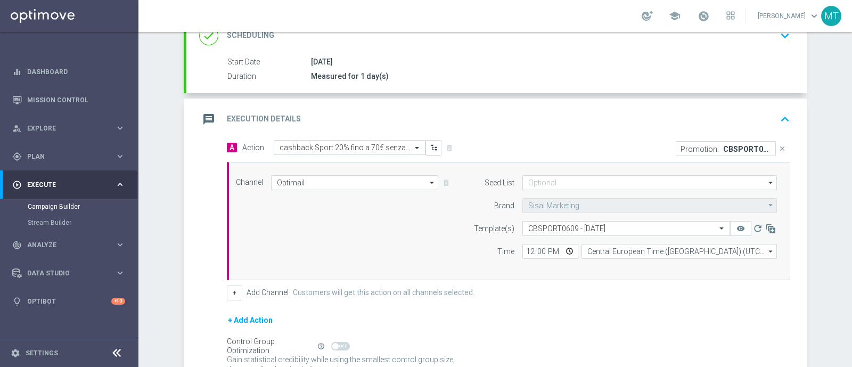
scroll to position [253, 0]
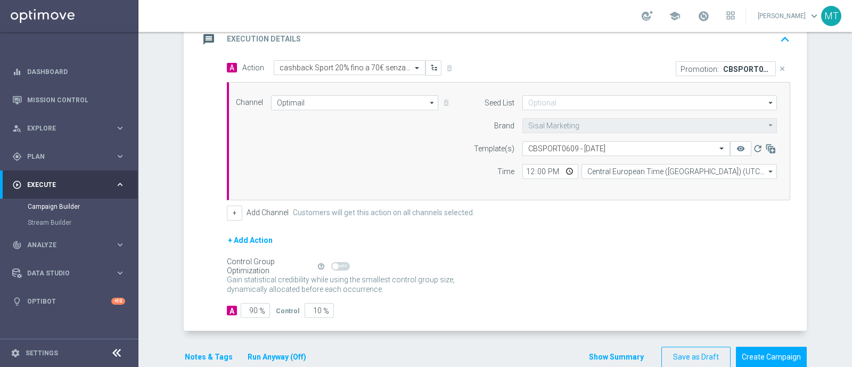
click at [200, 353] on button "Notes & Tags" at bounding box center [209, 356] width 50 height 13
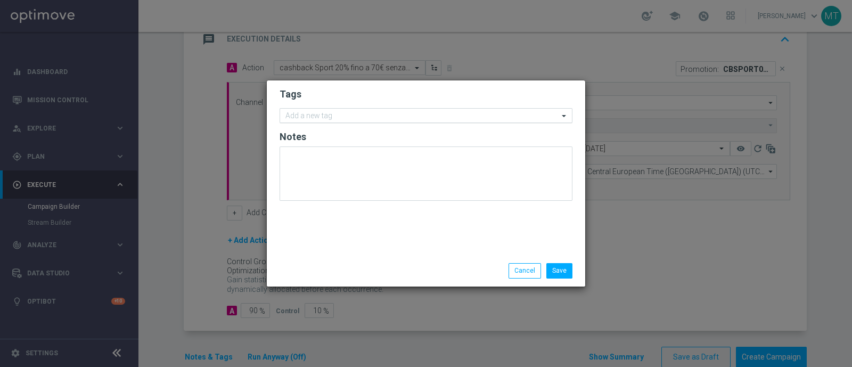
click at [313, 119] on input "text" at bounding box center [421, 116] width 273 height 9
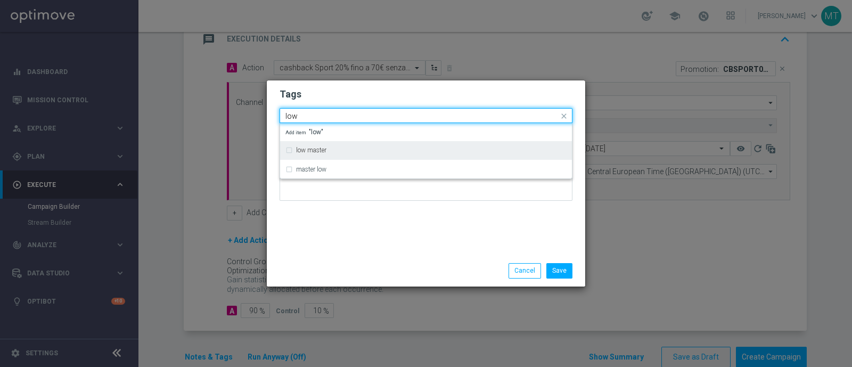
click at [319, 147] on label "low master" at bounding box center [311, 150] width 30 height 6
type input "low"
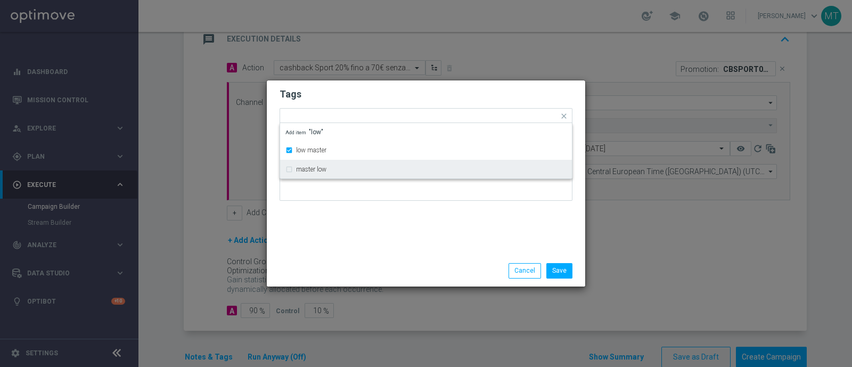
click at [344, 226] on div "Tags Quick find × low master low master master low Add item "low" Notes" at bounding box center [426, 167] width 318 height 175
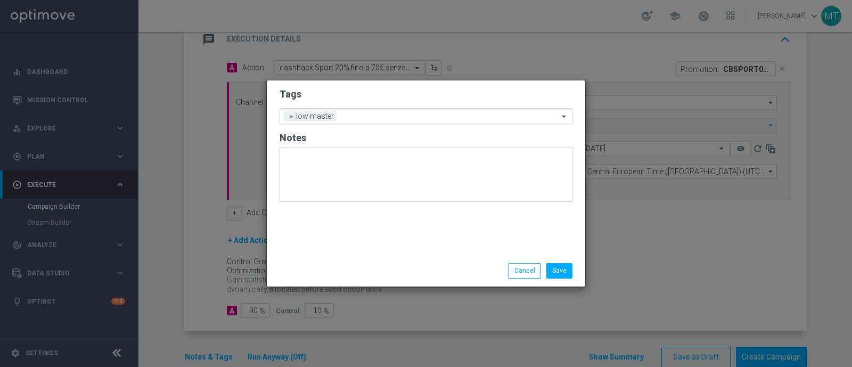
click at [354, 112] on div "Add a new tag × low master" at bounding box center [419, 116] width 278 height 15
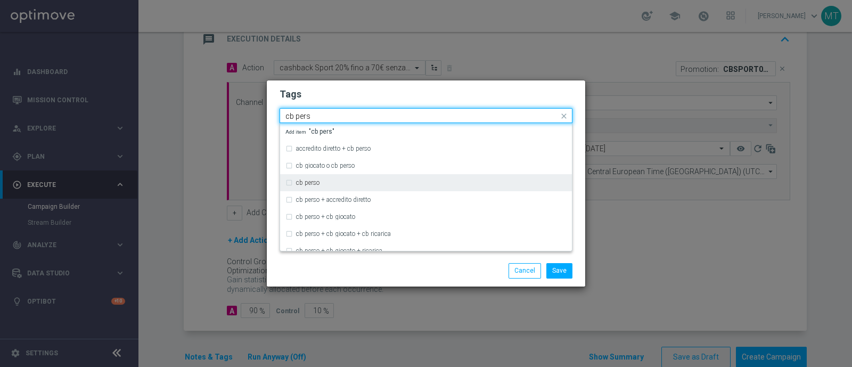
click at [324, 182] on div "cb perso" at bounding box center [431, 182] width 270 height 6
type input "cb pers"
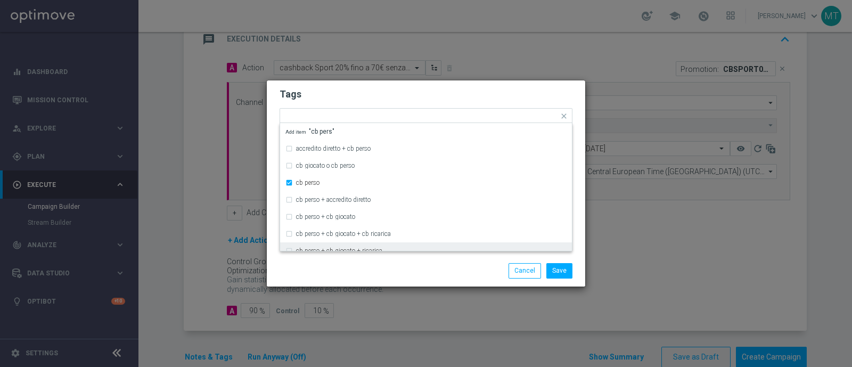
click at [340, 266] on div "Save Cancel" at bounding box center [425, 270] width 309 height 15
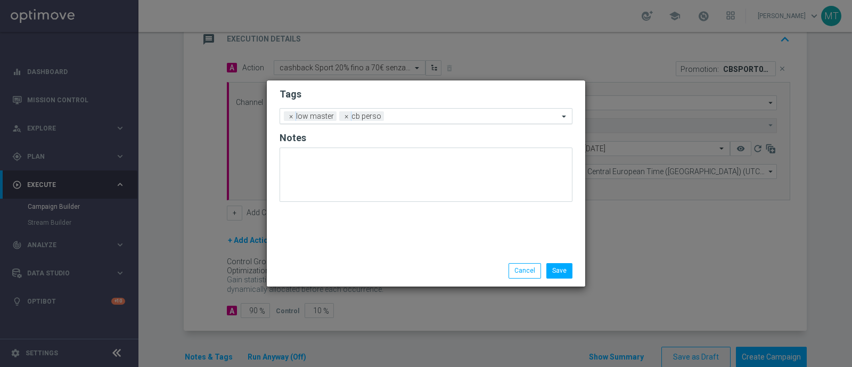
click at [419, 112] on input "text" at bounding box center [473, 116] width 170 height 9
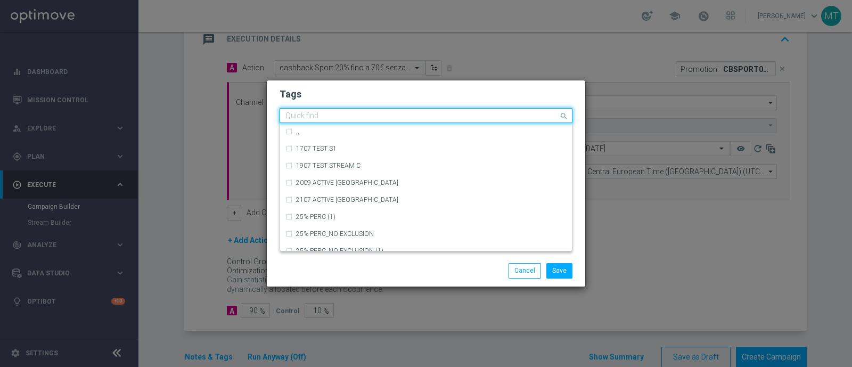
type input "u"
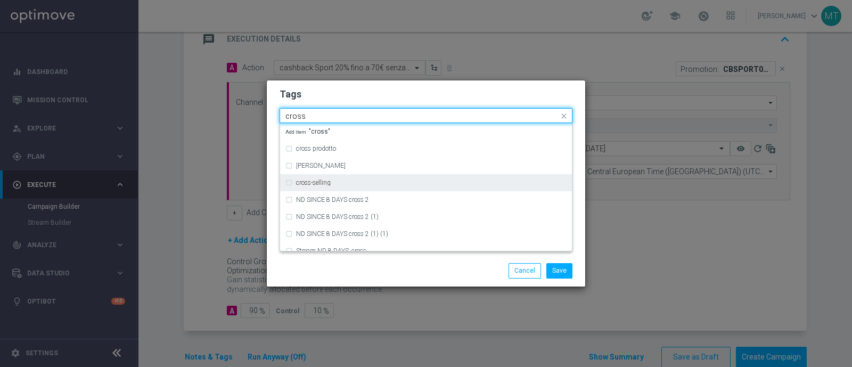
click at [378, 186] on div "cross-selling" at bounding box center [431, 182] width 270 height 6
type input "cross"
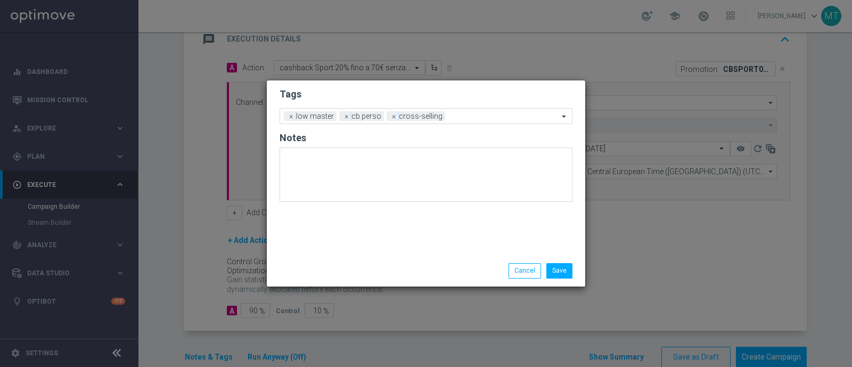
drag, startPoint x: 386, startPoint y: 256, endPoint x: 320, endPoint y: 244, distance: 67.0
click at [320, 244] on div "Tags Add a new tag × low master × cb perso × cross-selling Notes" at bounding box center [426, 167] width 318 height 175
click at [475, 114] on input "text" at bounding box center [503, 116] width 109 height 9
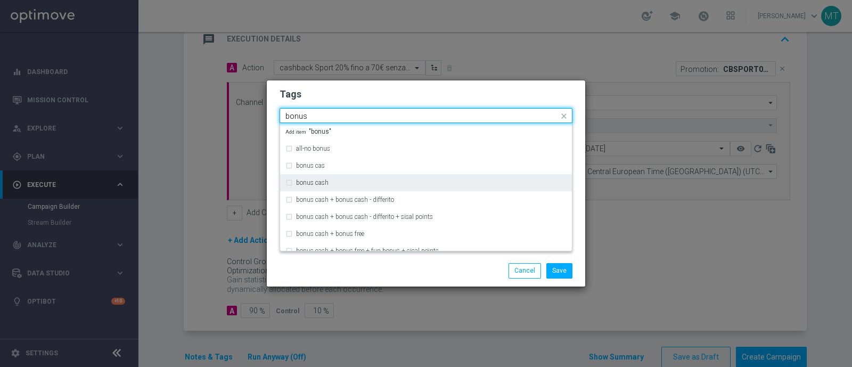
click at [442, 179] on div "bonus cash" at bounding box center [431, 182] width 270 height 6
type input "bonus"
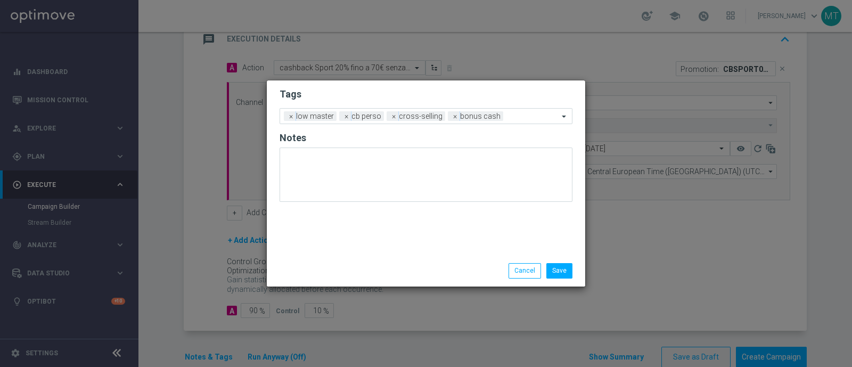
click at [410, 265] on div "Save Cancel" at bounding box center [477, 270] width 206 height 15
click at [514, 106] on form "Tags Add a new tag × low master × cb perso × cross-selling × bonus cash Notes" at bounding box center [425, 147] width 293 height 125
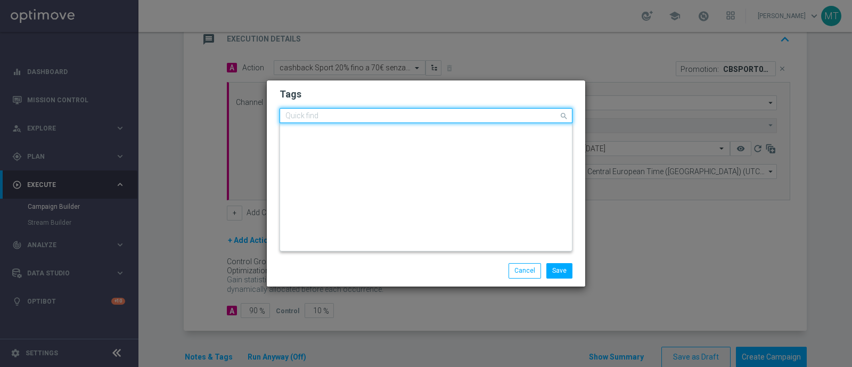
click at [520, 115] on input "text" at bounding box center [421, 116] width 273 height 9
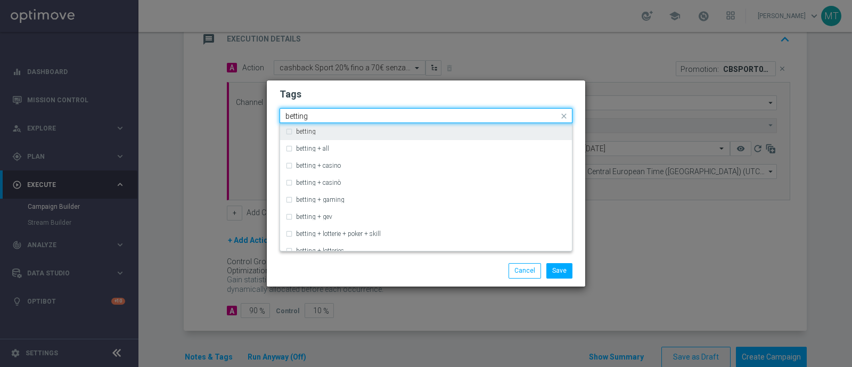
click at [517, 134] on div "betting" at bounding box center [431, 131] width 270 height 6
type input "betting"
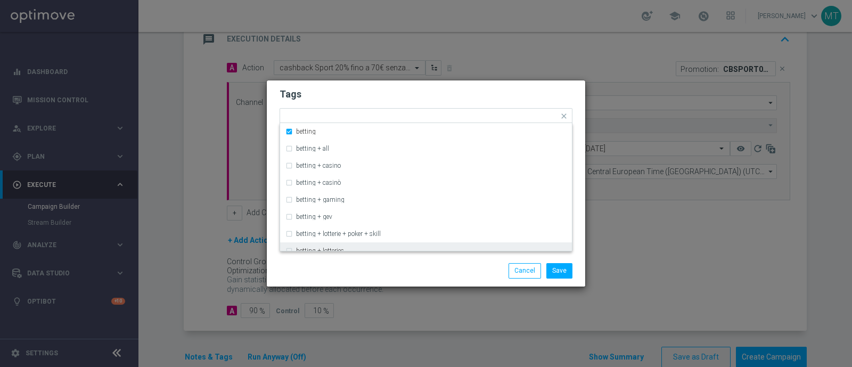
click at [496, 269] on div "Save Cancel" at bounding box center [477, 270] width 206 height 15
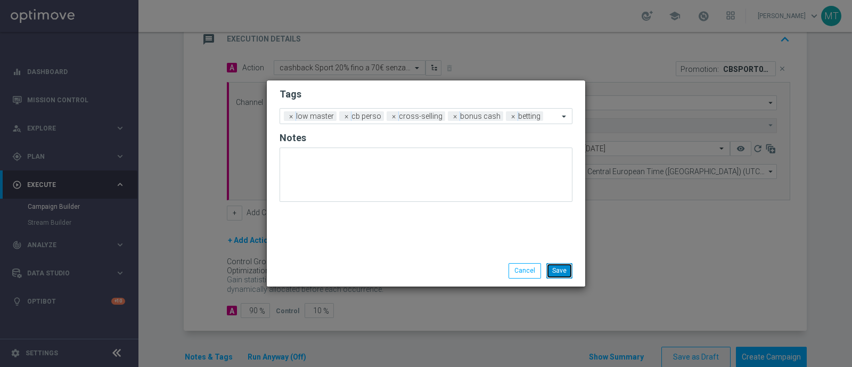
click at [567, 275] on button "Save" at bounding box center [559, 270] width 26 height 15
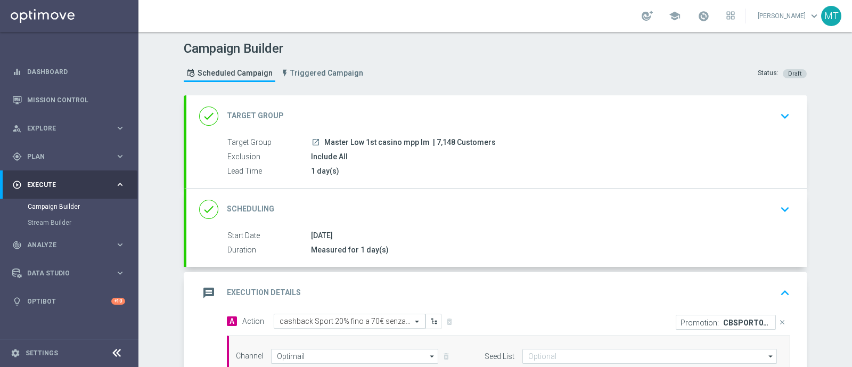
click at [471, 156] on div "Include All" at bounding box center [548, 156] width 475 height 11
click at [607, 101] on div "done Target Group keyboard_arrow_down" at bounding box center [496, 116] width 620 height 42
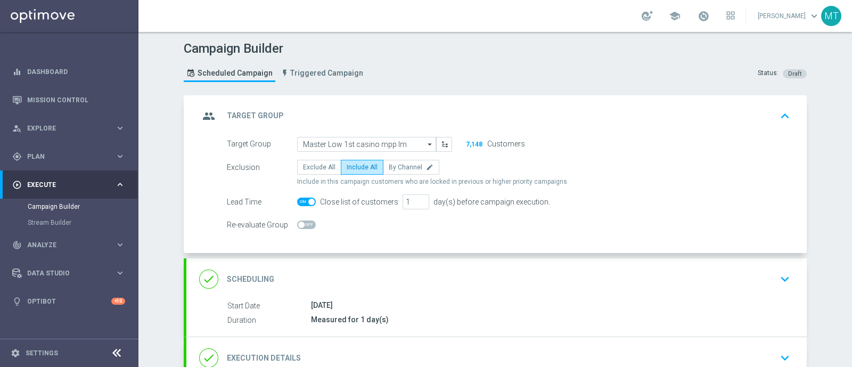
click at [359, 300] on div "06 Sep 2025" at bounding box center [548, 305] width 475 height 11
click at [618, 289] on div "done Scheduling keyboard_arrow_down" at bounding box center [496, 279] width 620 height 42
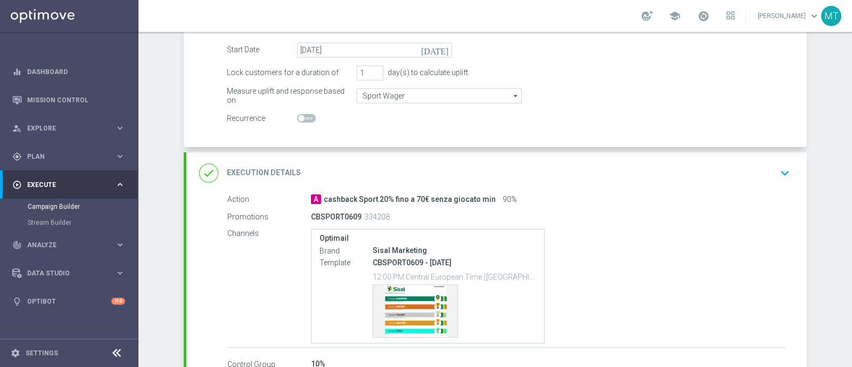
scroll to position [193, 0]
click at [639, 230] on div "Optimail Brand Sisal Marketing Template CBSPORT0609 - 2025-09-06 12:00 PM Centr…" at bounding box center [548, 285] width 475 height 115
click at [663, 186] on div "done Execution Details keyboard_arrow_down" at bounding box center [496, 173] width 620 height 42
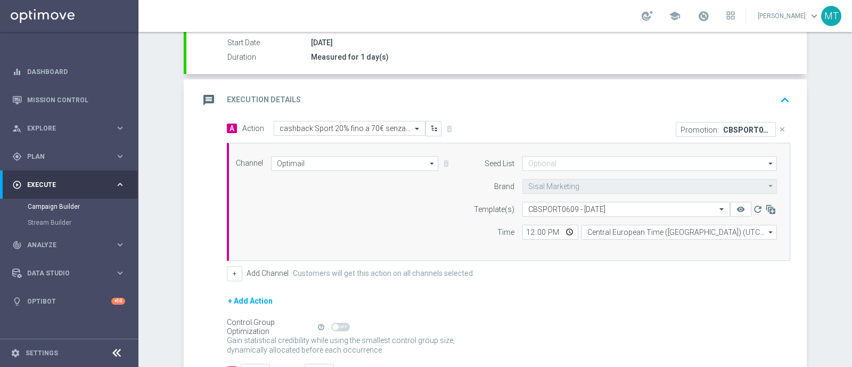
click at [498, 109] on div "message Execution Details keyboard_arrow_up" at bounding box center [496, 100] width 620 height 42
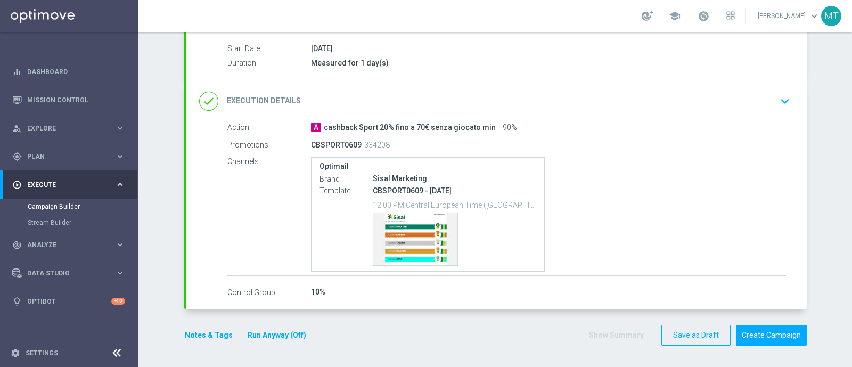
scroll to position [185, 0]
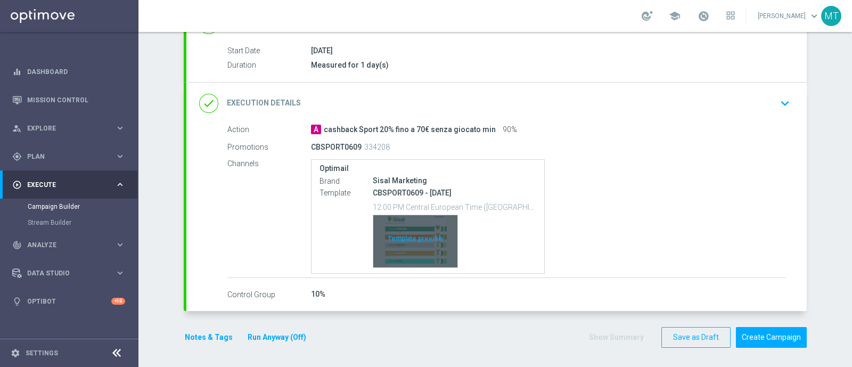
click at [394, 237] on div "Template preview" at bounding box center [415, 241] width 84 height 52
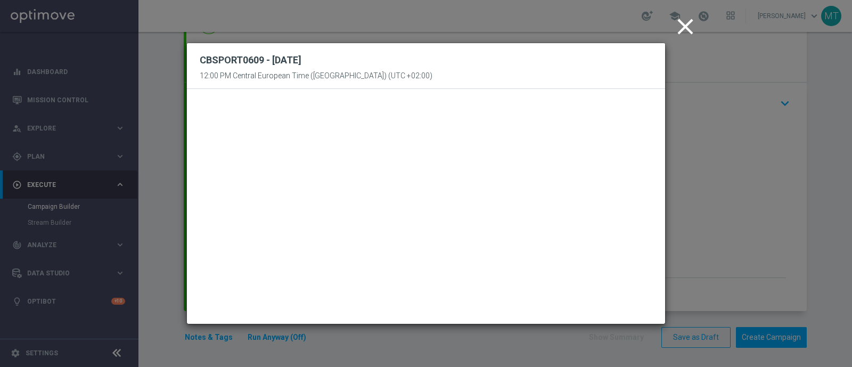
click at [681, 34] on icon "close" at bounding box center [685, 26] width 27 height 27
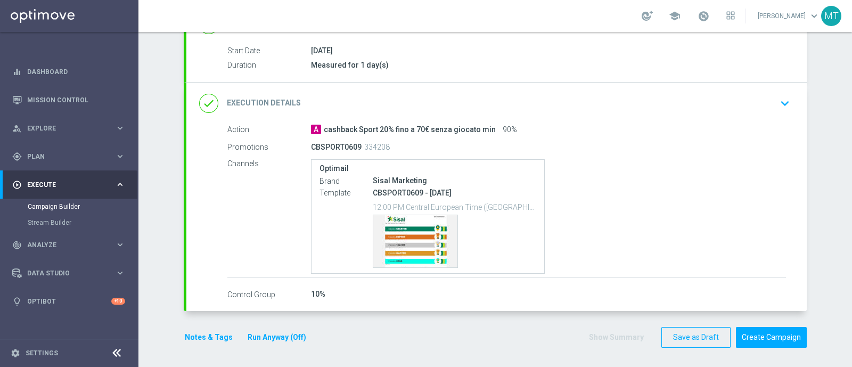
click at [707, 89] on div "done Execution Details keyboard_arrow_down" at bounding box center [496, 104] width 620 height 42
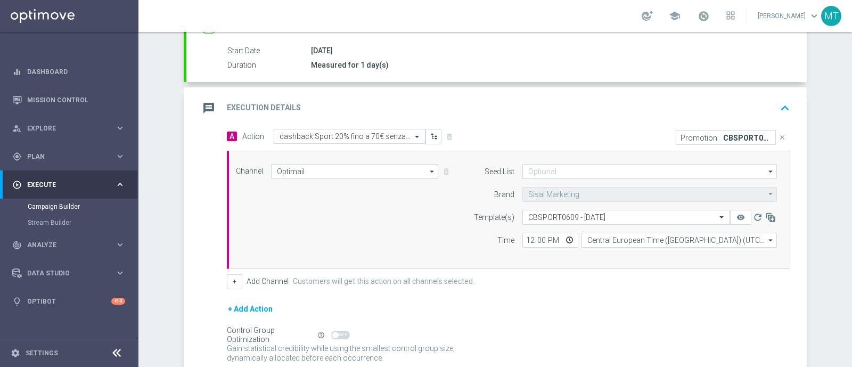
click at [707, 88] on div "message Execution Details keyboard_arrow_up" at bounding box center [496, 108] width 620 height 42
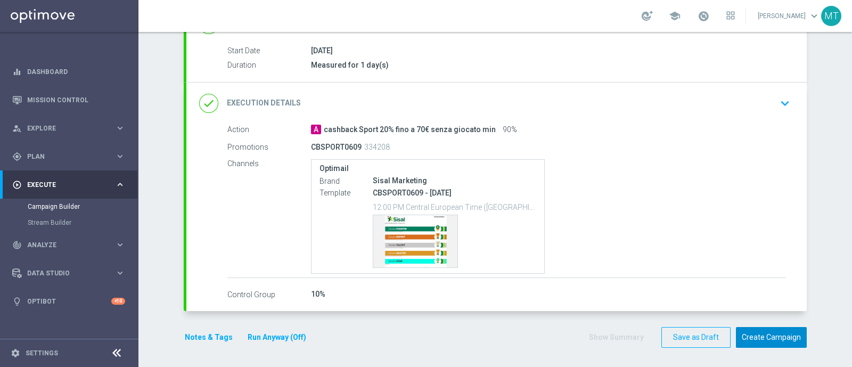
click at [751, 342] on button "Create Campaign" at bounding box center [771, 337] width 71 height 21
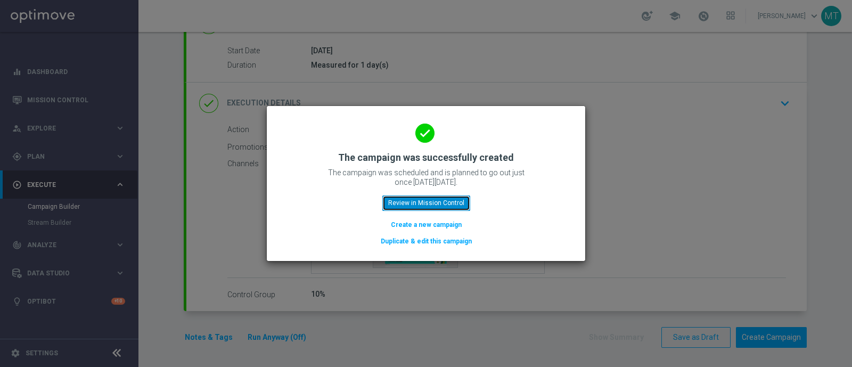
click at [457, 203] on button "Review in Mission Control" at bounding box center [426, 202] width 88 height 15
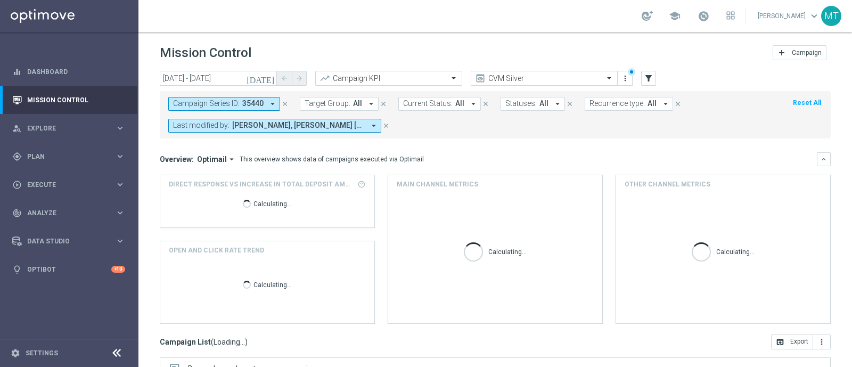
click at [285, 102] on icon "close" at bounding box center [284, 103] width 7 height 7
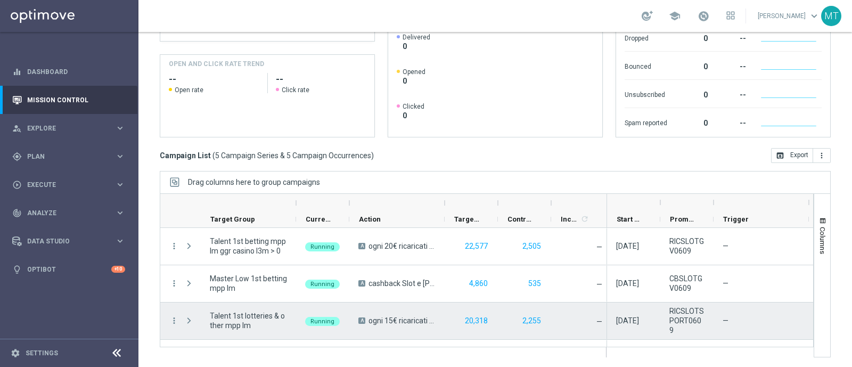
scroll to position [67, 0]
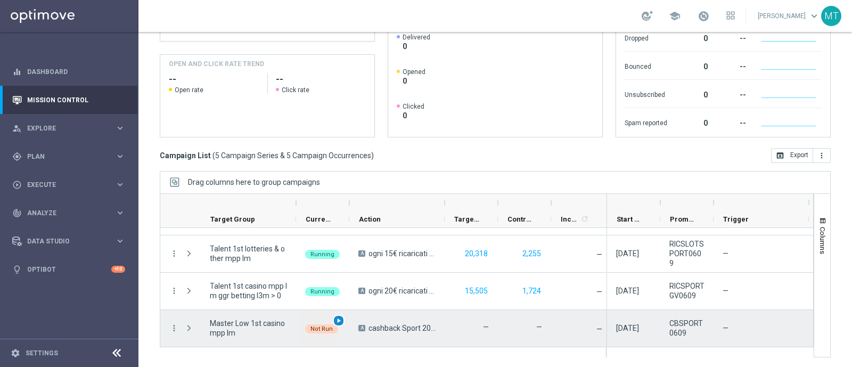
click at [338, 317] on span "play_arrow" at bounding box center [338, 320] width 7 height 7
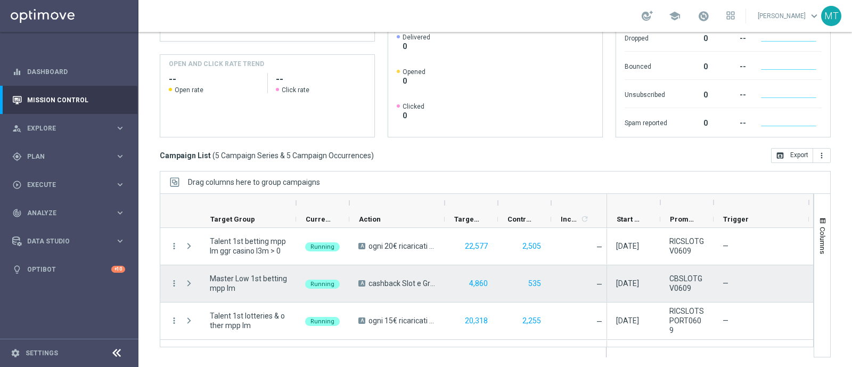
scroll to position [67, 0]
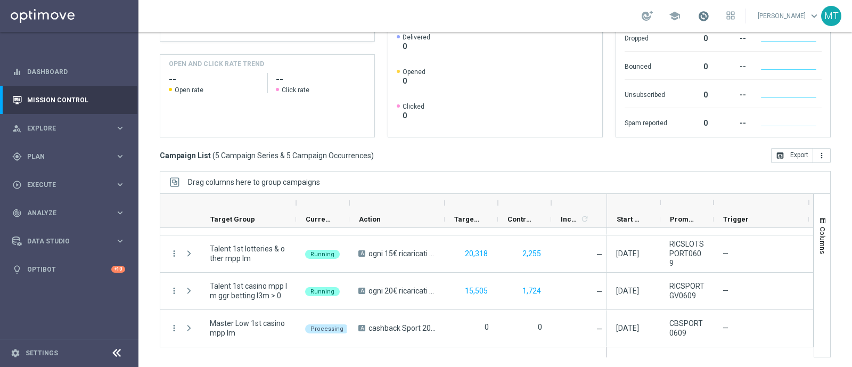
click at [709, 17] on span at bounding box center [703, 16] width 12 height 12
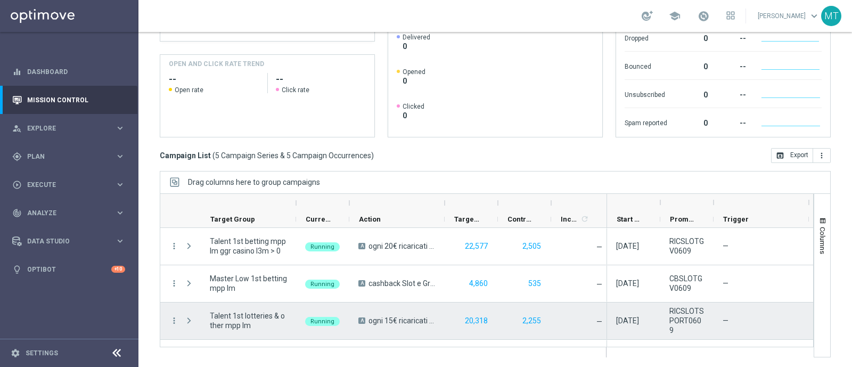
scroll to position [67, 0]
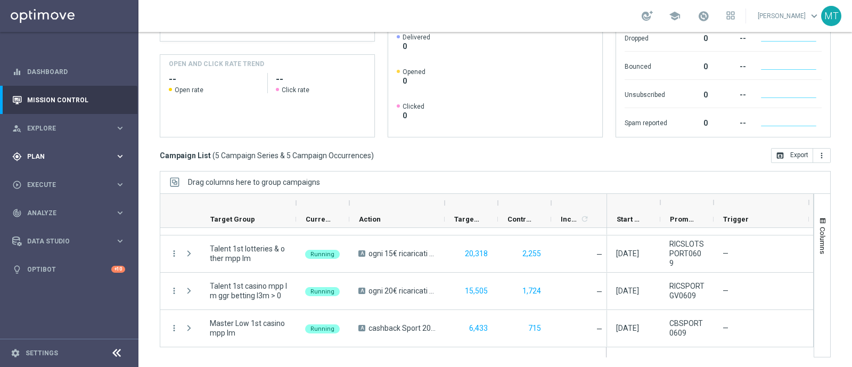
click at [80, 147] on div "gps_fixed Plan keyboard_arrow_right" at bounding box center [68, 156] width 137 height 28
click at [65, 171] on div "Target Groups" at bounding box center [83, 178] width 110 height 16
click at [63, 175] on link "Target Groups" at bounding box center [69, 178] width 83 height 9
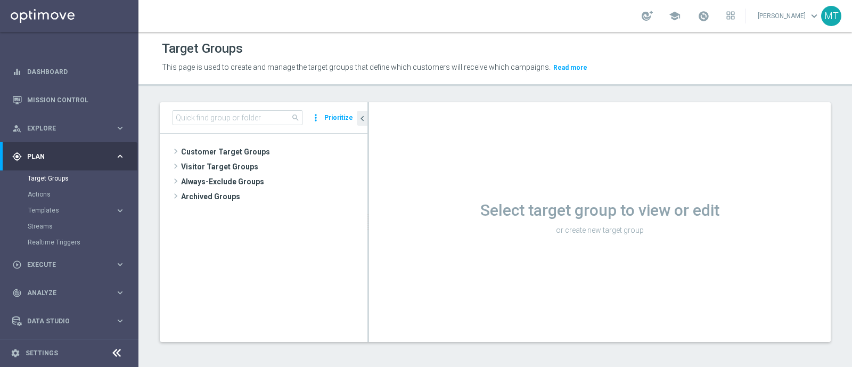
click at [220, 126] on div "search more_vert Prioritize" at bounding box center [264, 117] width 208 height 31
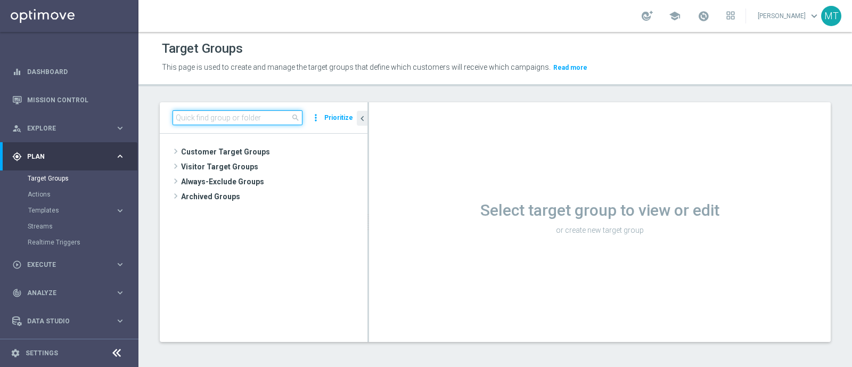
click at [218, 122] on input at bounding box center [237, 117] width 130 height 15
paste input "Master Low 1st lotteries & other mpp lm"
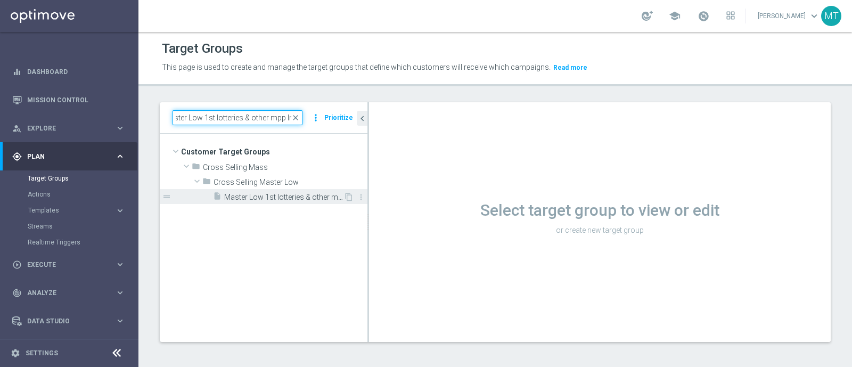
type input "Master Low 1st lotteries & other mpp lm"
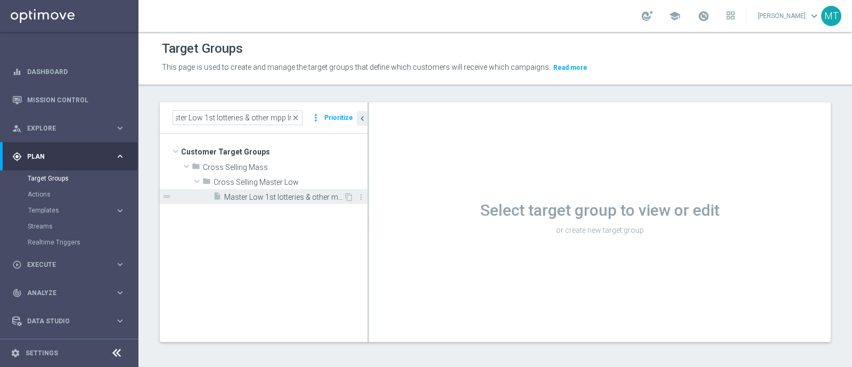
click at [271, 193] on span "Master Low 1st lotteries & other mpp lm" at bounding box center [283, 197] width 119 height 9
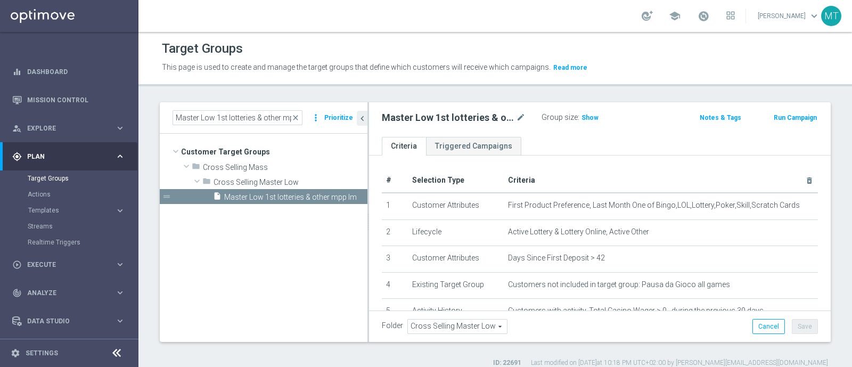
click at [783, 113] on button "Run Campaign" at bounding box center [794, 118] width 45 height 12
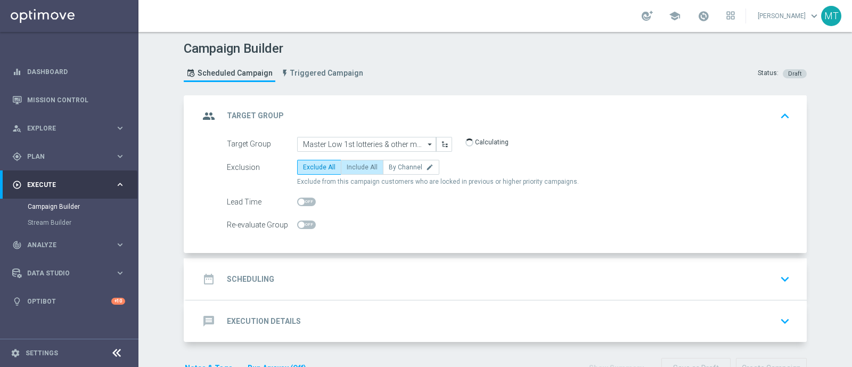
click at [353, 170] on label "Include All" at bounding box center [362, 167] width 43 height 15
click at [353, 170] on input "Include All" at bounding box center [350, 169] width 7 height 7
radio input "true"
click at [298, 201] on span at bounding box center [301, 202] width 6 height 6
click at [298, 201] on input "checkbox" at bounding box center [306, 202] width 19 height 9
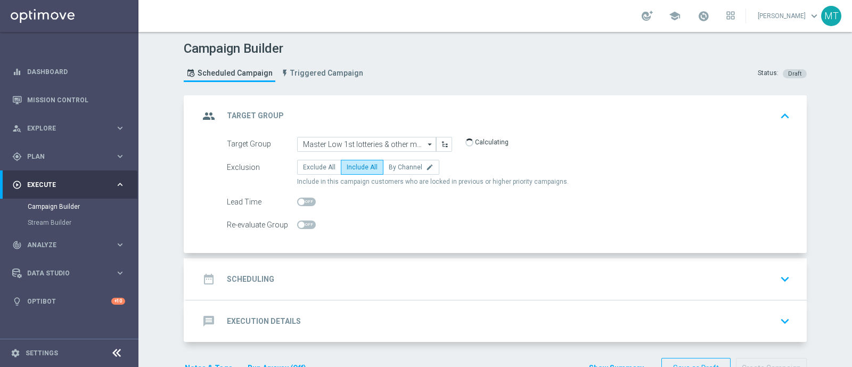
checkbox input "true"
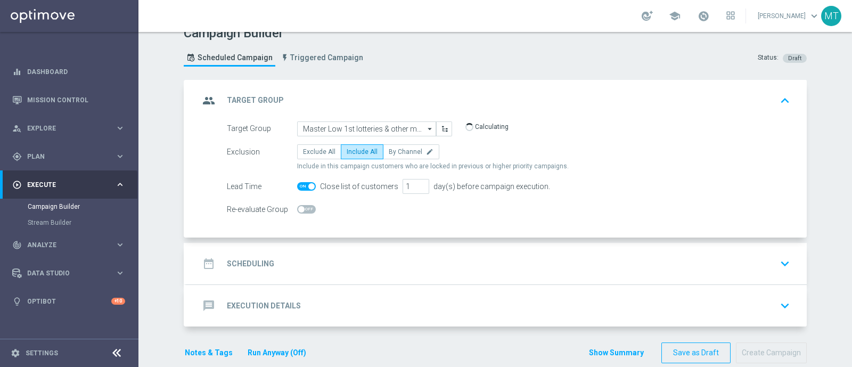
click at [386, 273] on div "date_range Scheduling keyboard_arrow_down" at bounding box center [496, 264] width 620 height 42
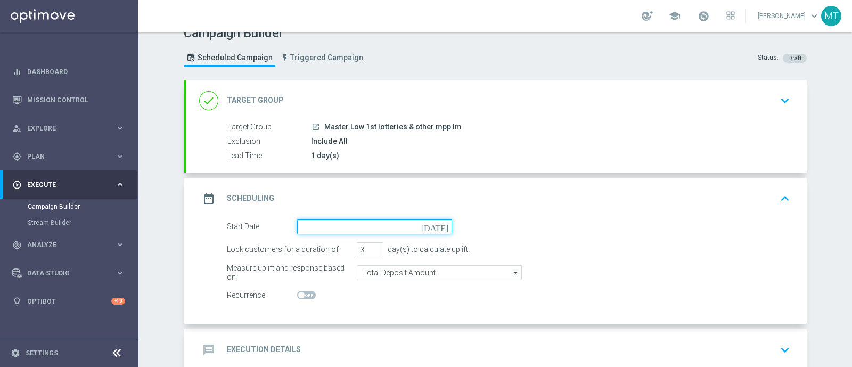
click at [375, 230] on input at bounding box center [374, 226] width 155 height 15
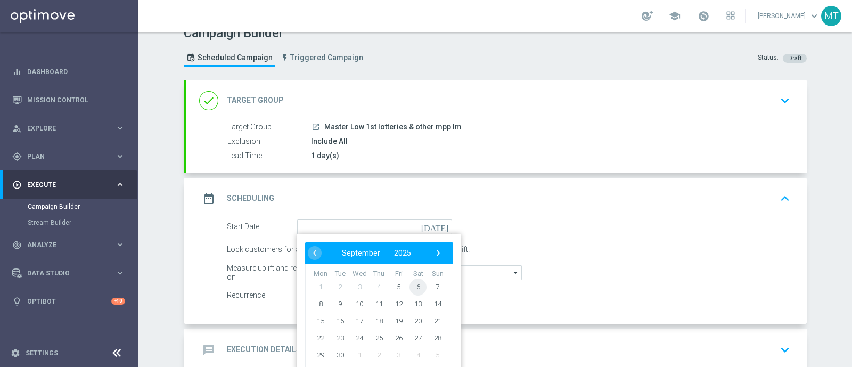
click at [409, 288] on span "6" at bounding box center [417, 286] width 17 height 17
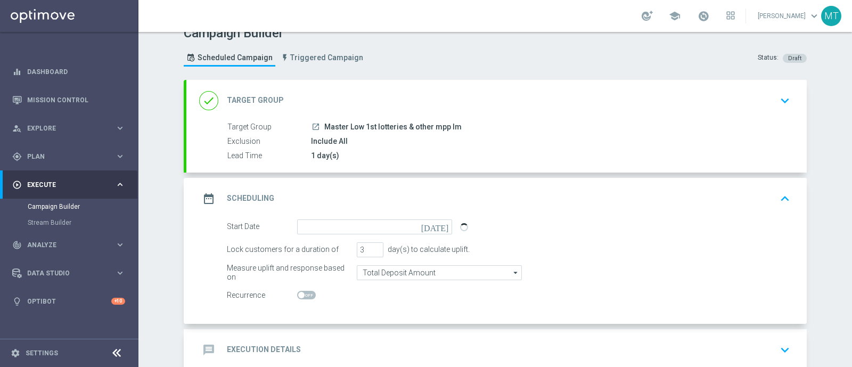
type input "[DATE]"
click at [369, 251] on input "2" at bounding box center [370, 249] width 27 height 15
type input "1"
click at [369, 251] on input "1" at bounding box center [370, 249] width 27 height 15
click at [371, 262] on form "Start Date [DATE] [DATE] Lock customers for a duration of 1 day(s) to calculate…" at bounding box center [508, 261] width 563 height 84
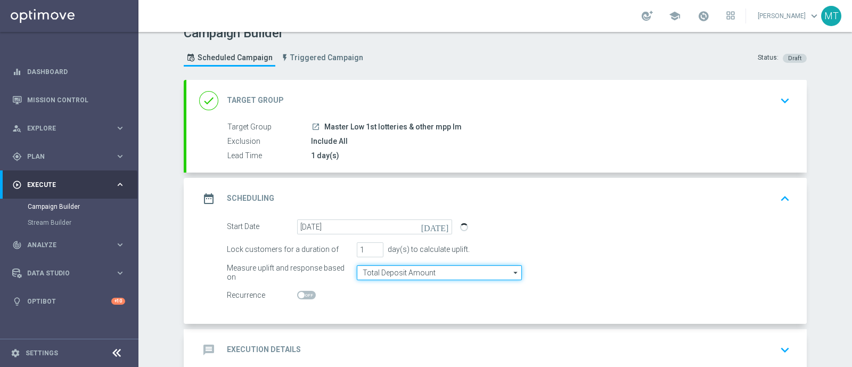
click at [371, 273] on input "Total Deposit Amount" at bounding box center [439, 272] width 165 height 15
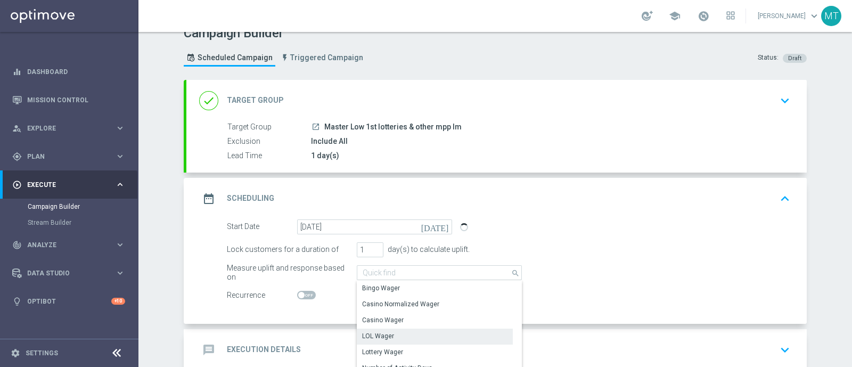
click at [375, 325] on div "Casino Wager" at bounding box center [435, 319] width 156 height 15
type input "Casino Wager"
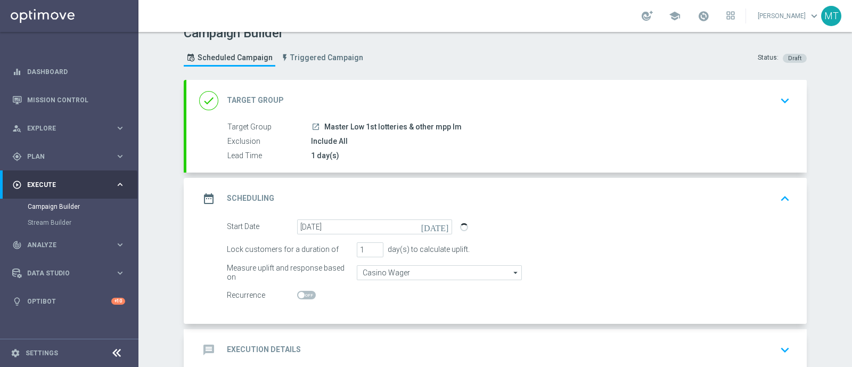
scroll to position [75, 0]
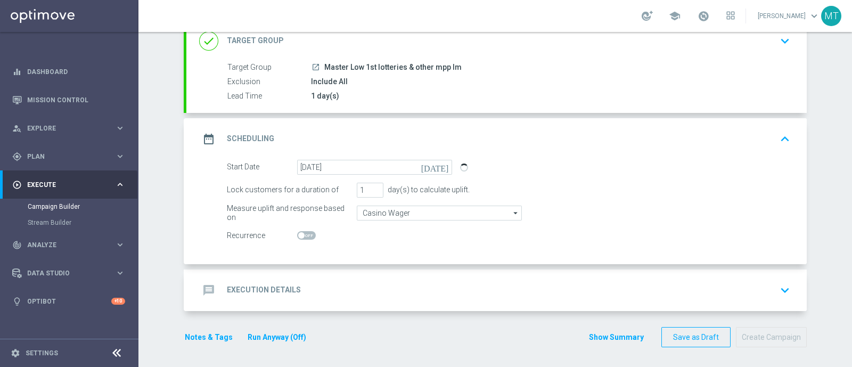
click at [303, 299] on div "message Execution Details keyboard_arrow_down" at bounding box center [496, 290] width 620 height 42
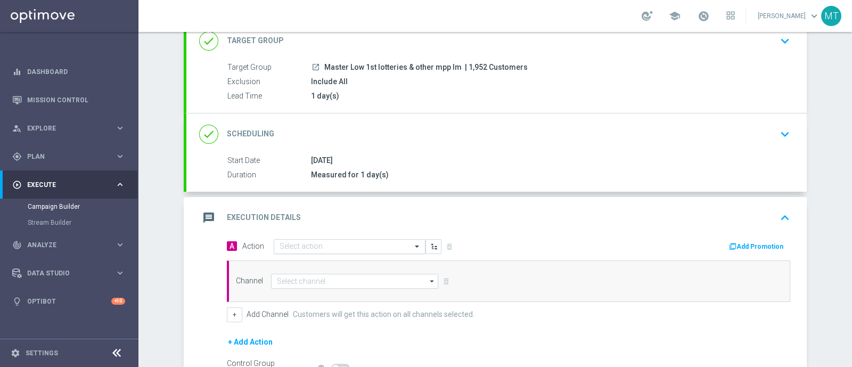
click at [306, 239] on div "Select action" at bounding box center [350, 246] width 152 height 15
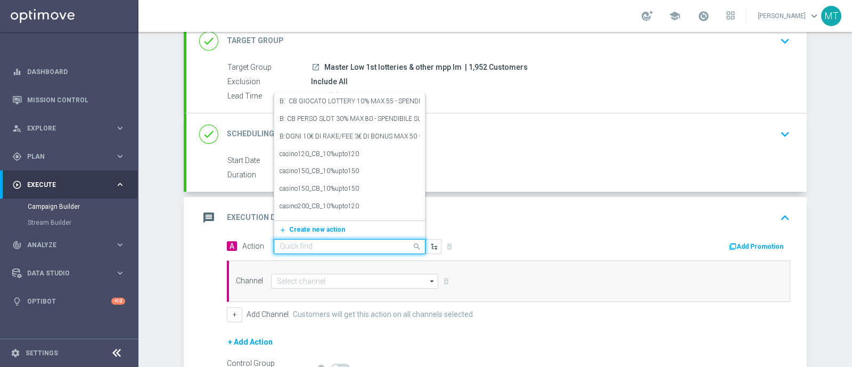
paste input "Ricarica e ricevi il 20% fino a 100€ Slot e Sport"
type input "Ricarica e ricevi il 20% fino a 100€ Slot e Sport"
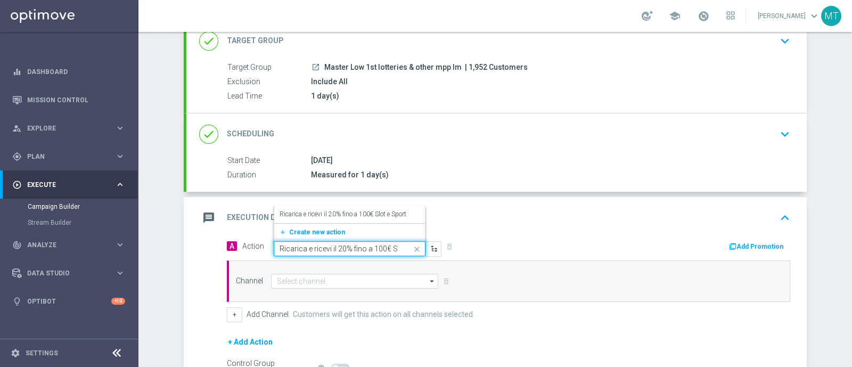
scroll to position [0, 30]
click at [325, 216] on label "Ricarica e ricevi il 20% fino a 100€ Slot e Sport" at bounding box center [342, 214] width 127 height 9
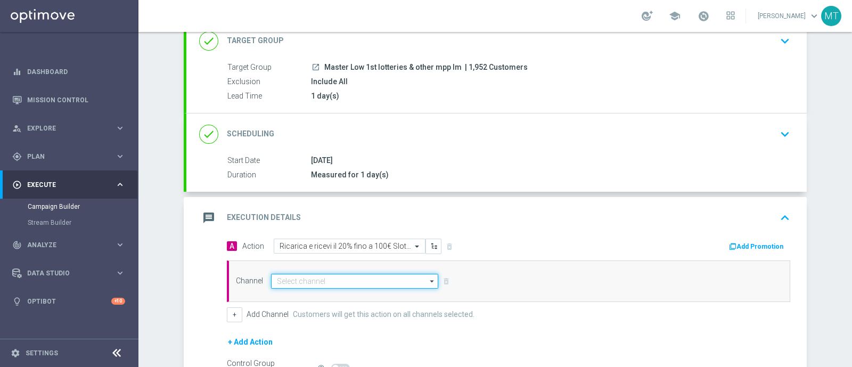
click at [334, 277] on input at bounding box center [354, 281] width 167 height 15
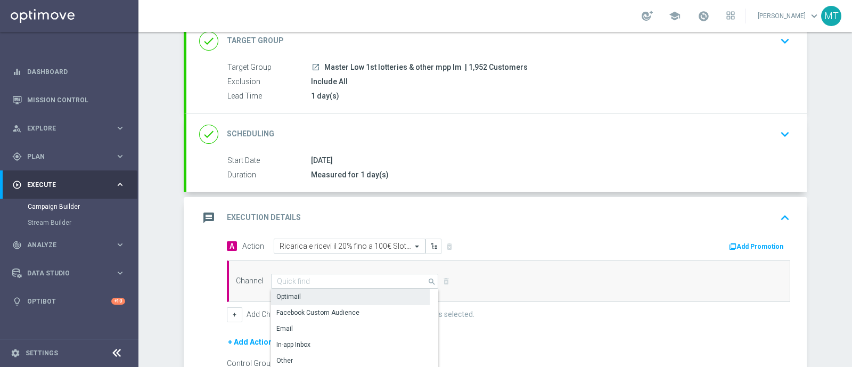
click at [310, 289] on div "Optimail" at bounding box center [350, 296] width 159 height 15
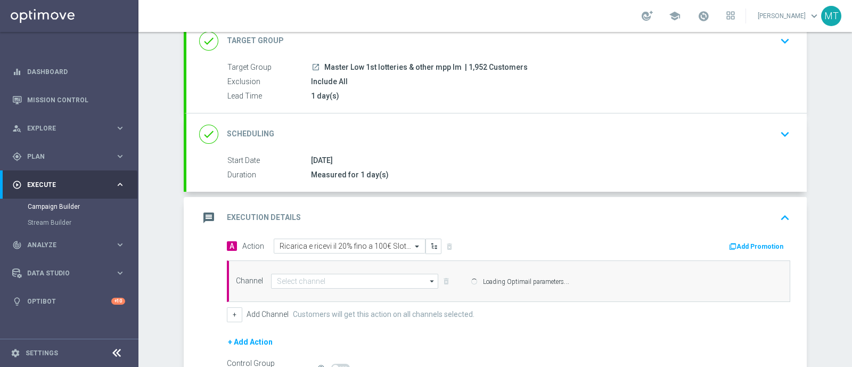
type input "Optimail"
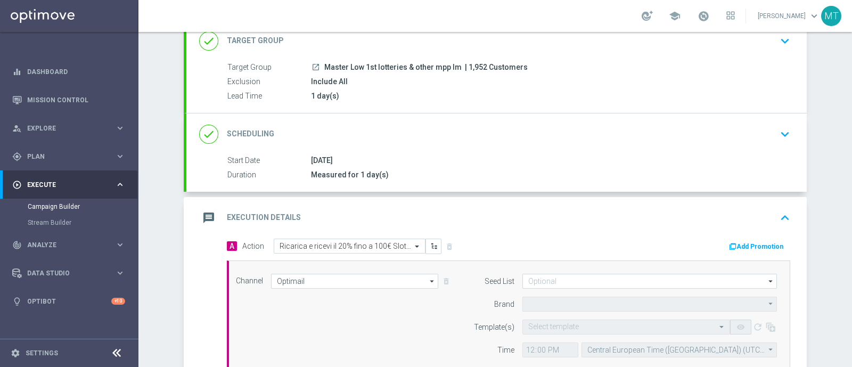
type input "Sisal Marketing"
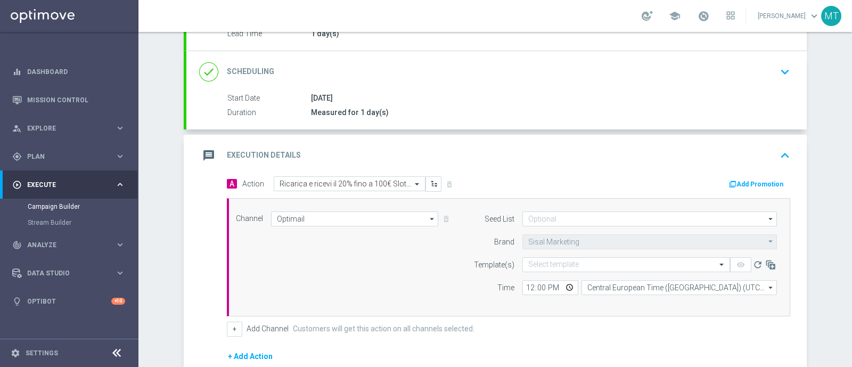
click at [743, 179] on button "Add Promotion" at bounding box center [757, 184] width 59 height 12
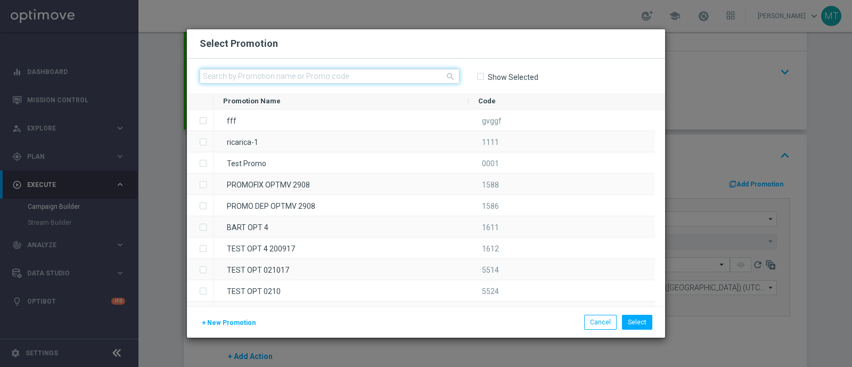
click at [243, 79] on input "text" at bounding box center [330, 76] width 260 height 15
paste input "334209"
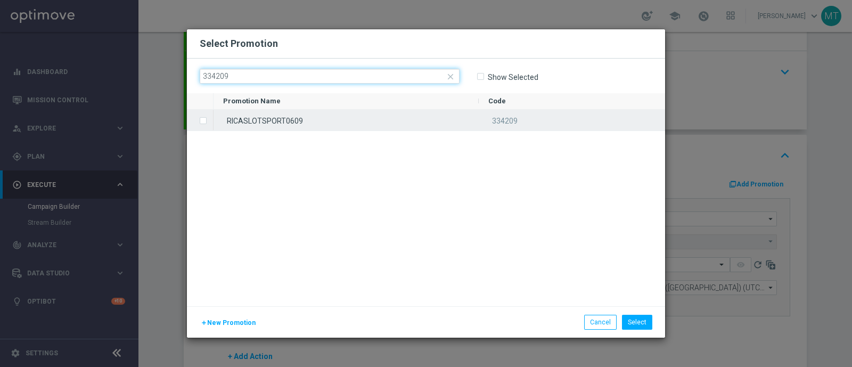
type input "334209"
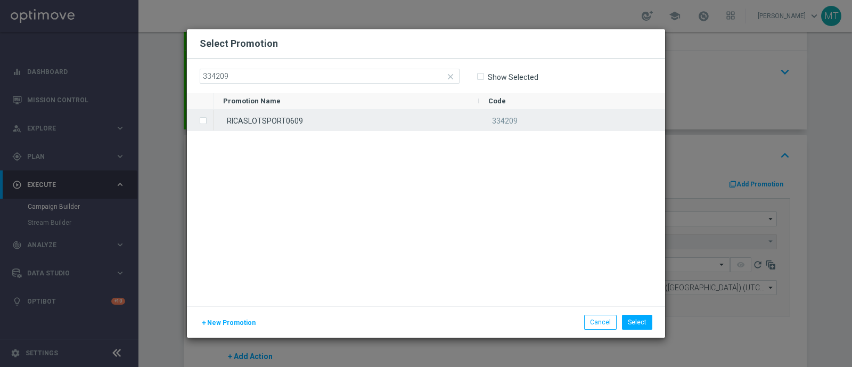
click at [259, 113] on div "RICASLOTSPORT0609" at bounding box center [345, 120] width 265 height 21
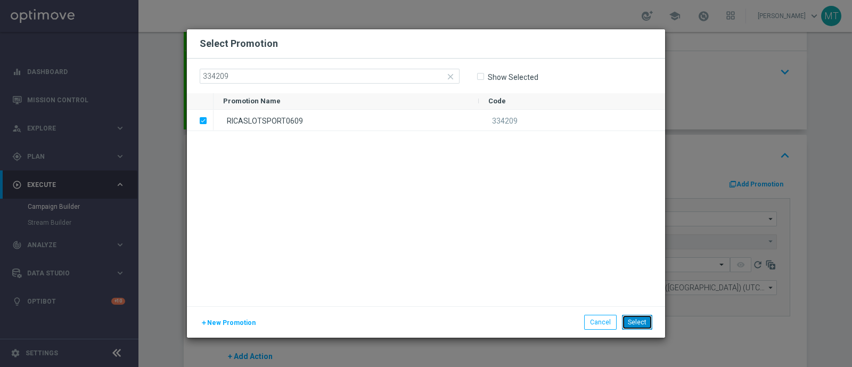
click at [633, 324] on button "Select" at bounding box center [637, 322] width 30 height 15
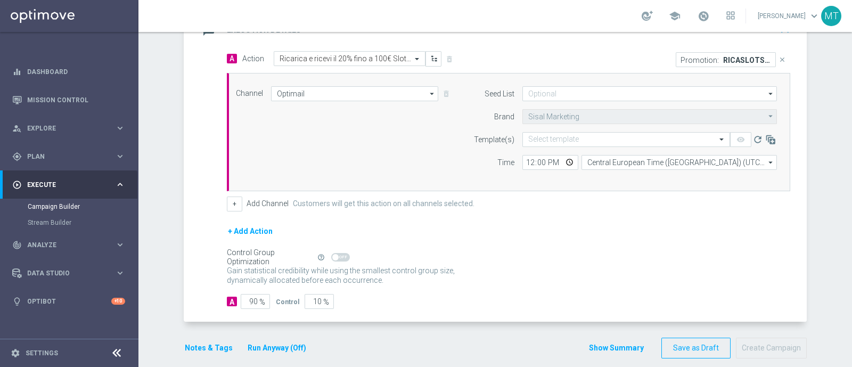
scroll to position [263, 0]
click at [202, 347] on button "Notes & Tags" at bounding box center [209, 347] width 50 height 13
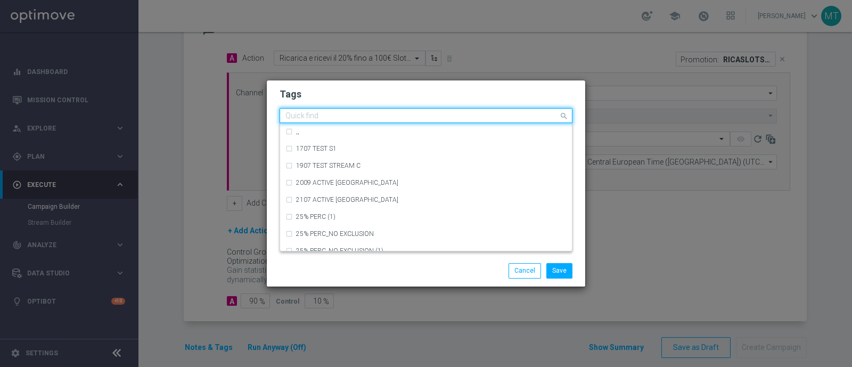
click at [330, 110] on div "Quick find" at bounding box center [419, 115] width 278 height 13
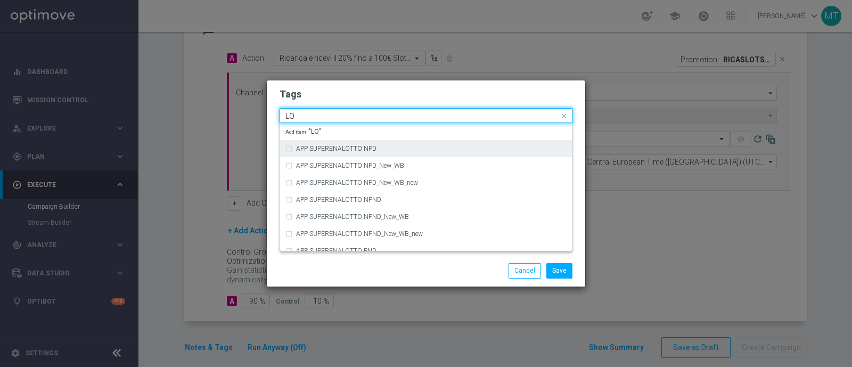
type input "L"
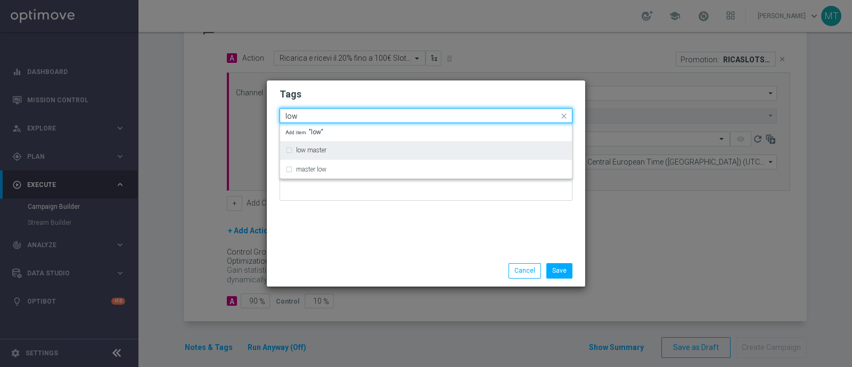
click at [315, 150] on label "low master" at bounding box center [311, 150] width 30 height 6
type input "low"
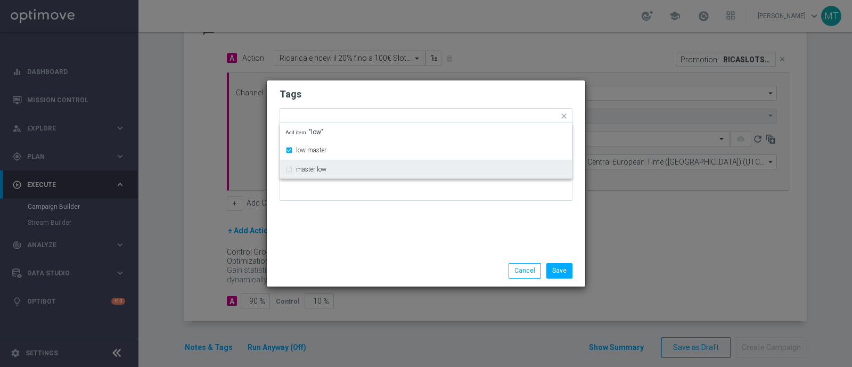
click at [334, 256] on div "Save Cancel" at bounding box center [426, 270] width 318 height 31
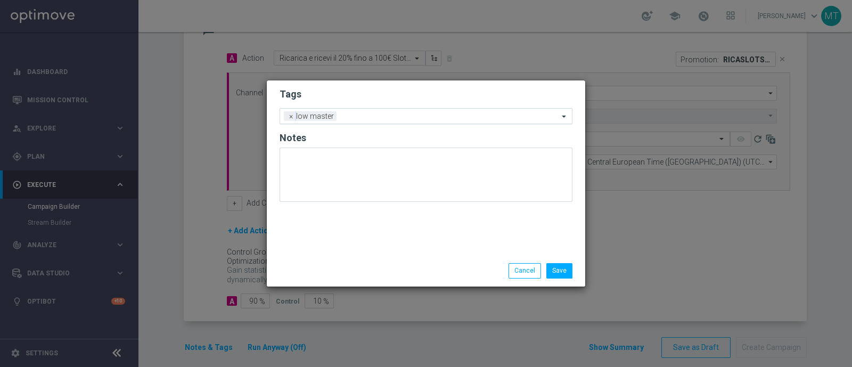
click at [346, 120] on input "text" at bounding box center [450, 116] width 218 height 9
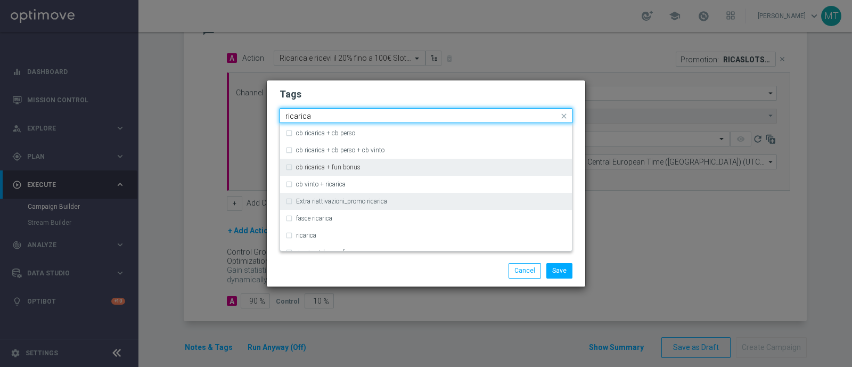
scroll to position [258, 0]
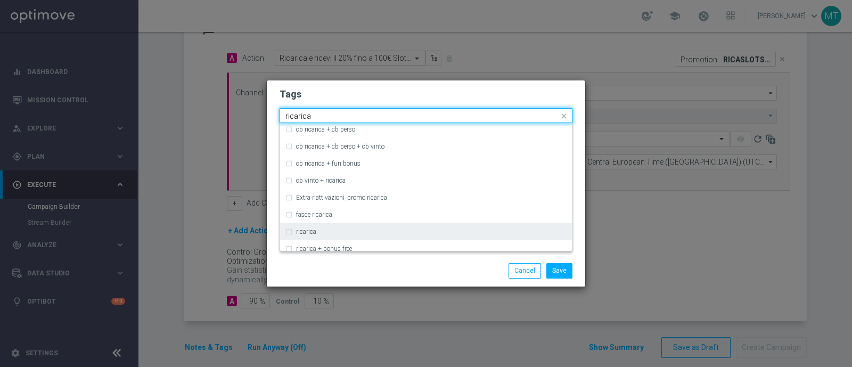
click at [332, 233] on div "ricarica" at bounding box center [431, 231] width 270 height 6
type input "ricarica"
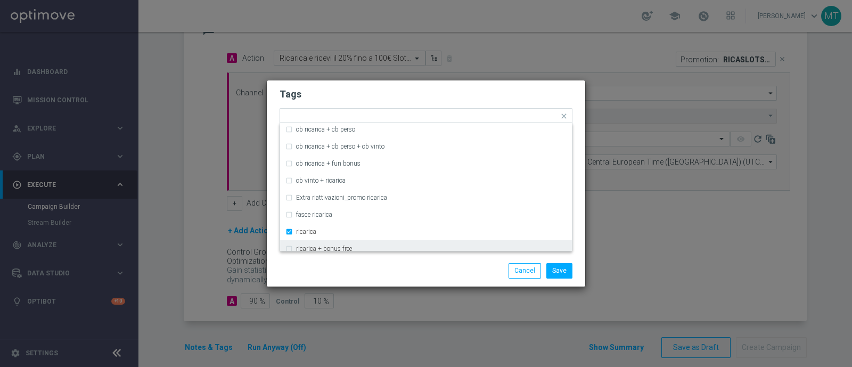
click at [333, 269] on div "Save Cancel" at bounding box center [425, 270] width 309 height 15
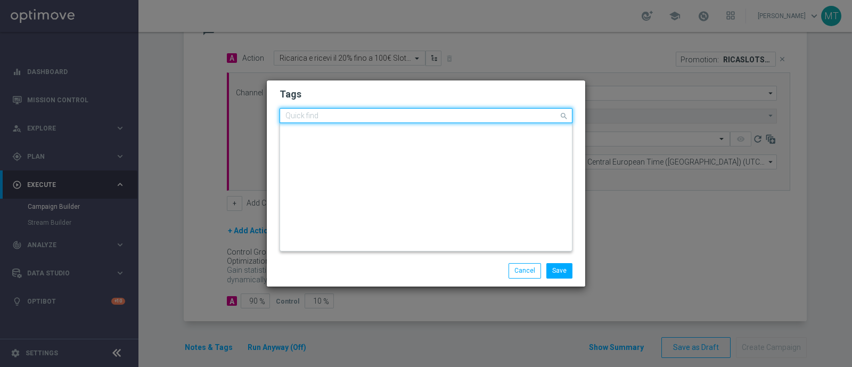
click at [397, 110] on div "Quick find × low master × ricarica" at bounding box center [419, 115] width 278 height 13
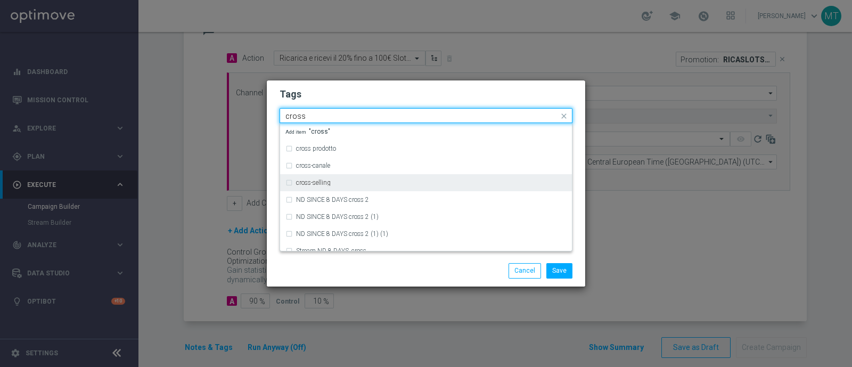
click at [359, 182] on div "cross-selling" at bounding box center [431, 182] width 270 height 6
type input "cross"
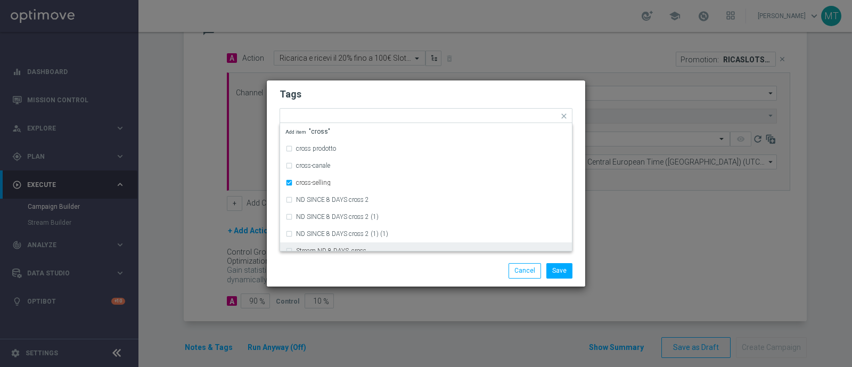
click at [350, 269] on div "Save Cancel" at bounding box center [425, 270] width 309 height 15
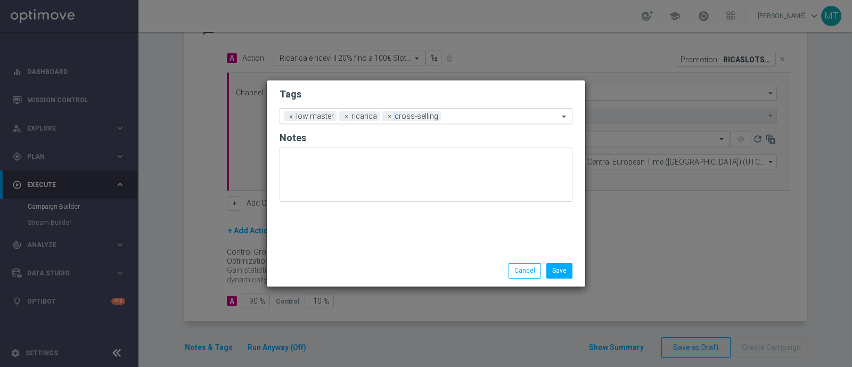
click at [449, 121] on input "text" at bounding box center [501, 116] width 113 height 9
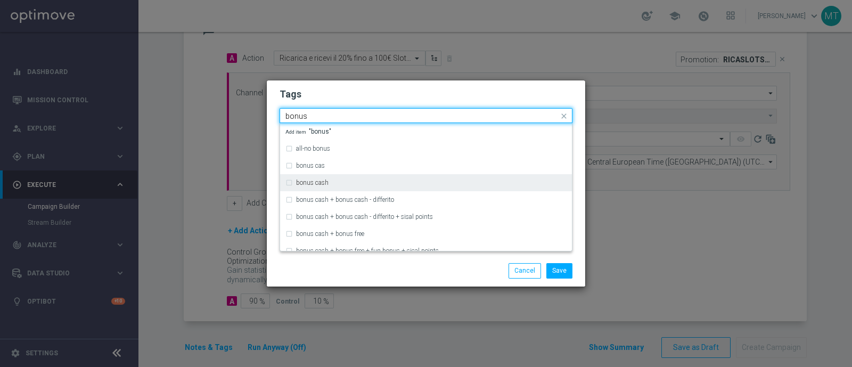
click at [348, 177] on div "bonus cash" at bounding box center [425, 182] width 281 height 17
type input "bonus"
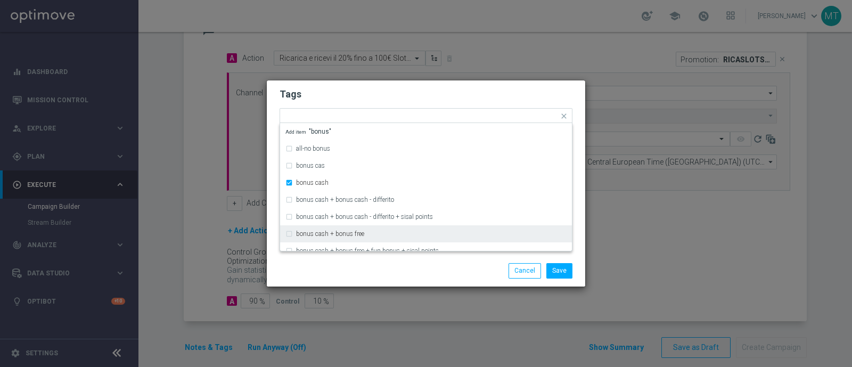
click at [362, 273] on div "Save Cancel" at bounding box center [425, 270] width 309 height 15
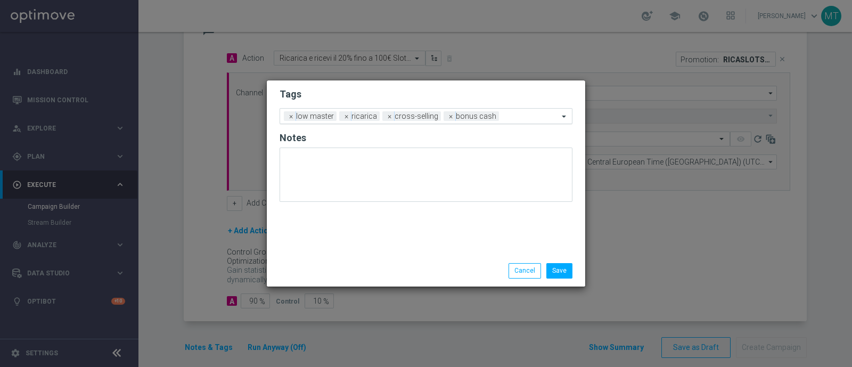
click at [505, 113] on input "text" at bounding box center [530, 116] width 55 height 9
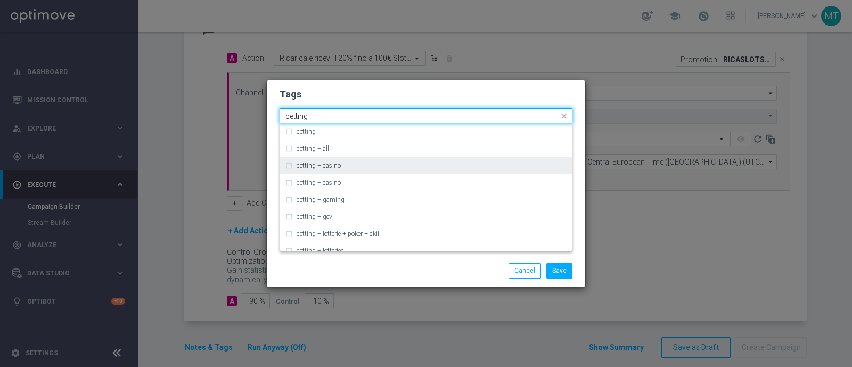
click at [457, 167] on div "betting + casino" at bounding box center [431, 165] width 270 height 6
type input "betting"
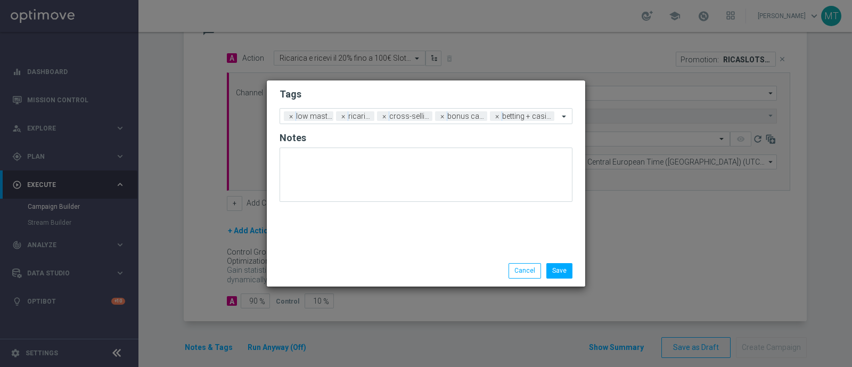
click at [427, 278] on div "Save Cancel" at bounding box center [426, 270] width 318 height 31
click at [561, 273] on button "Save" at bounding box center [559, 270] width 26 height 15
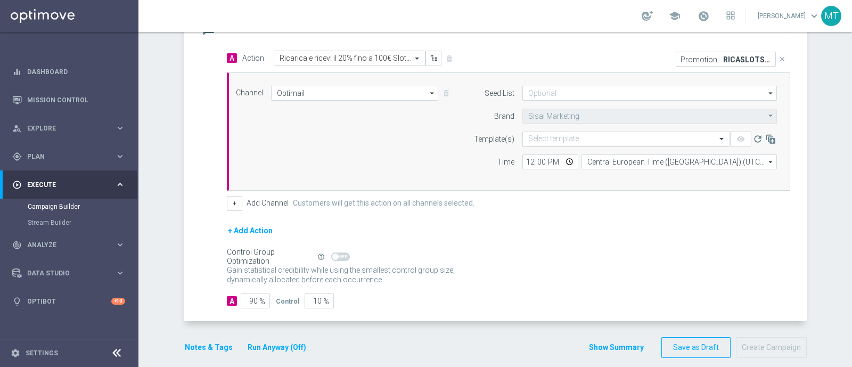
click at [544, 135] on input "text" at bounding box center [615, 139] width 175 height 9
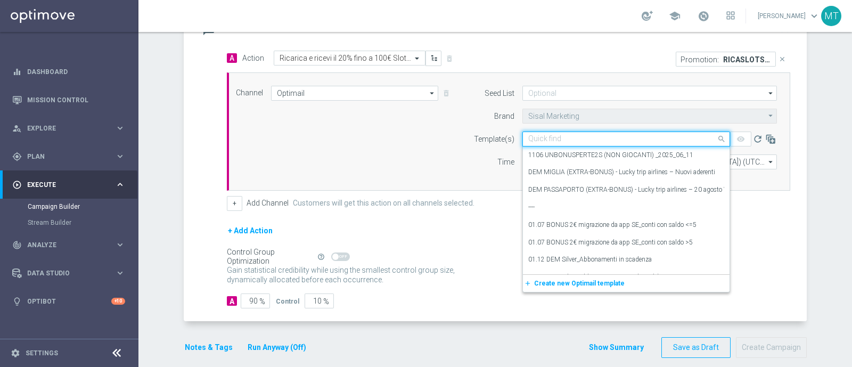
click at [544, 135] on input "text" at bounding box center [615, 139] width 175 height 9
paste input "RICASLOTSPORT0609 - 2025-09-06"
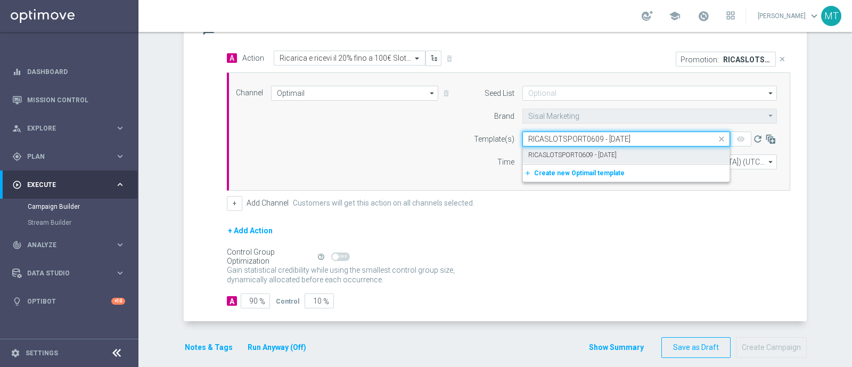
click at [556, 152] on label "RICASLOTSPORT0609 - 2025-09-06" at bounding box center [572, 155] width 88 height 9
type input "RICASLOTSPORT0609 - 2025-09-06"
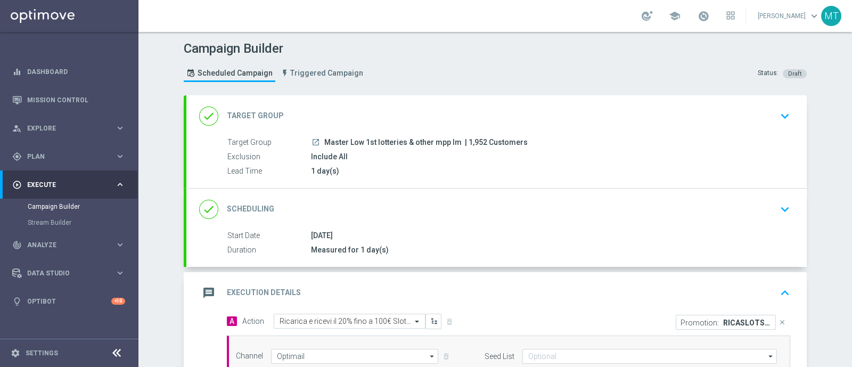
click at [390, 163] on div "Target Group launch Master Low 1st lotteries & other mpp lm | 1,952 Customers E…" at bounding box center [496, 157] width 620 height 40
click at [738, 124] on div "done Target Group keyboard_arrow_down" at bounding box center [496, 116] width 595 height 20
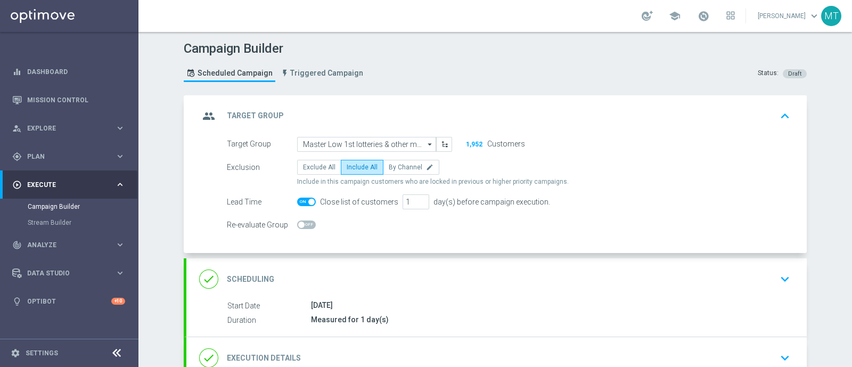
click at [513, 297] on div "done Scheduling keyboard_arrow_down" at bounding box center [496, 279] width 620 height 42
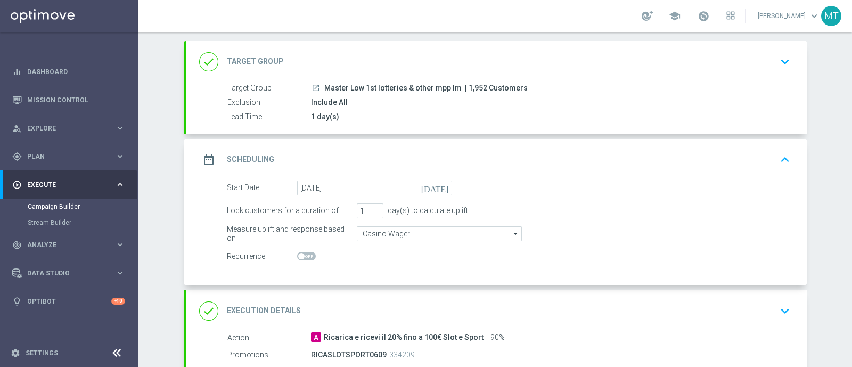
scroll to position [58, 0]
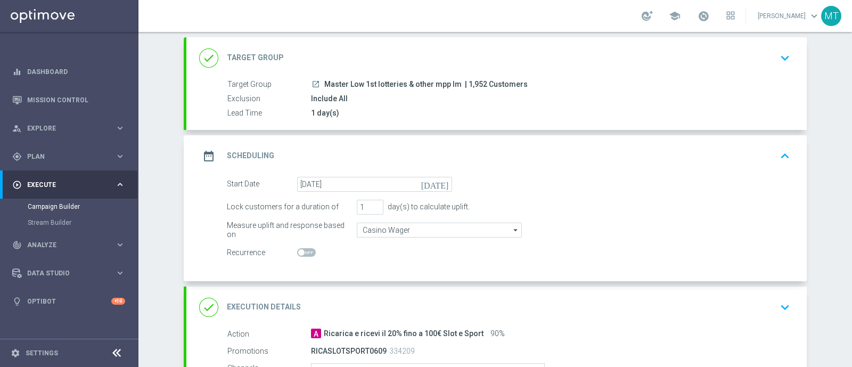
click at [513, 297] on div "done Execution Details keyboard_arrow_down" at bounding box center [496, 307] width 595 height 20
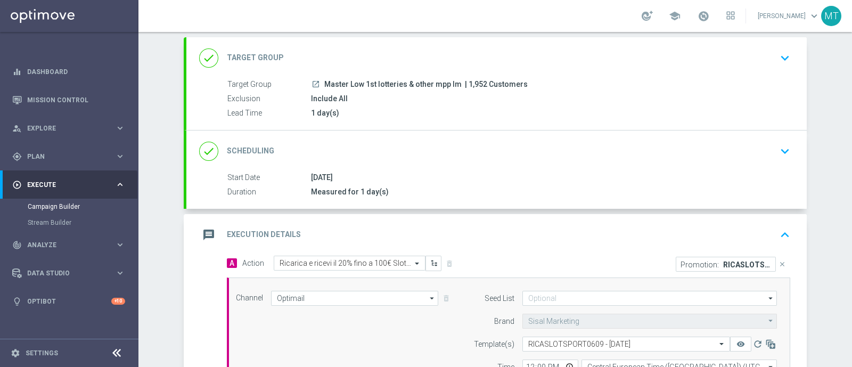
scroll to position [109, 0]
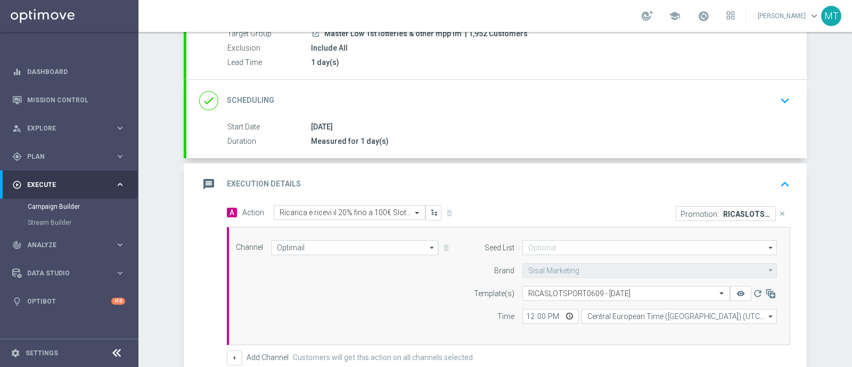
click at [612, 181] on div "message Execution Details keyboard_arrow_up" at bounding box center [496, 184] width 595 height 20
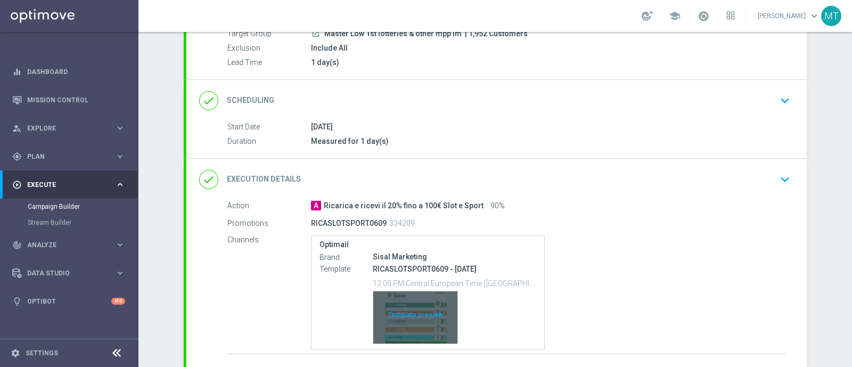
click at [416, 306] on div "Template preview" at bounding box center [415, 317] width 84 height 52
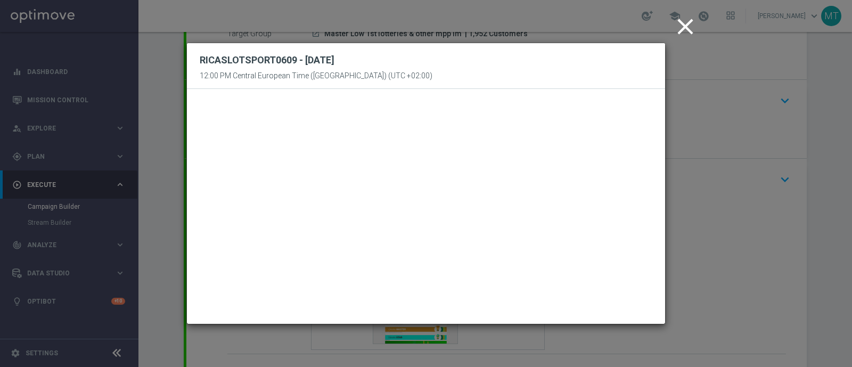
click at [684, 31] on icon "close" at bounding box center [685, 26] width 27 height 27
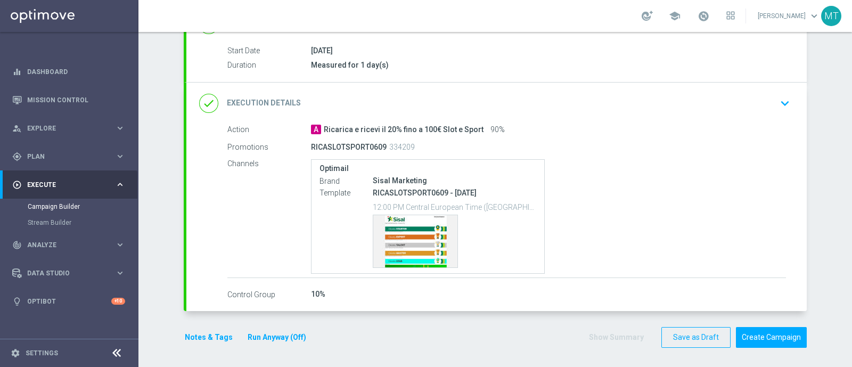
scroll to position [180, 0]
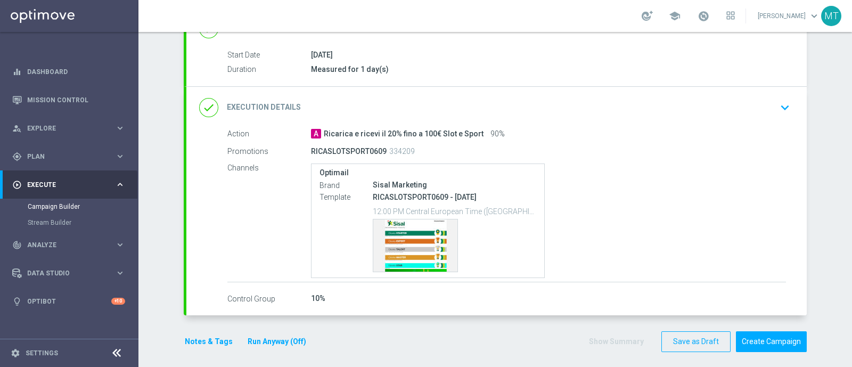
click at [706, 16] on div "school" at bounding box center [687, 16] width 93 height 18
click at [709, 14] on span at bounding box center [703, 16] width 12 height 12
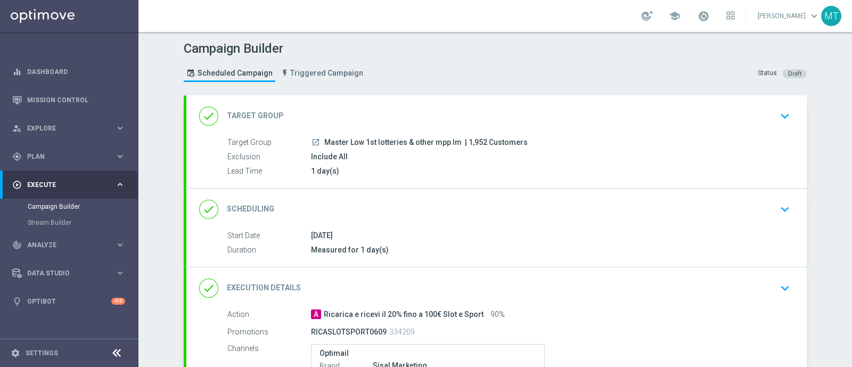
click at [603, 230] on div "06 Sep 2025" at bounding box center [548, 235] width 475 height 11
click at [553, 166] on div "1 day(s)" at bounding box center [548, 171] width 475 height 11
click at [782, 116] on icon "keyboard_arrow_down" at bounding box center [785, 116] width 16 height 16
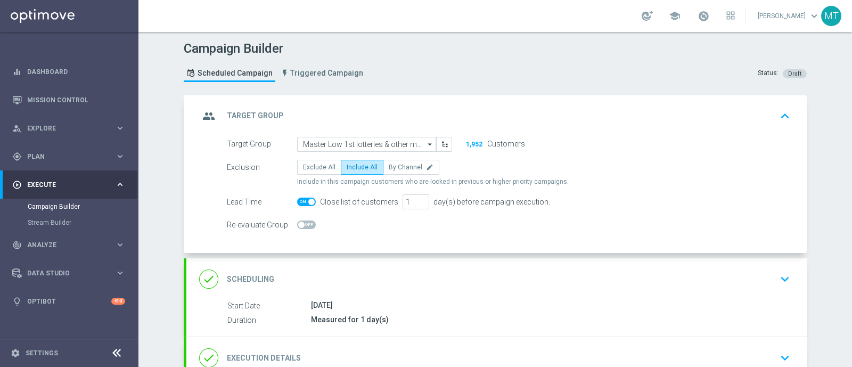
click at [780, 115] on icon "keyboard_arrow_up" at bounding box center [785, 116] width 16 height 16
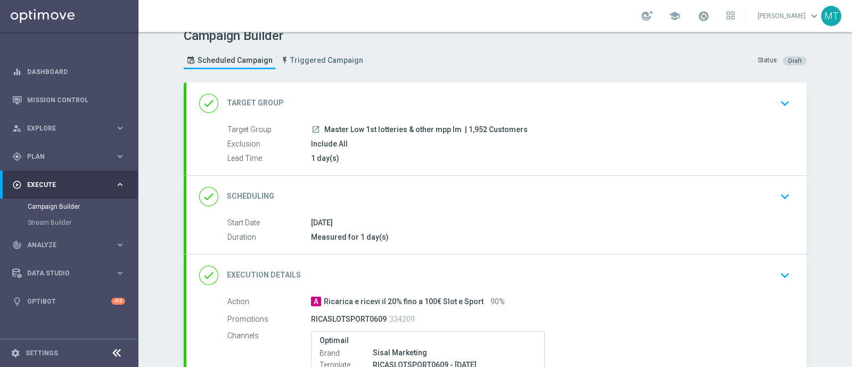
scroll to position [166, 0]
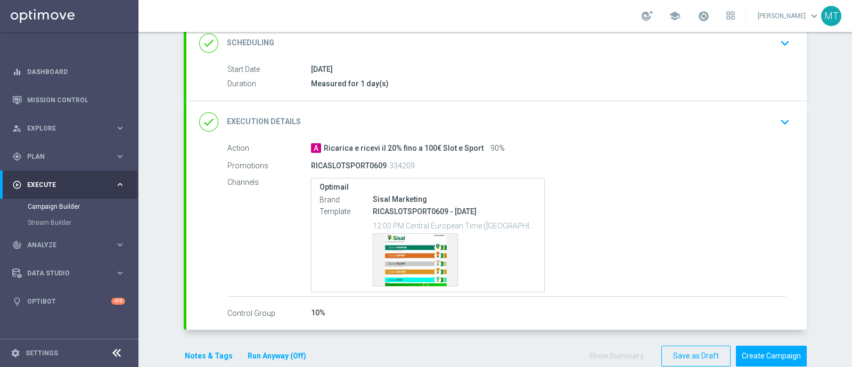
click at [513, 64] on div "06 Sep 2025" at bounding box center [548, 69] width 475 height 11
click at [778, 36] on icon "keyboard_arrow_down" at bounding box center [785, 43] width 16 height 16
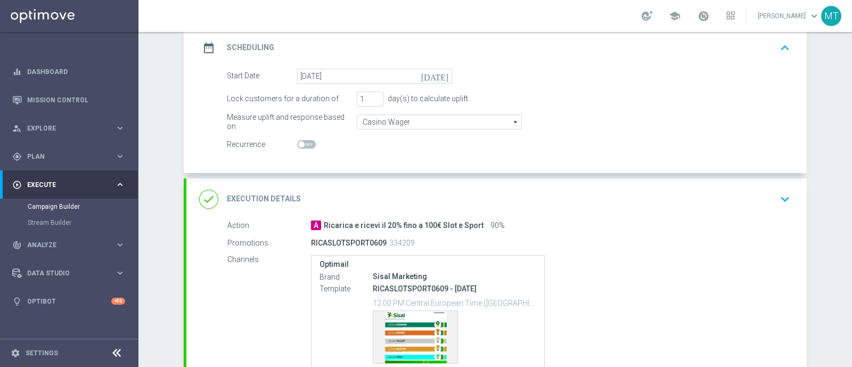
click at [777, 54] on button "keyboard_arrow_up" at bounding box center [785, 48] width 18 height 20
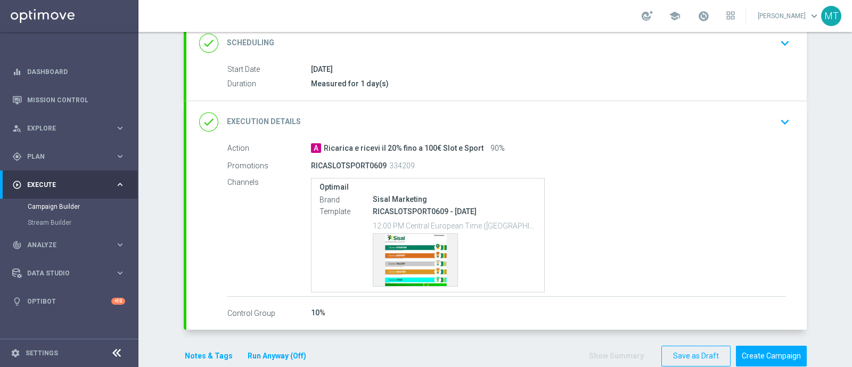
scroll to position [185, 0]
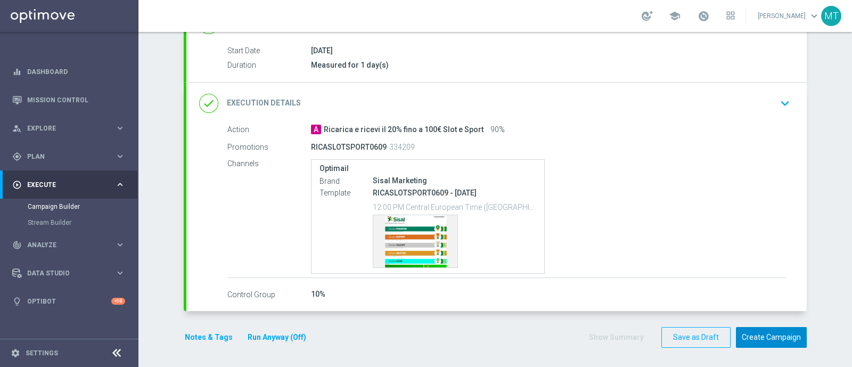
click at [777, 339] on button "Create Campaign" at bounding box center [771, 337] width 71 height 21
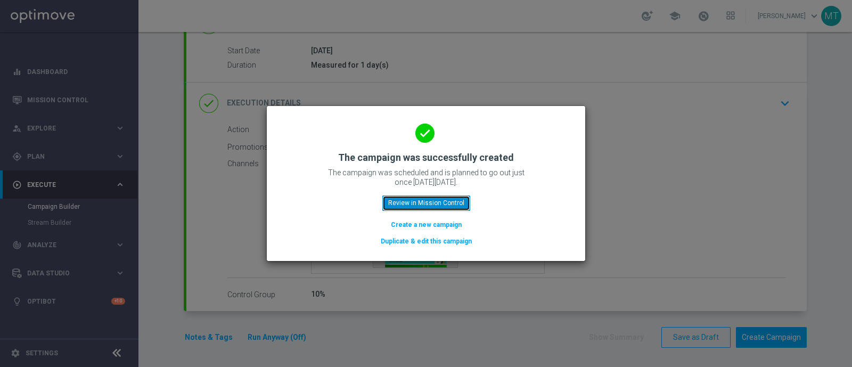
click at [448, 204] on button "Review in Mission Control" at bounding box center [426, 202] width 88 height 15
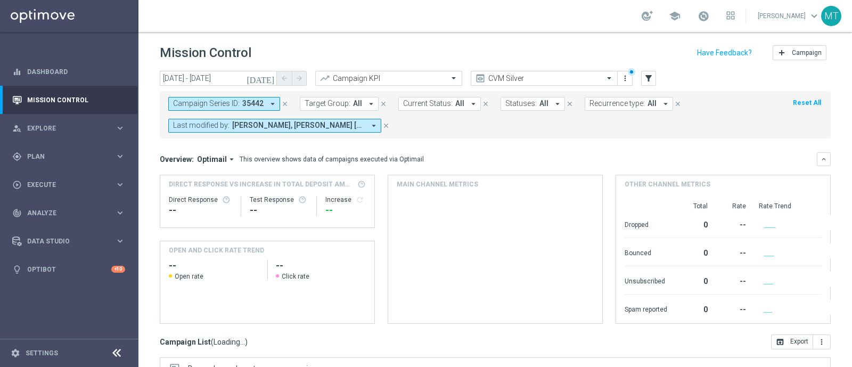
click at [283, 105] on icon "close" at bounding box center [284, 103] width 7 height 7
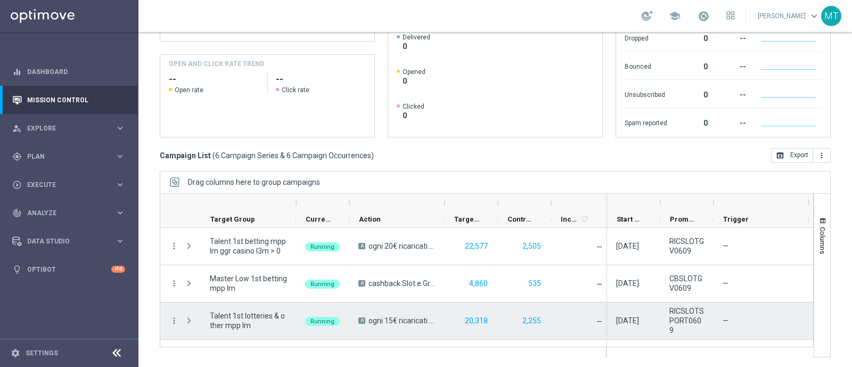
scroll to position [104, 0]
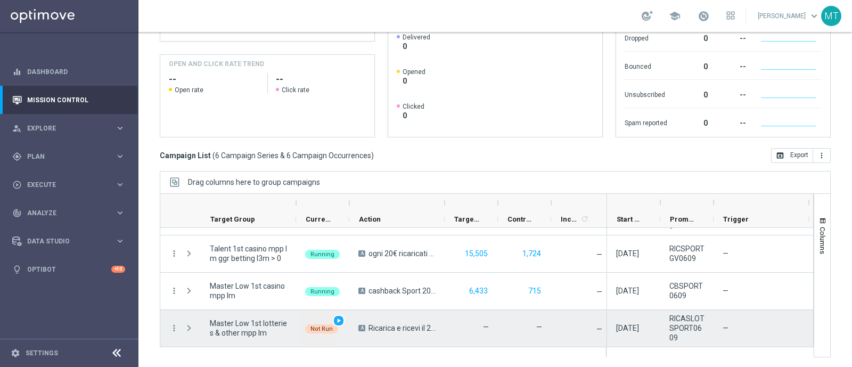
click at [345, 318] on div "Not Run play_arrow" at bounding box center [322, 328] width 53 height 37
click at [340, 317] on span "play_arrow" at bounding box center [338, 320] width 7 height 7
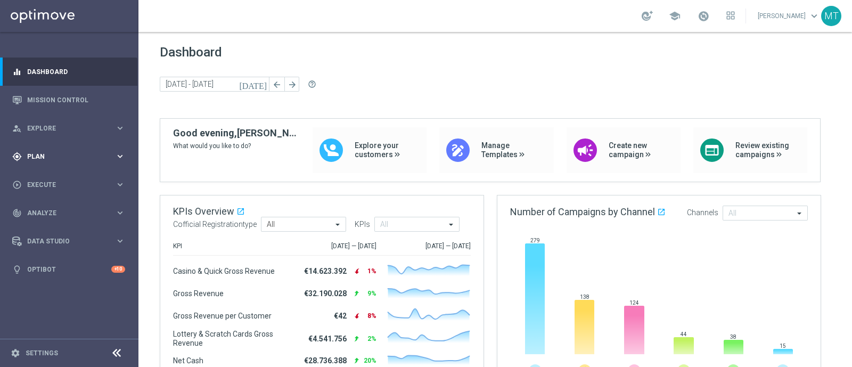
click at [59, 163] on div "gps_fixed Plan keyboard_arrow_right" at bounding box center [68, 156] width 137 height 28
click at [45, 210] on span "Templates" at bounding box center [66, 210] width 76 height 6
click at [54, 226] on link "Optimail" at bounding box center [72, 226] width 78 height 9
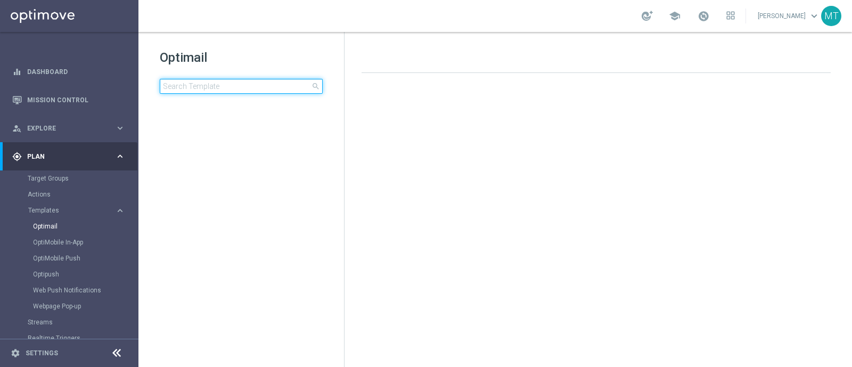
click at [230, 89] on input at bounding box center [241, 86] width 163 height 15
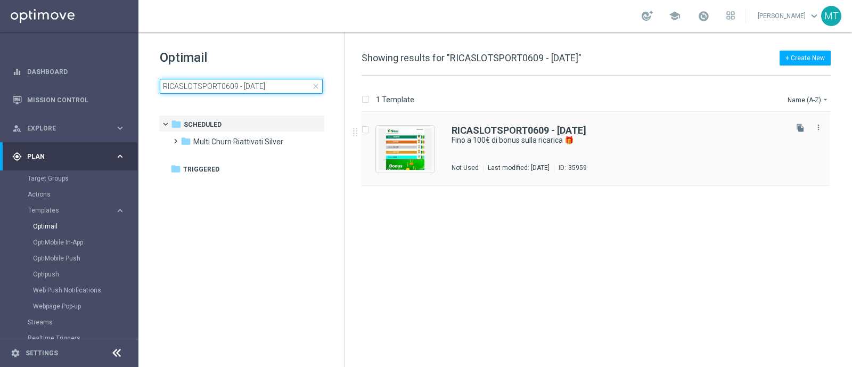
type input "RICASLOTSPORT0609 - [DATE]"
click at [594, 123] on div "RICASLOTSPORT0609 - [DATE] Fino a 100€ di bonus sulla ricarica 🎁 Not Used Last …" at bounding box center [595, 148] width 468 height 73
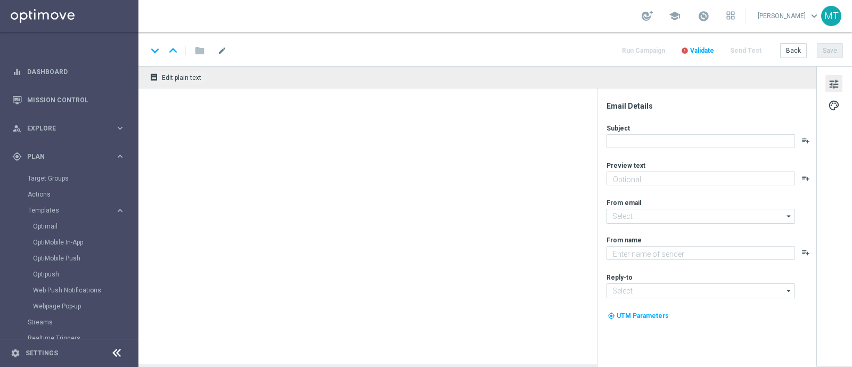
type textarea "Scopri la nuova promozione 🎯"
type input "[EMAIL_ADDRESS][DOMAIN_NAME]"
type textarea "Sisal"
type input "[EMAIL_ADDRESS][DOMAIN_NAME]"
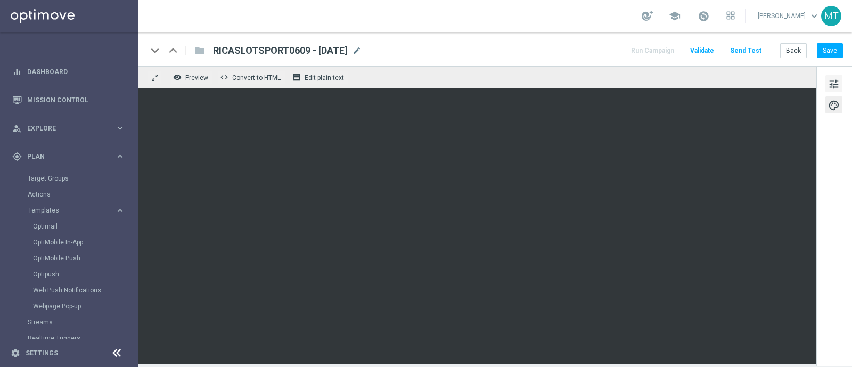
click at [836, 91] on button "tune" at bounding box center [833, 83] width 17 height 17
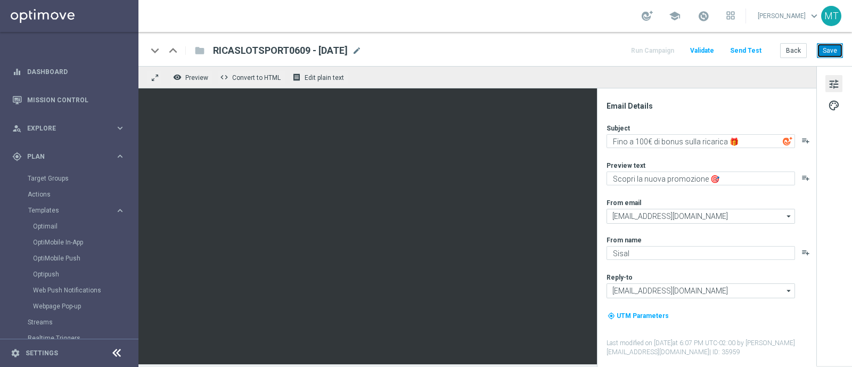
click at [826, 54] on button "Save" at bounding box center [830, 50] width 26 height 15
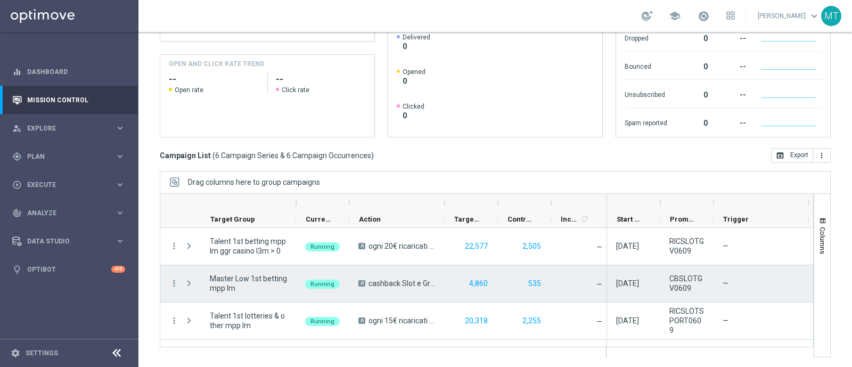
scroll to position [104, 0]
